Goal: Task Accomplishment & Management: Complete application form

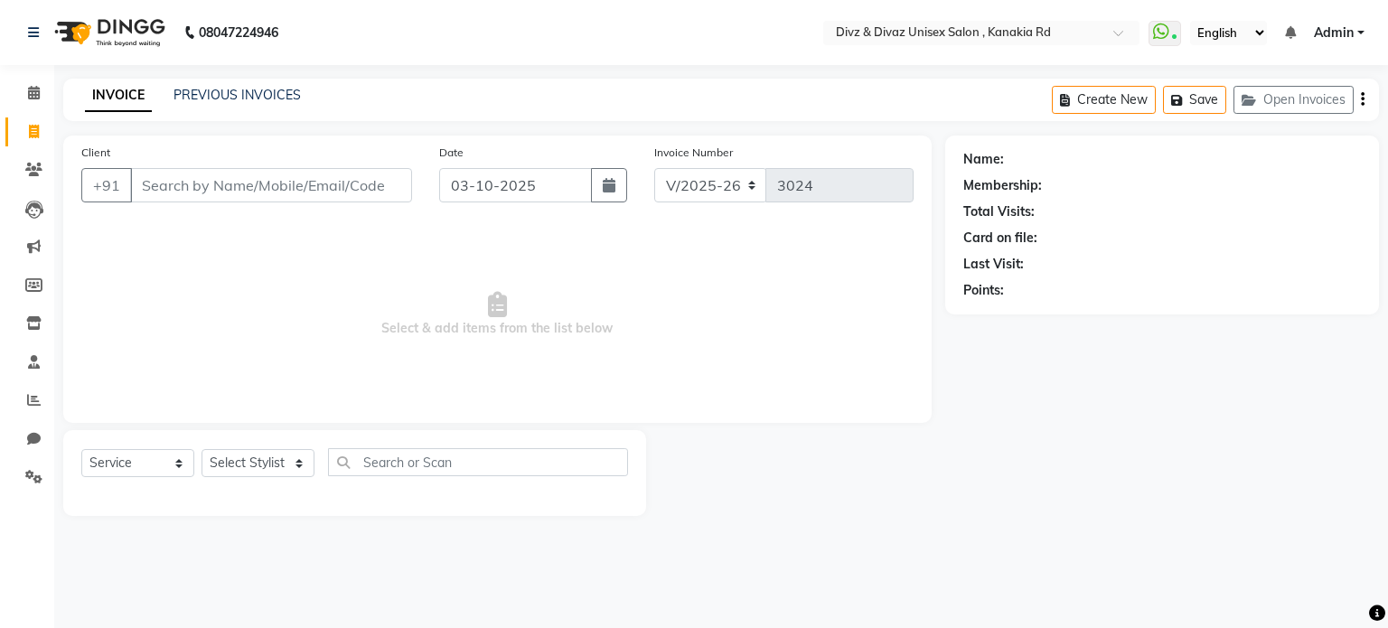
select select "7588"
select select "service"
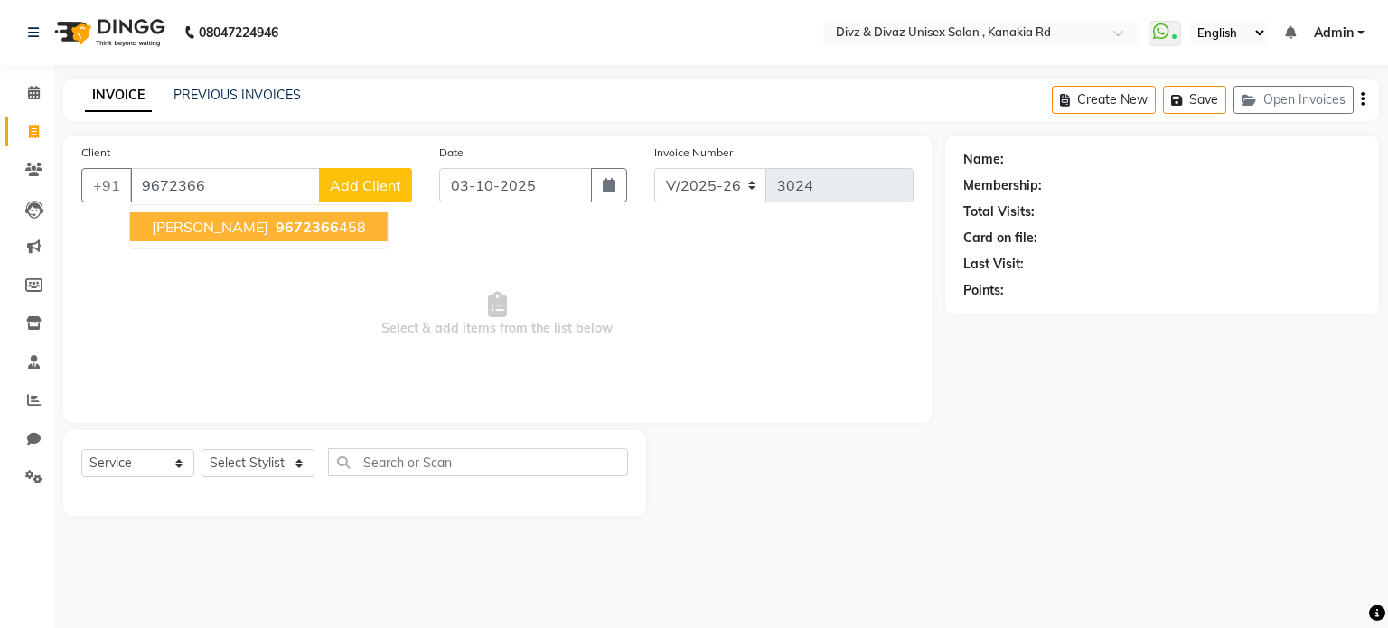
click at [294, 235] on span "9672366" at bounding box center [307, 227] width 63 height 18
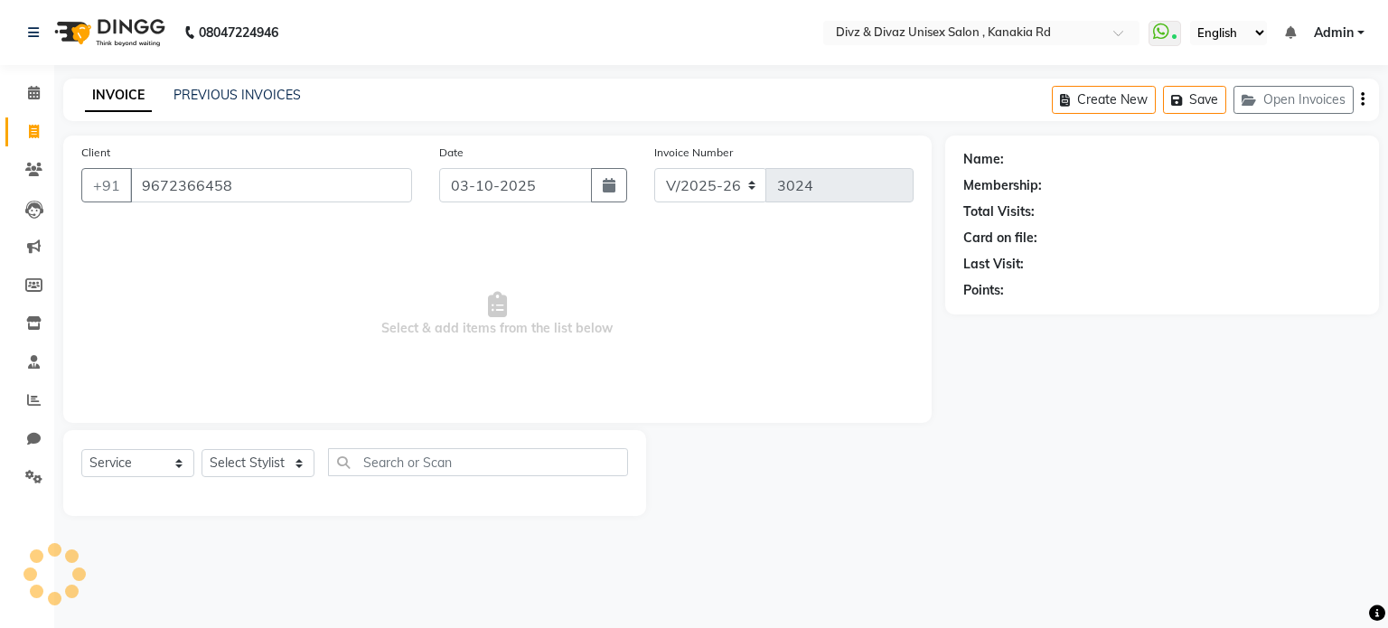
type input "9672366458"
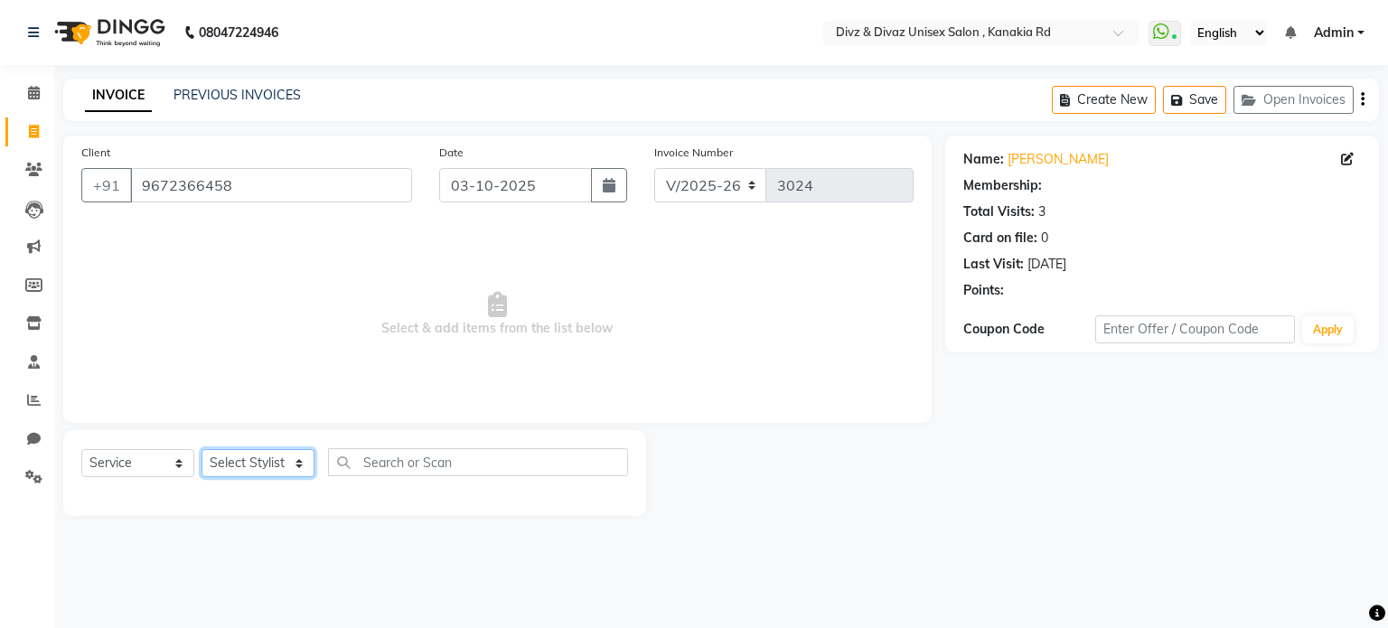
click at [286, 459] on select "Select Stylist [PERSON_NAME] Kailash [PERSON_NAME] Prem [PERSON_NAME]" at bounding box center [258, 463] width 113 height 28
select select "67195"
click at [202, 450] on select "Select Stylist [PERSON_NAME] Kailash [PERSON_NAME] Prem [PERSON_NAME]" at bounding box center [258, 463] width 113 height 28
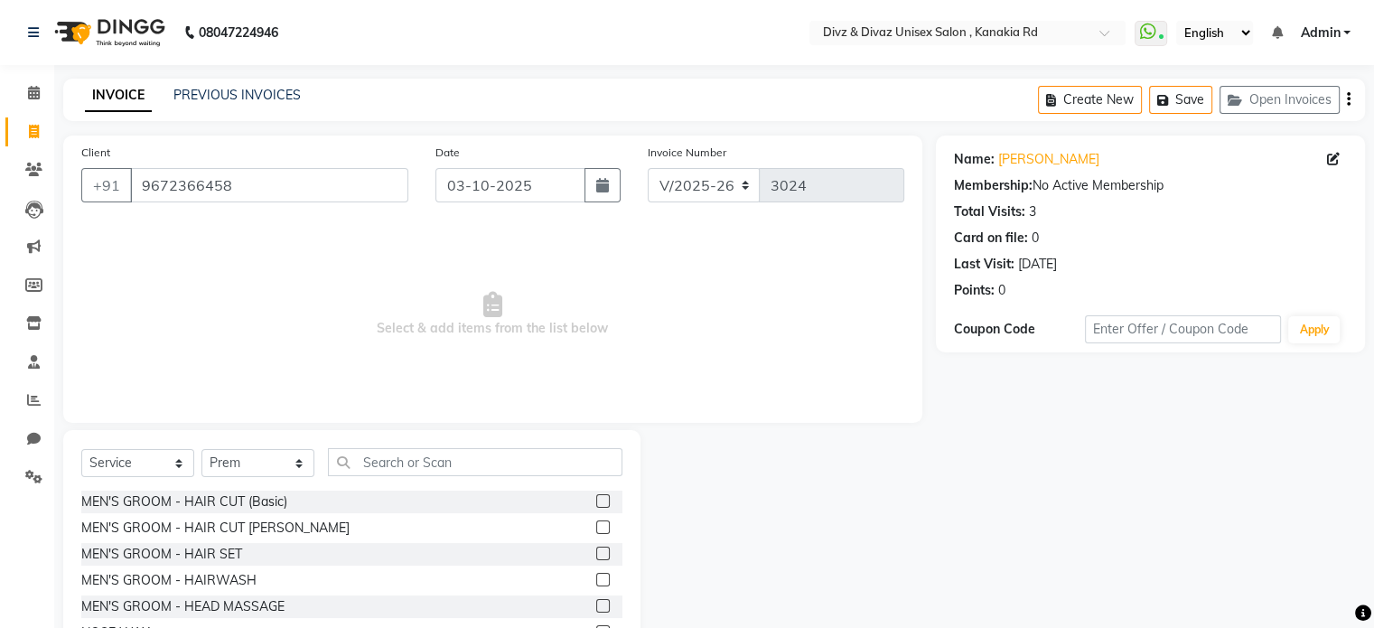
click at [596, 502] on label at bounding box center [603, 501] width 14 height 14
click at [596, 502] on input "checkbox" at bounding box center [602, 502] width 12 height 12
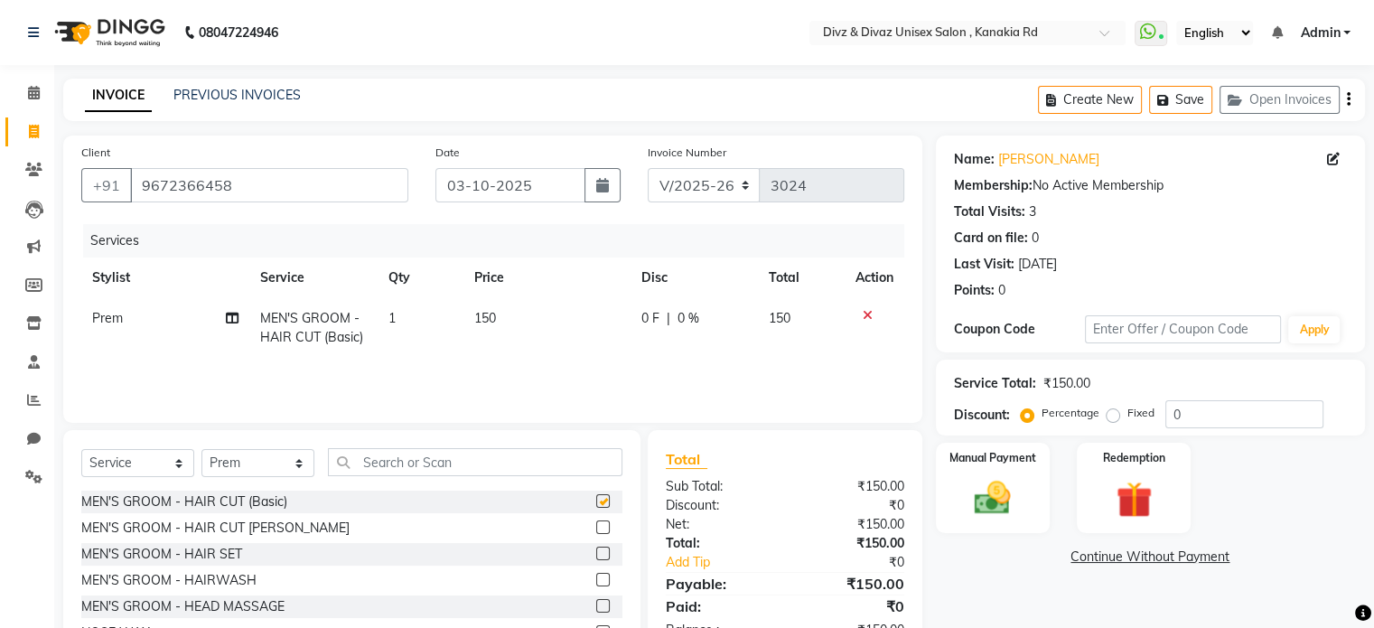
checkbox input "false"
click at [561, 462] on input "text" at bounding box center [475, 462] width 295 height 28
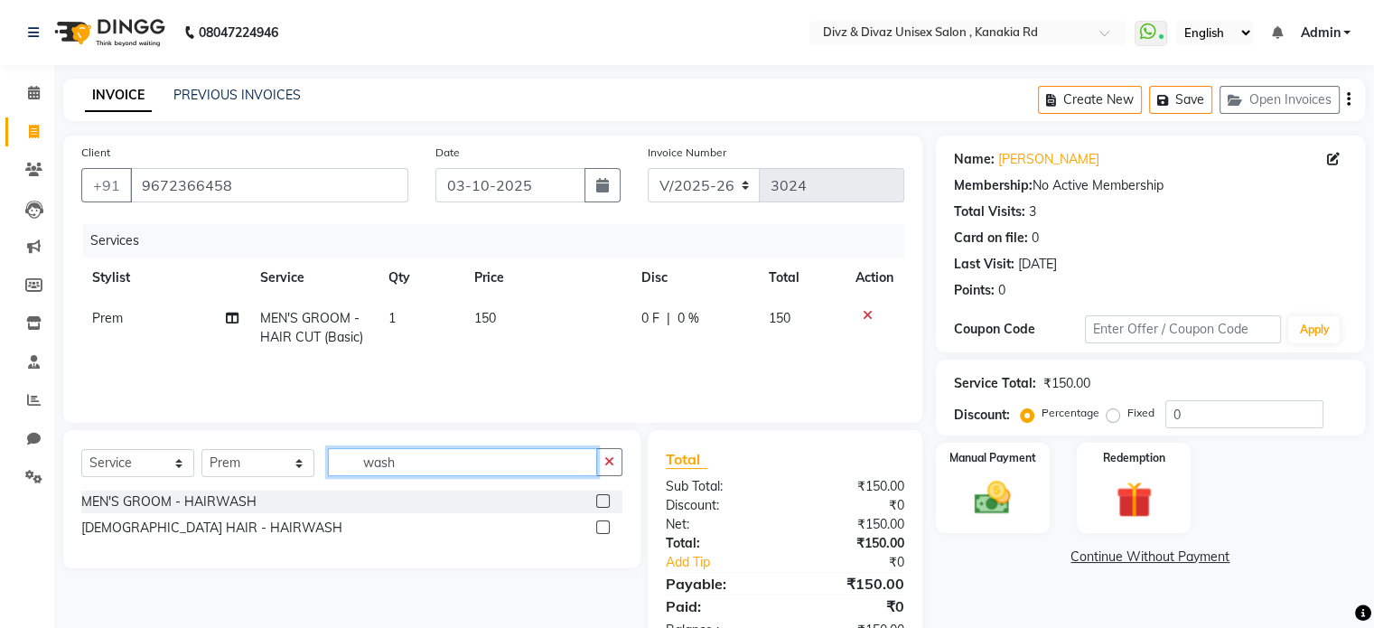
type input "wash"
click at [604, 501] on label at bounding box center [603, 501] width 14 height 14
click at [604, 501] on input "checkbox" at bounding box center [602, 502] width 12 height 12
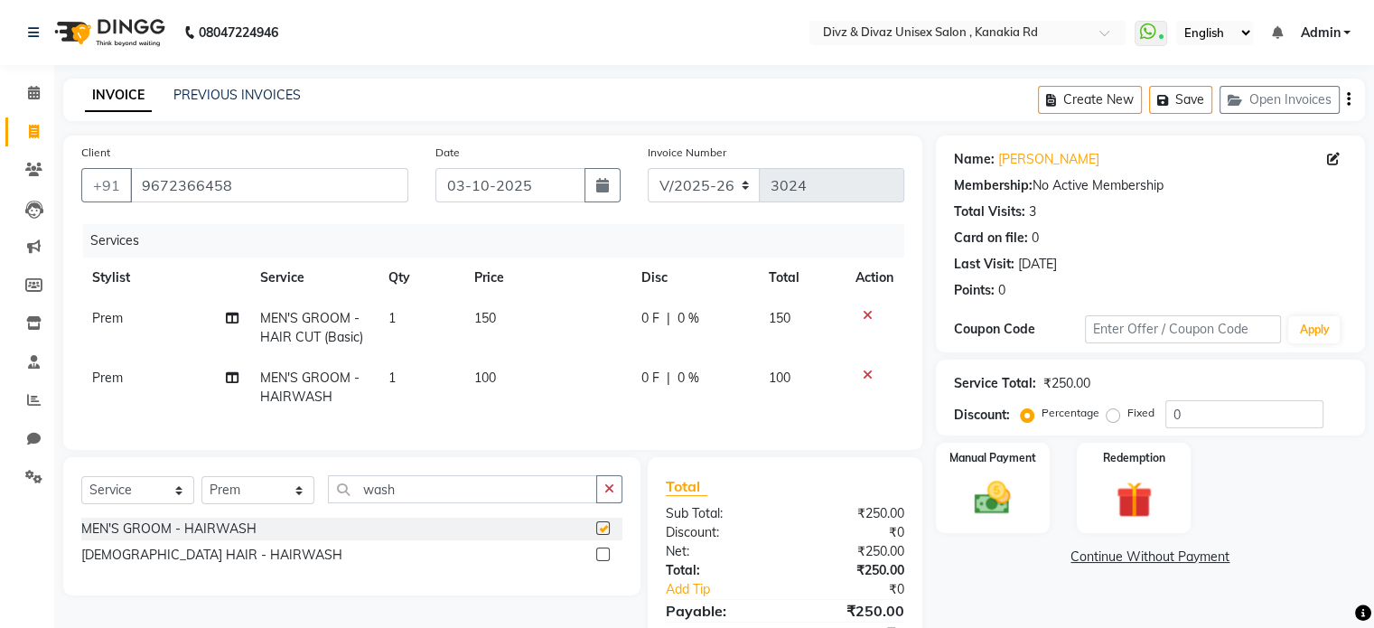
checkbox input "false"
click at [506, 375] on td "100" at bounding box center [547, 388] width 167 height 60
select select "67195"
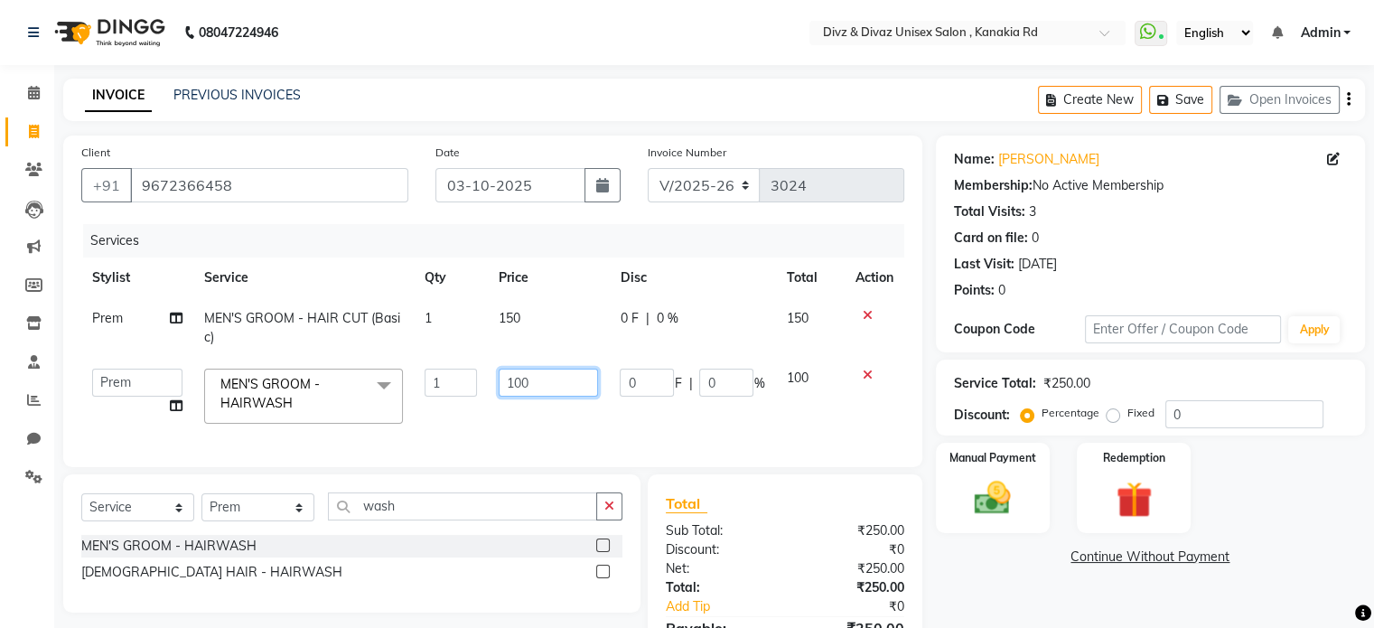
click at [537, 384] on input "100" at bounding box center [548, 383] width 99 height 28
type input "1"
type input "50"
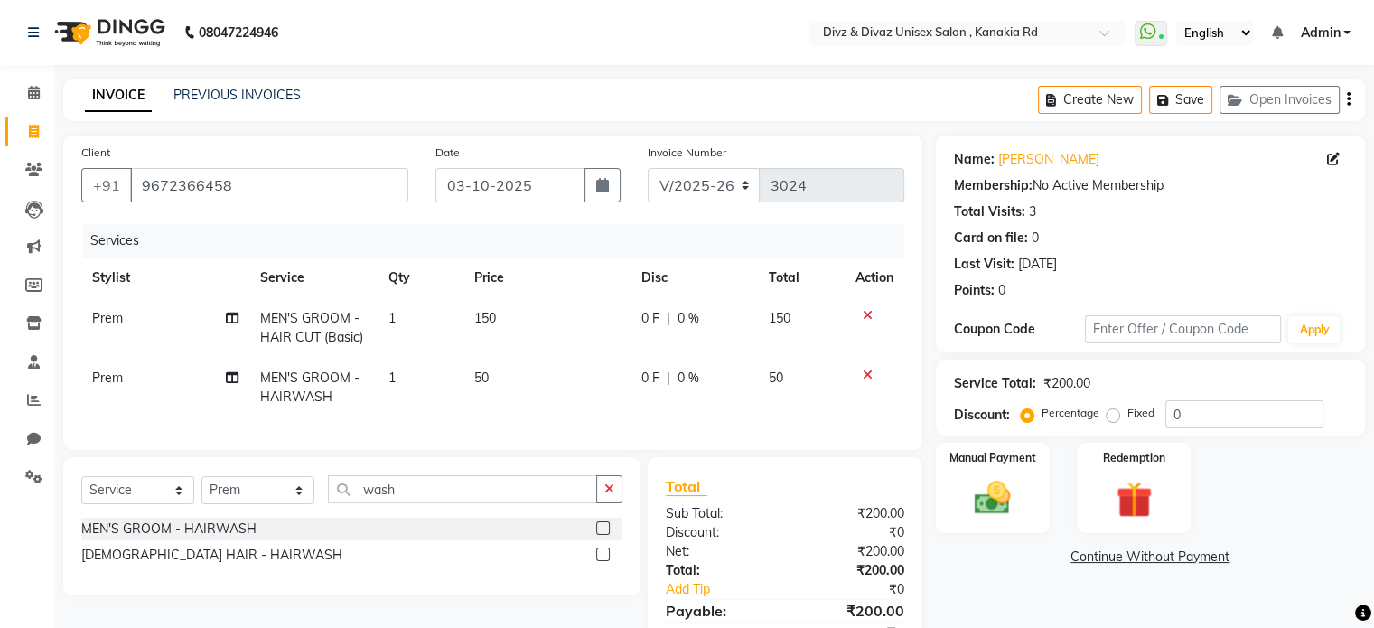
click at [818, 378] on td "50" at bounding box center [801, 388] width 87 height 60
select select "67195"
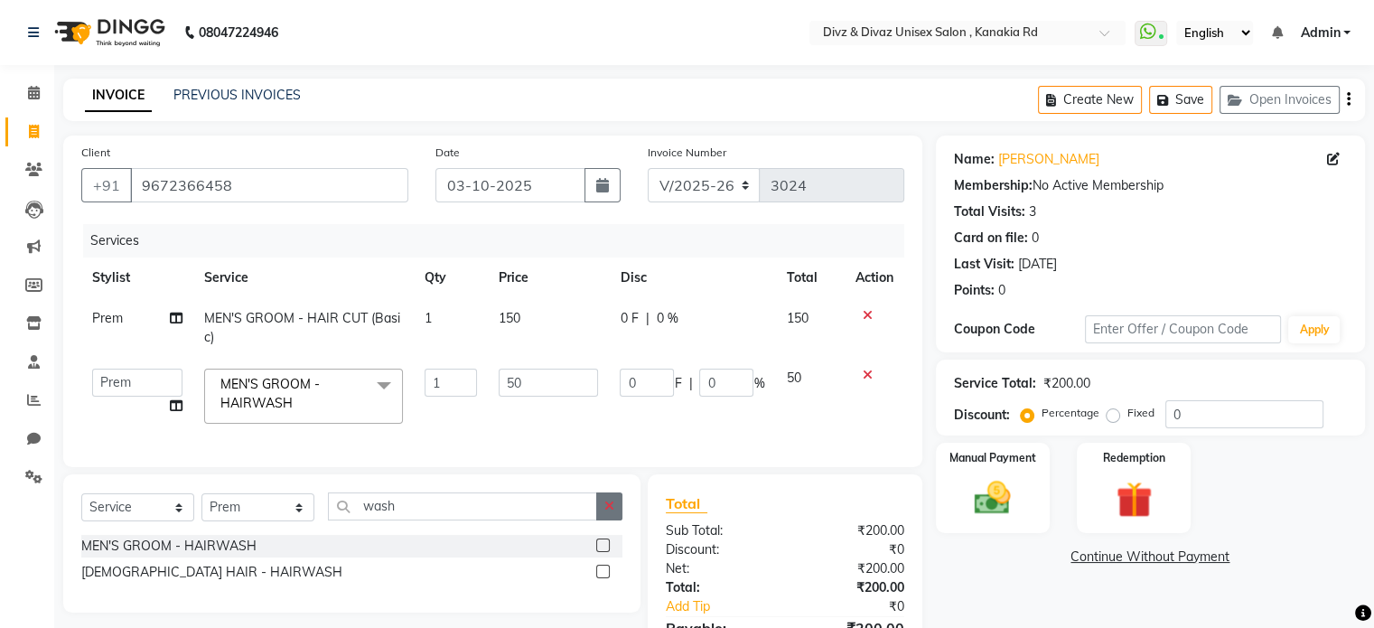
click at [614, 520] on button "button" at bounding box center [609, 506] width 26 height 28
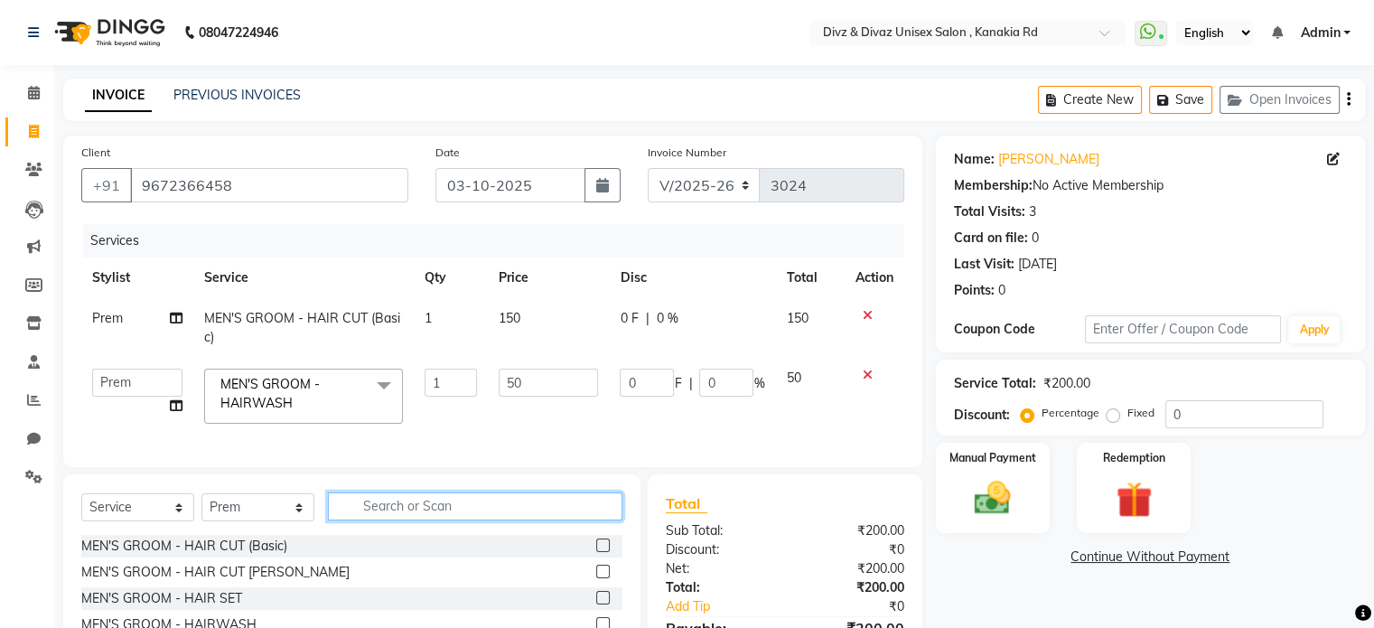
click at [584, 517] on input "text" at bounding box center [475, 506] width 295 height 28
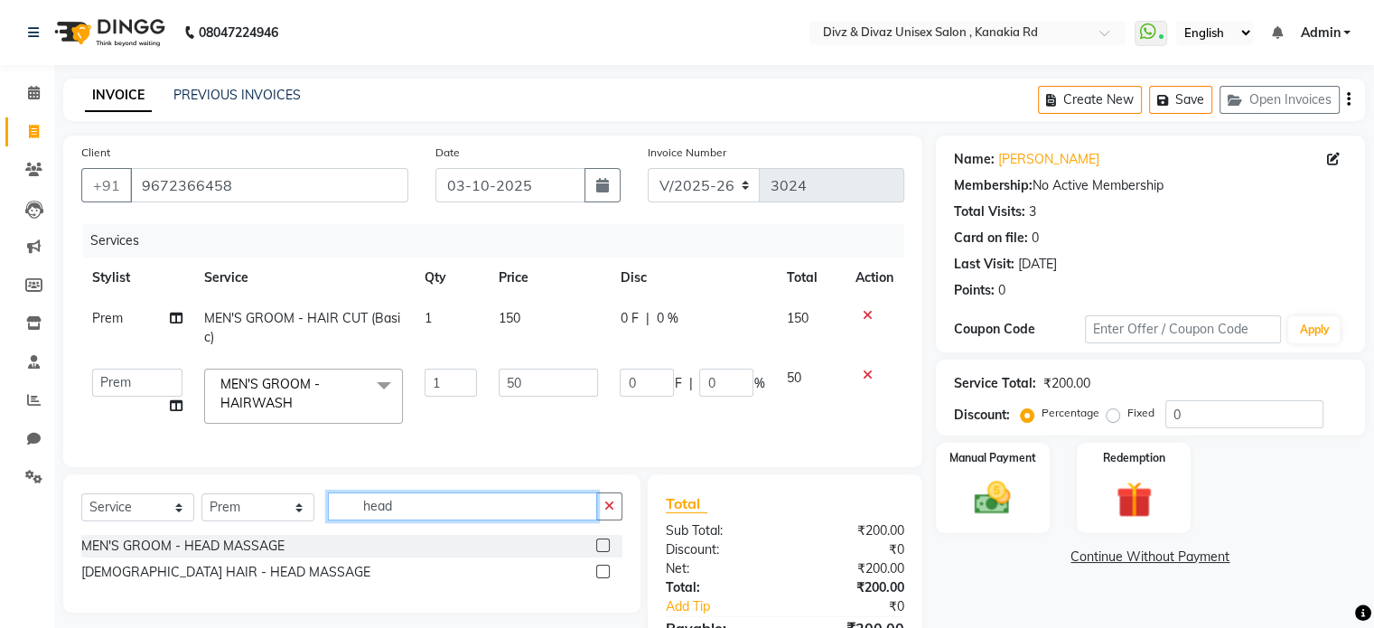
type input "head"
click at [601, 552] on label at bounding box center [603, 546] width 14 height 14
click at [601, 552] on input "checkbox" at bounding box center [602, 546] width 12 height 12
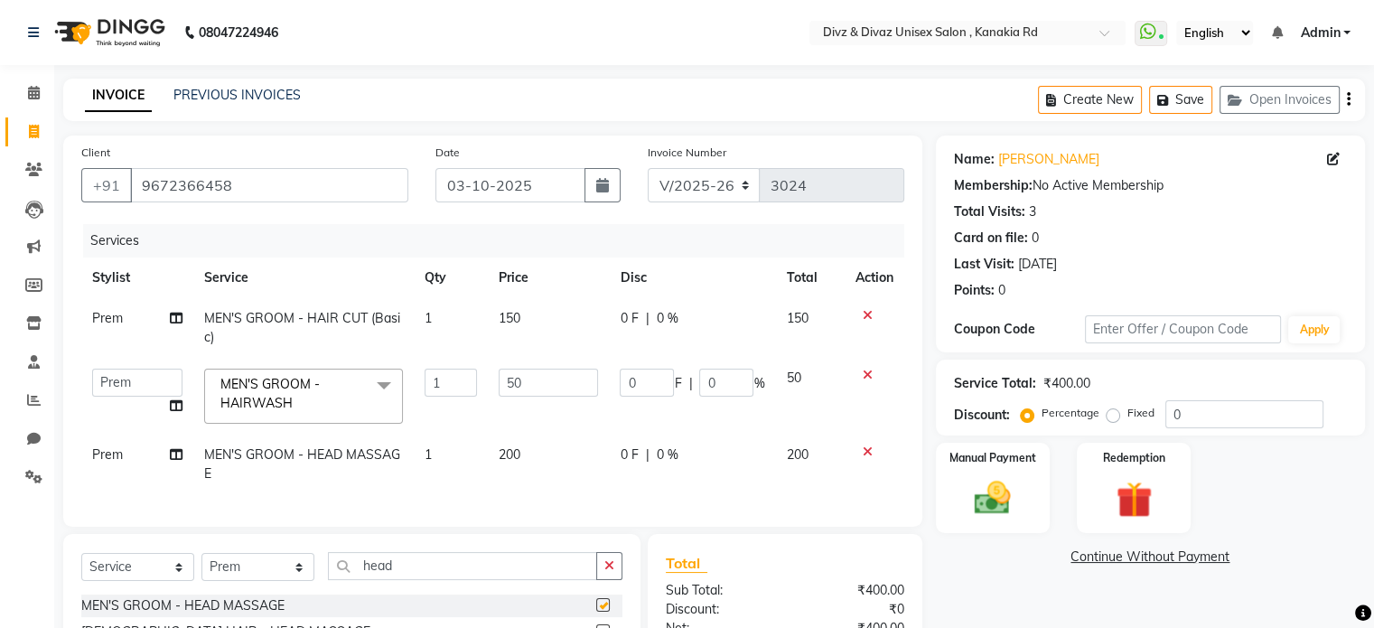
checkbox input "false"
click at [989, 500] on img at bounding box center [992, 498] width 61 height 43
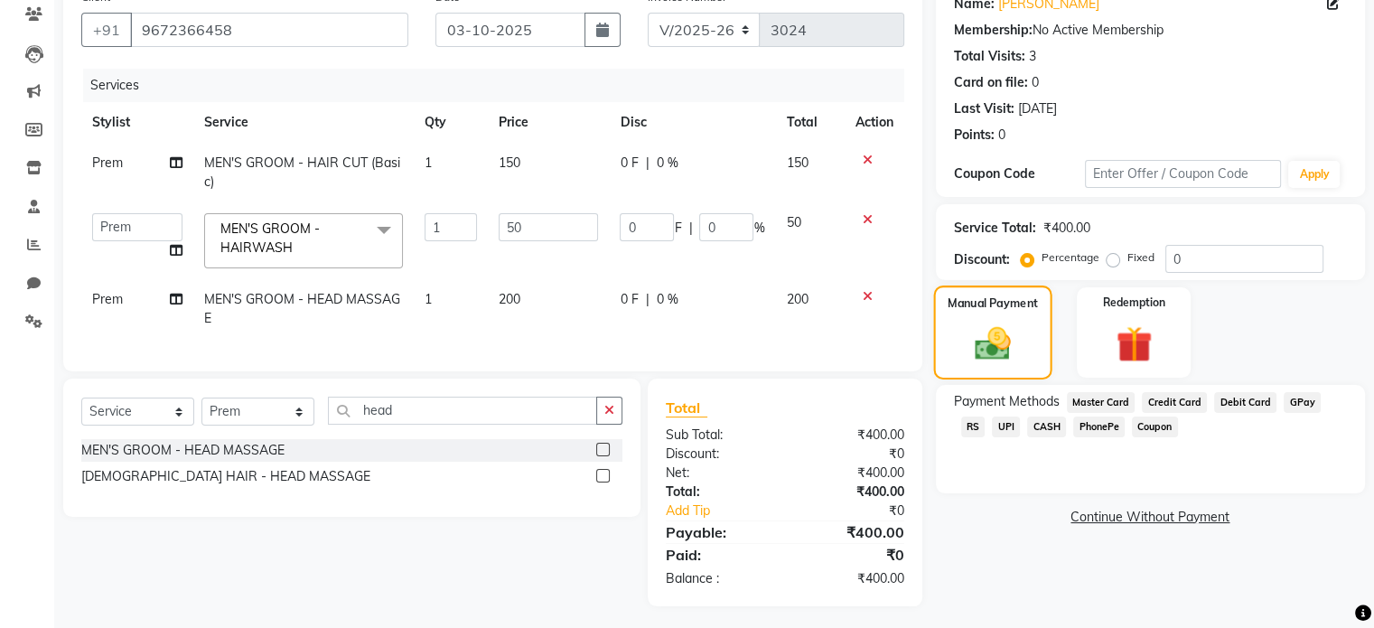
scroll to position [173, 0]
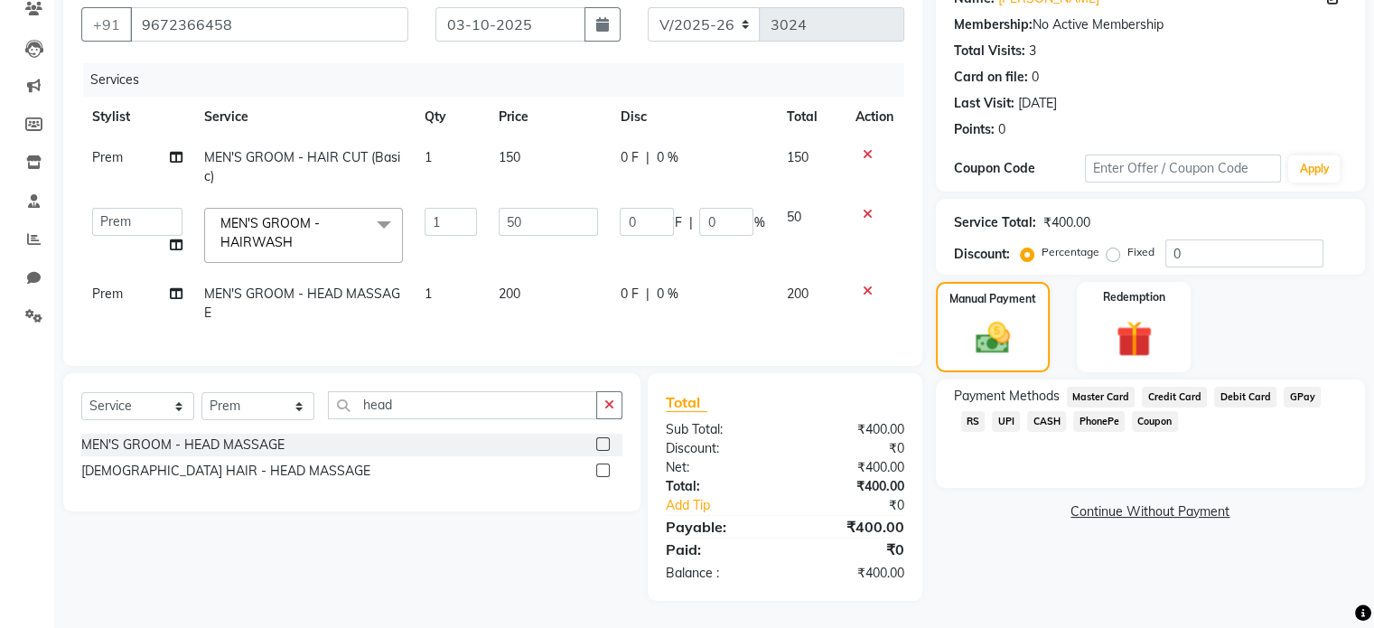
click at [992, 417] on span "UPI" at bounding box center [1006, 421] width 28 height 21
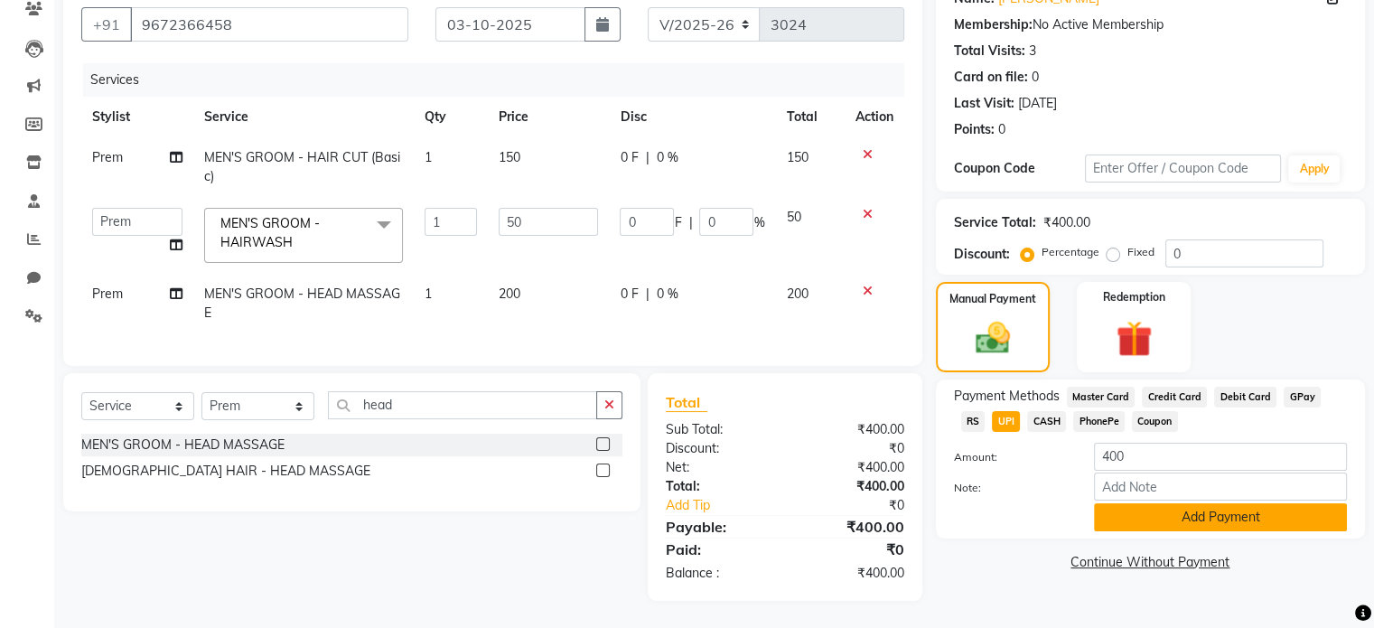
click at [1116, 510] on button "Add Payment" at bounding box center [1220, 517] width 253 height 28
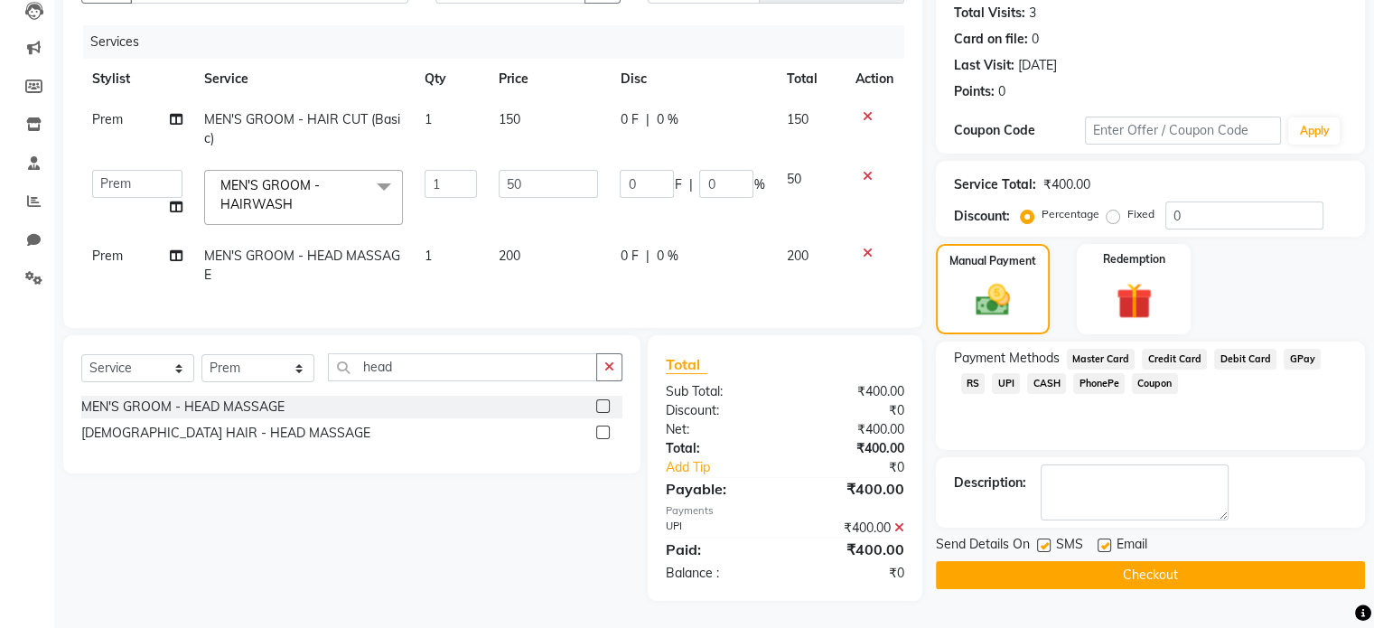
scroll to position [211, 0]
click at [1118, 561] on button "Checkout" at bounding box center [1150, 575] width 429 height 28
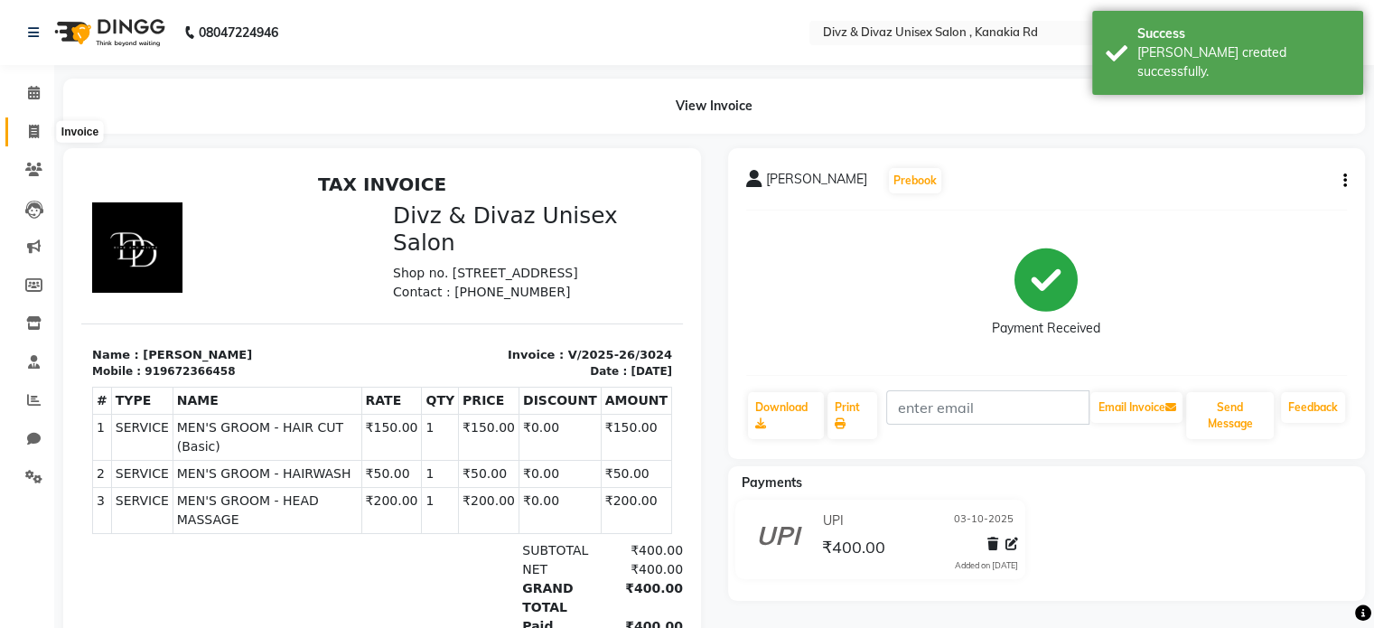
click at [48, 136] on span at bounding box center [34, 132] width 32 height 21
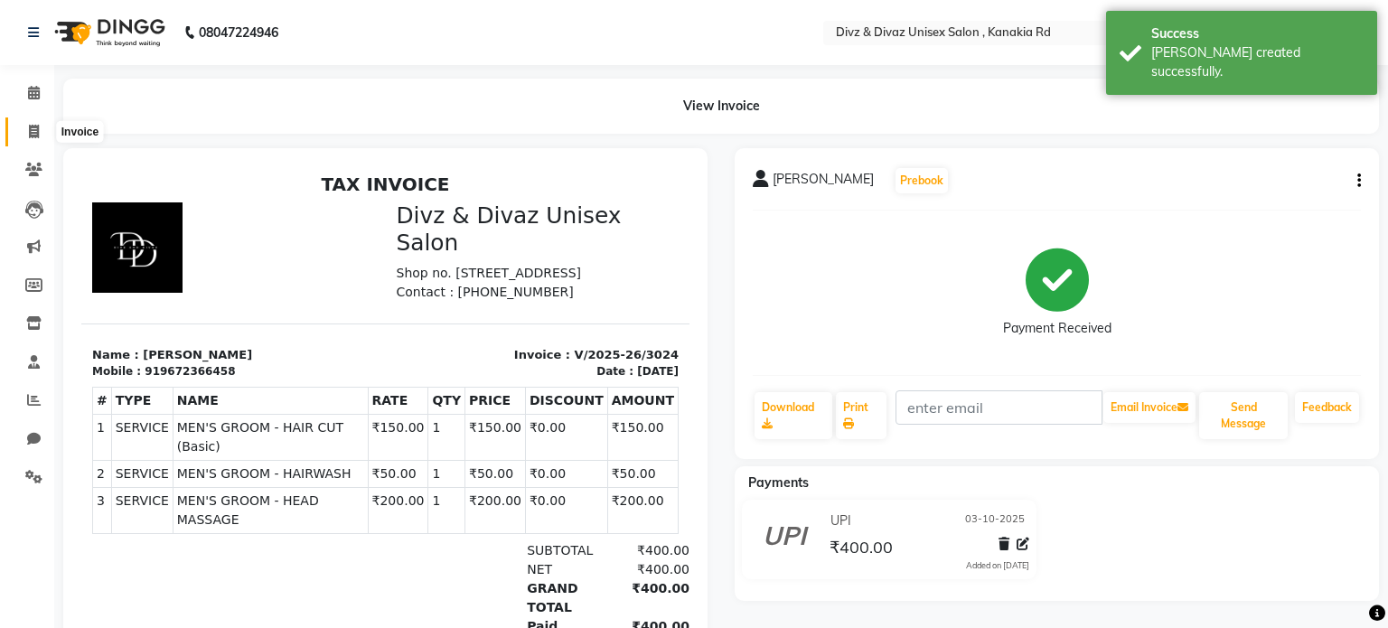
select select "service"
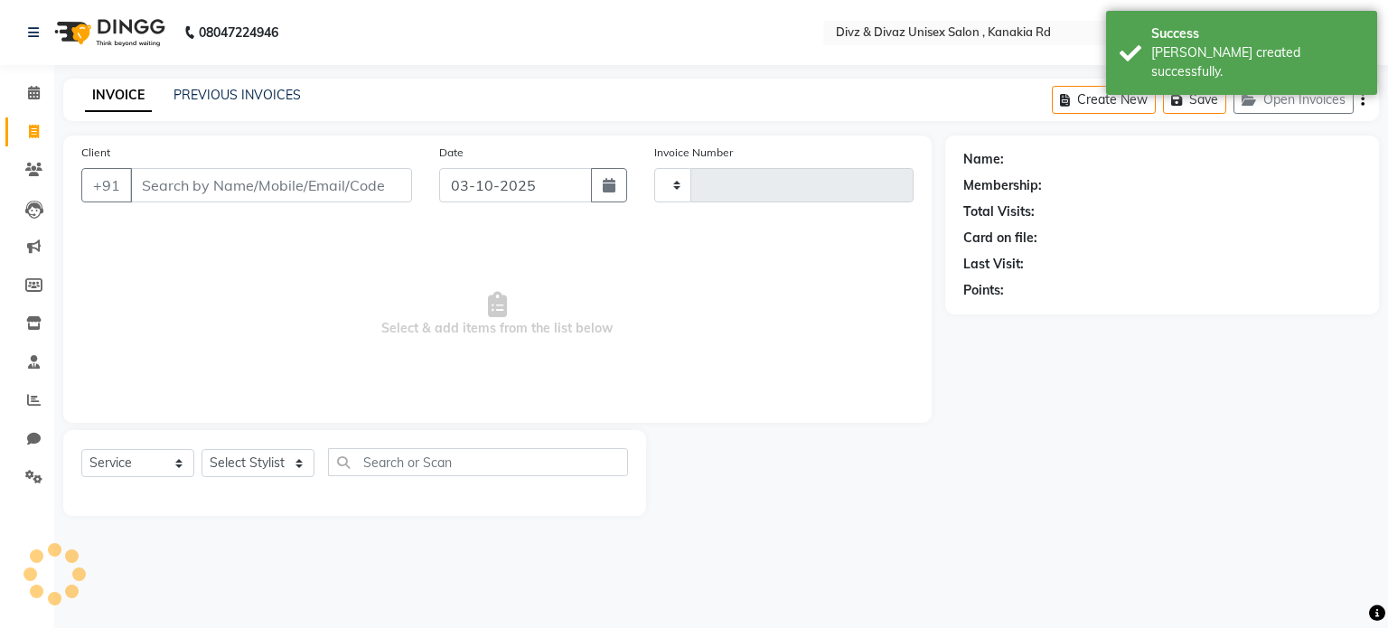
type input "3025"
select select "7588"
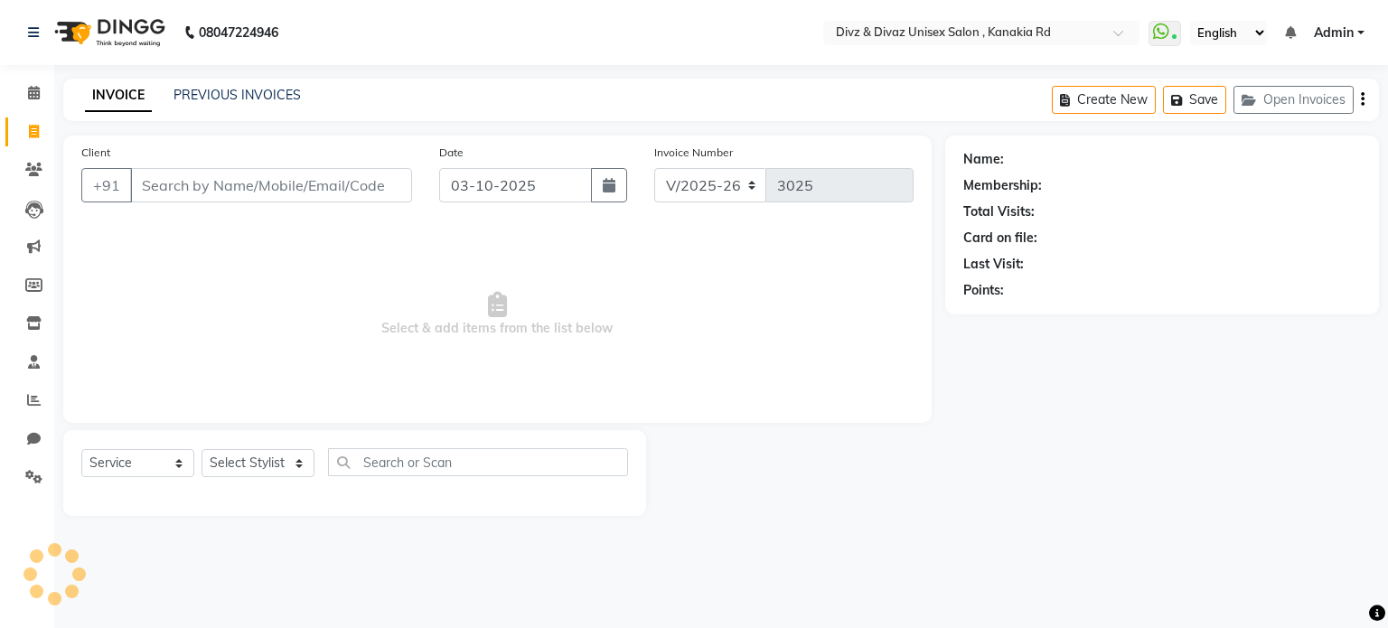
click at [164, 191] on input "Client" at bounding box center [271, 185] width 282 height 34
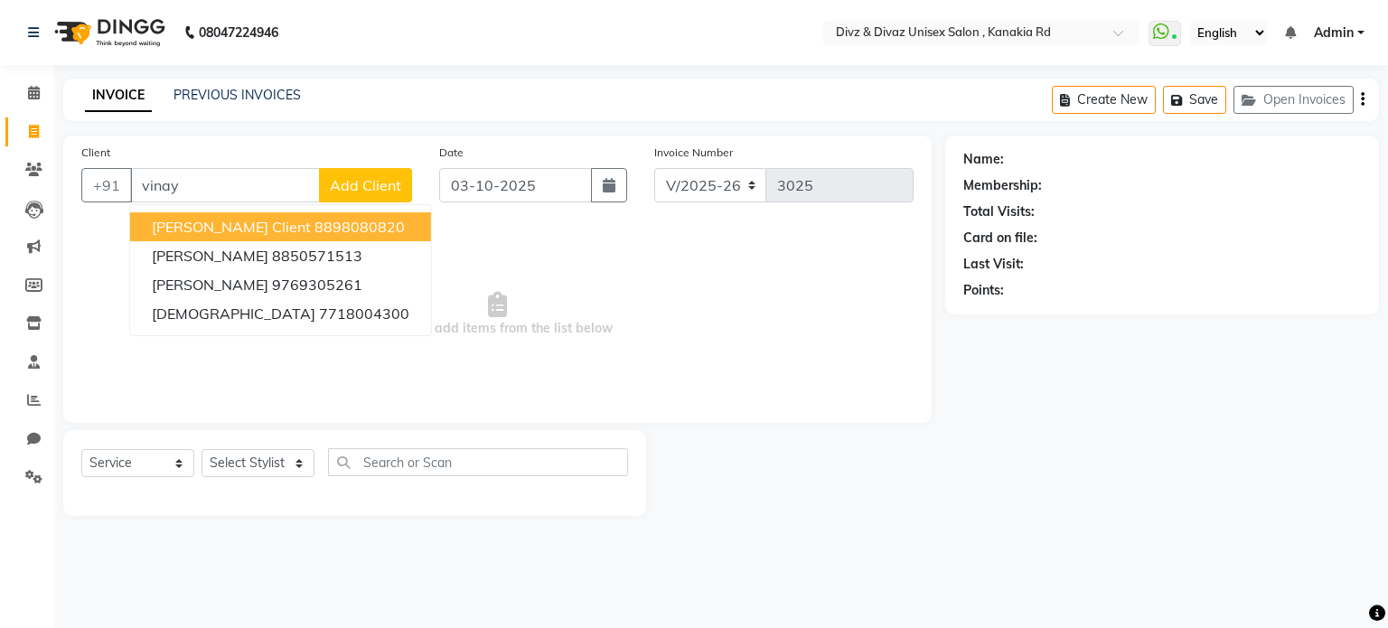
click at [230, 202] on input "vinay" at bounding box center [225, 185] width 190 height 34
type input "v"
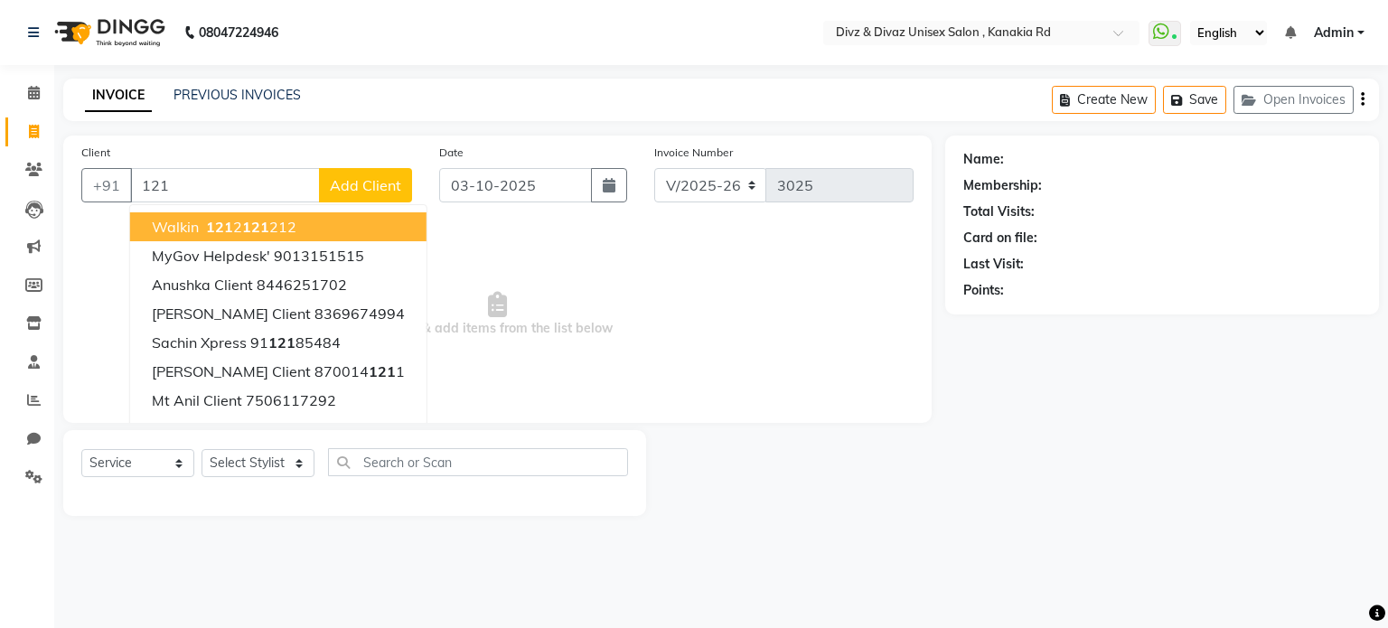
click at [249, 226] on span "121" at bounding box center [255, 227] width 27 height 18
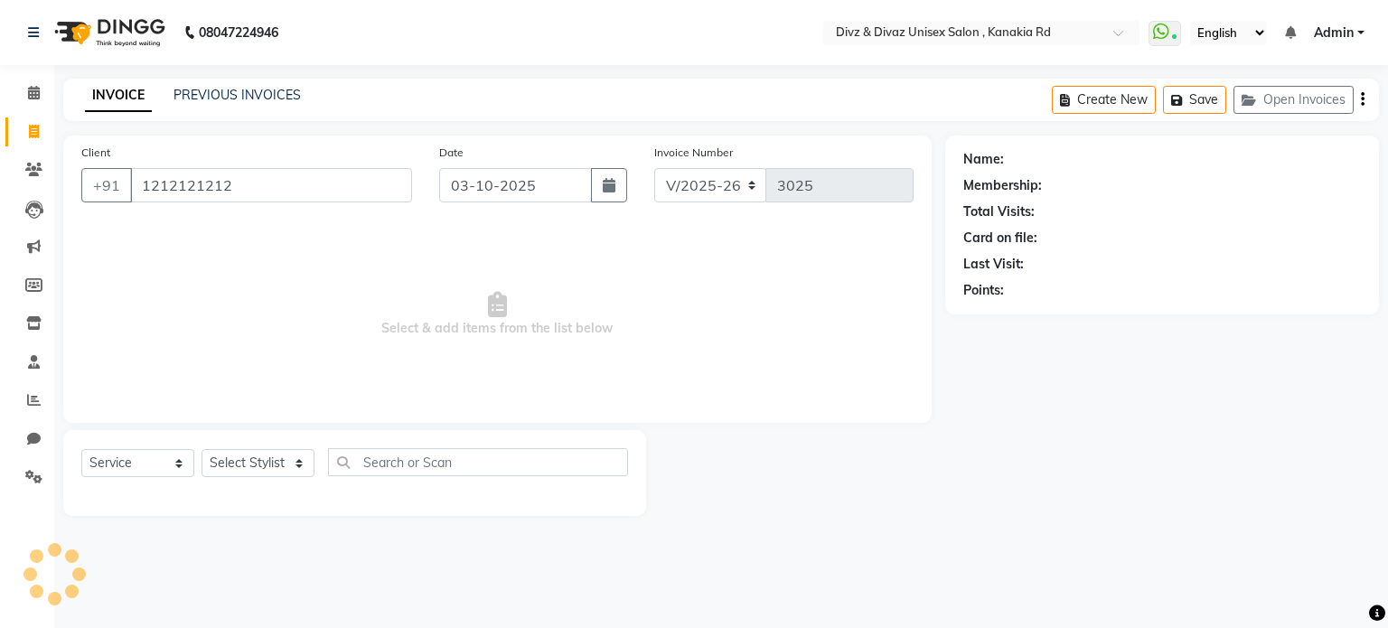
type input "1212121212"
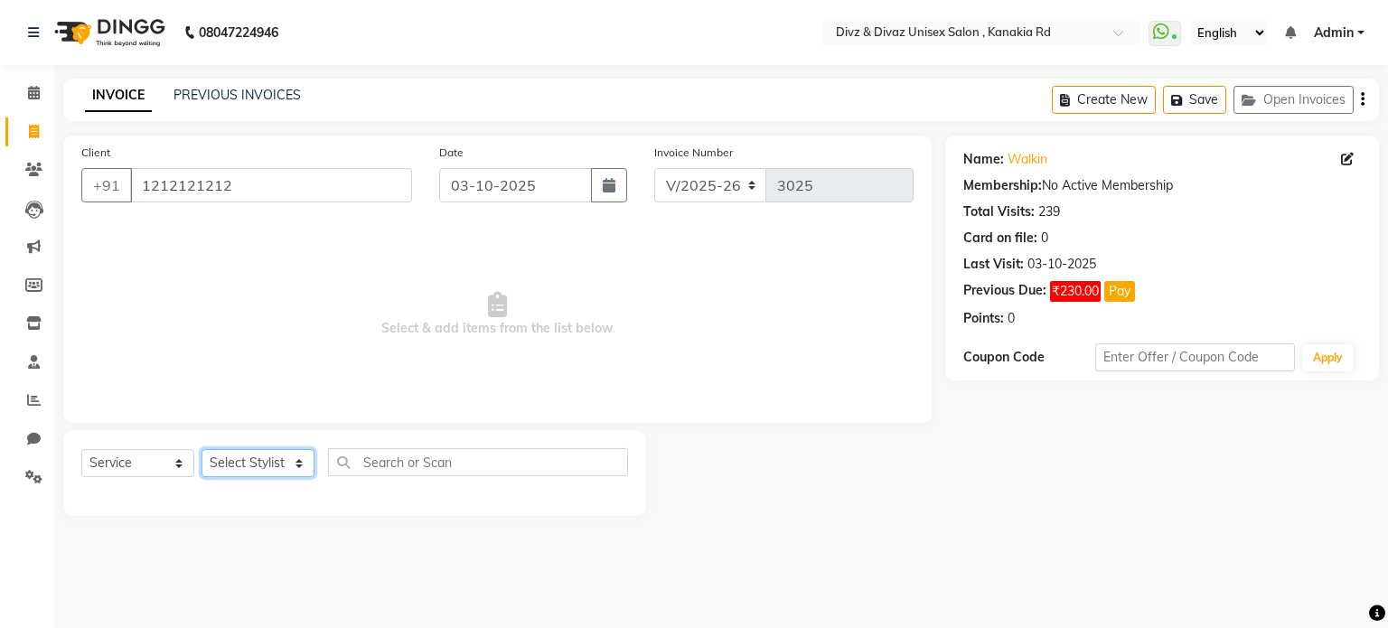
drag, startPoint x: 257, startPoint y: 470, endPoint x: 235, endPoint y: 390, distance: 82.4
click at [235, 390] on div "Client [PHONE_NUMBER] Date [DATE] Invoice Number V/2025 V/[PHONE_NUMBER] Select…" at bounding box center [497, 326] width 895 height 380
select select "67195"
click at [202, 450] on select "Select Stylist [PERSON_NAME] Kailash [PERSON_NAME] Prem [PERSON_NAME]" at bounding box center [258, 463] width 113 height 28
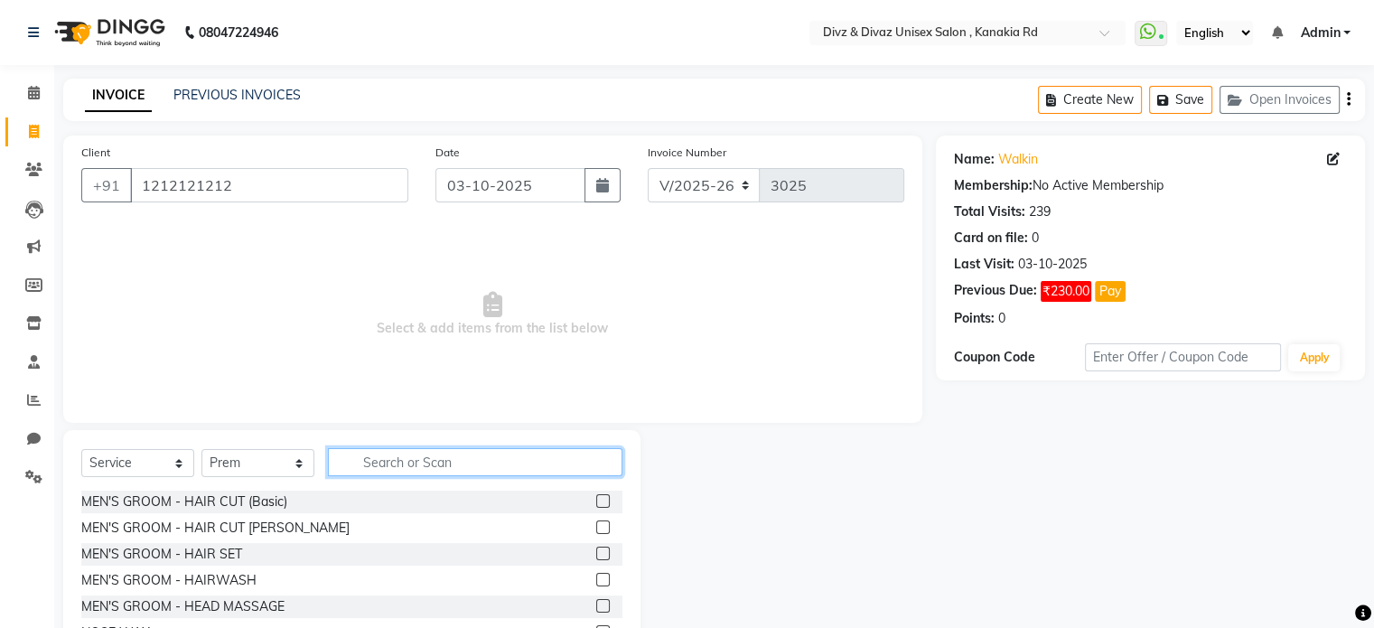
click at [390, 465] on input "text" at bounding box center [475, 462] width 295 height 28
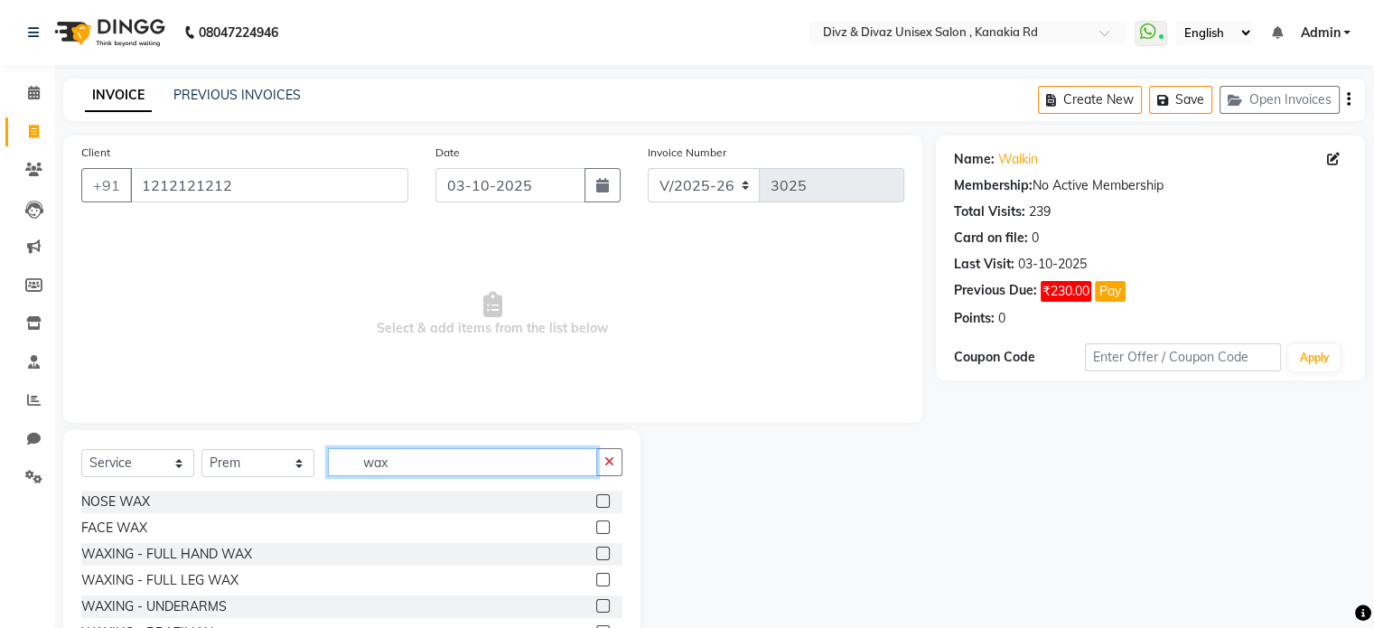
type input "wax"
click at [596, 500] on label at bounding box center [603, 501] width 14 height 14
click at [596, 500] on input "checkbox" at bounding box center [602, 502] width 12 height 12
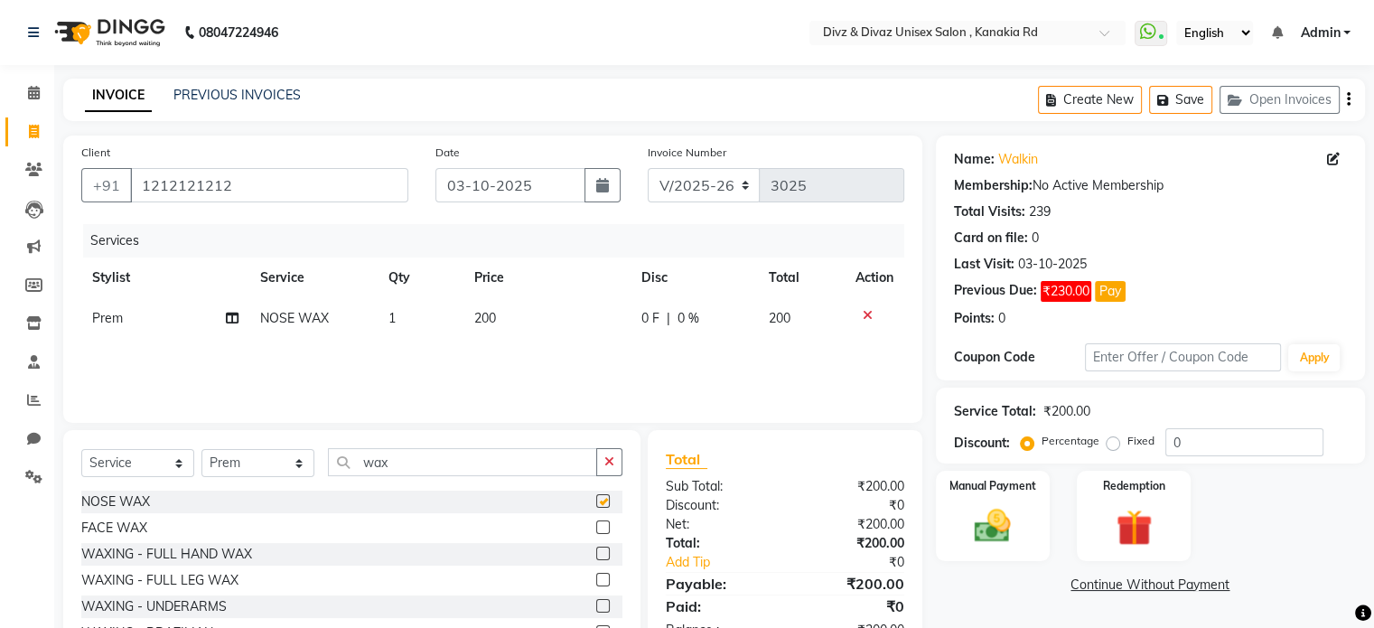
checkbox input "false"
click at [496, 326] on td "200" at bounding box center [547, 318] width 167 height 41
select select "67195"
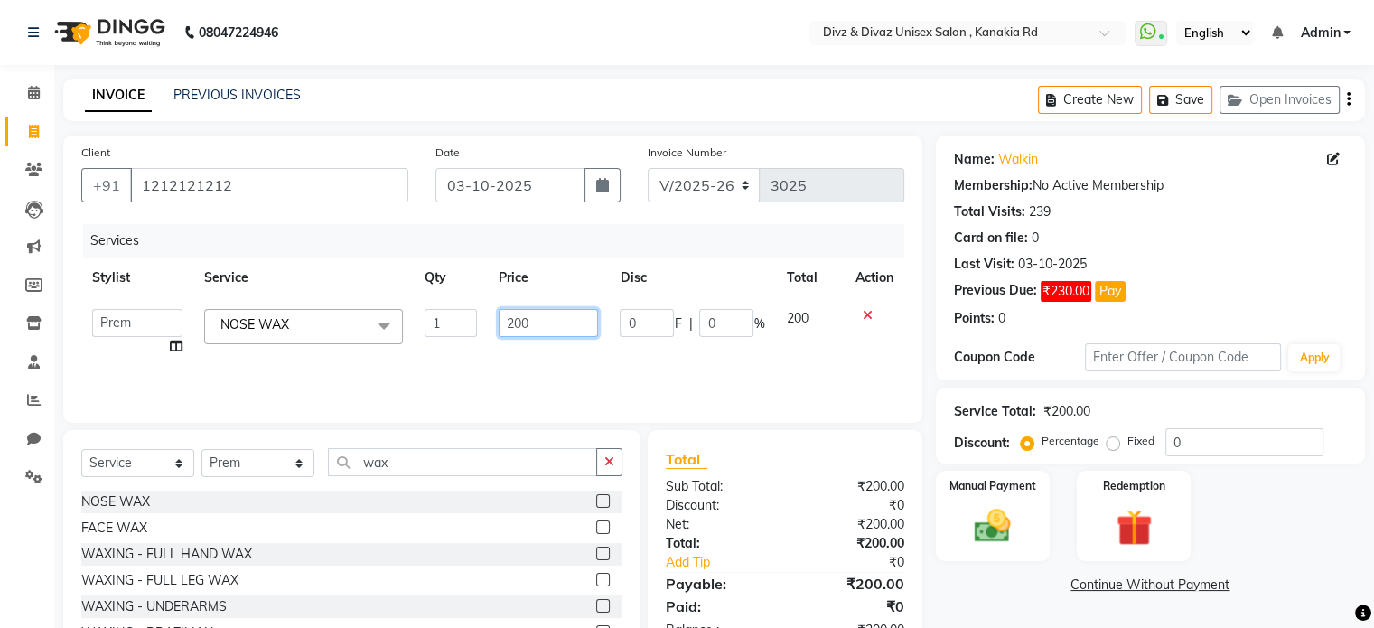
click at [563, 322] on input "200" at bounding box center [548, 323] width 99 height 28
type input "2"
type input "300"
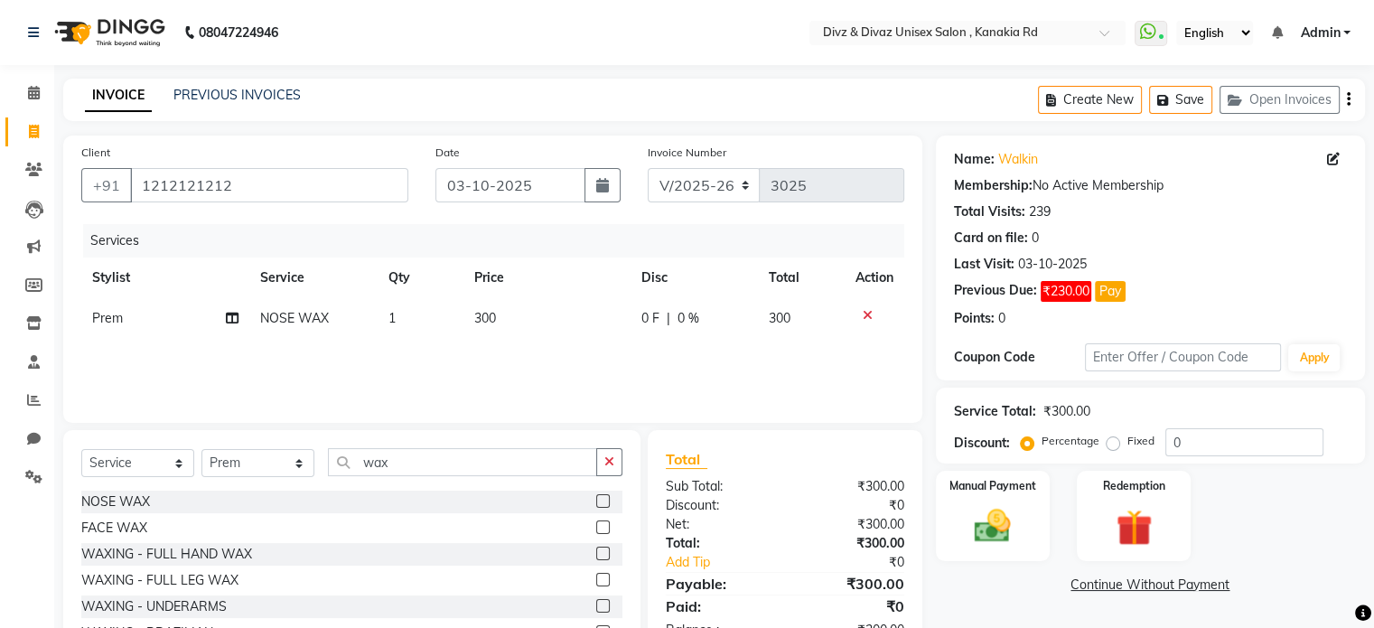
click at [800, 344] on div "Services Stylist Service Qty Price Disc Total Action Prem NOSE WAX 1 300 0 F | …" at bounding box center [492, 314] width 823 height 181
click at [304, 461] on select "Select Stylist [PERSON_NAME] Kailash [PERSON_NAME] Prem [PERSON_NAME]" at bounding box center [258, 463] width 113 height 28
select select "92008"
click at [202, 450] on select "Select Stylist [PERSON_NAME] Kailash [PERSON_NAME] Prem [PERSON_NAME]" at bounding box center [258, 463] width 113 height 28
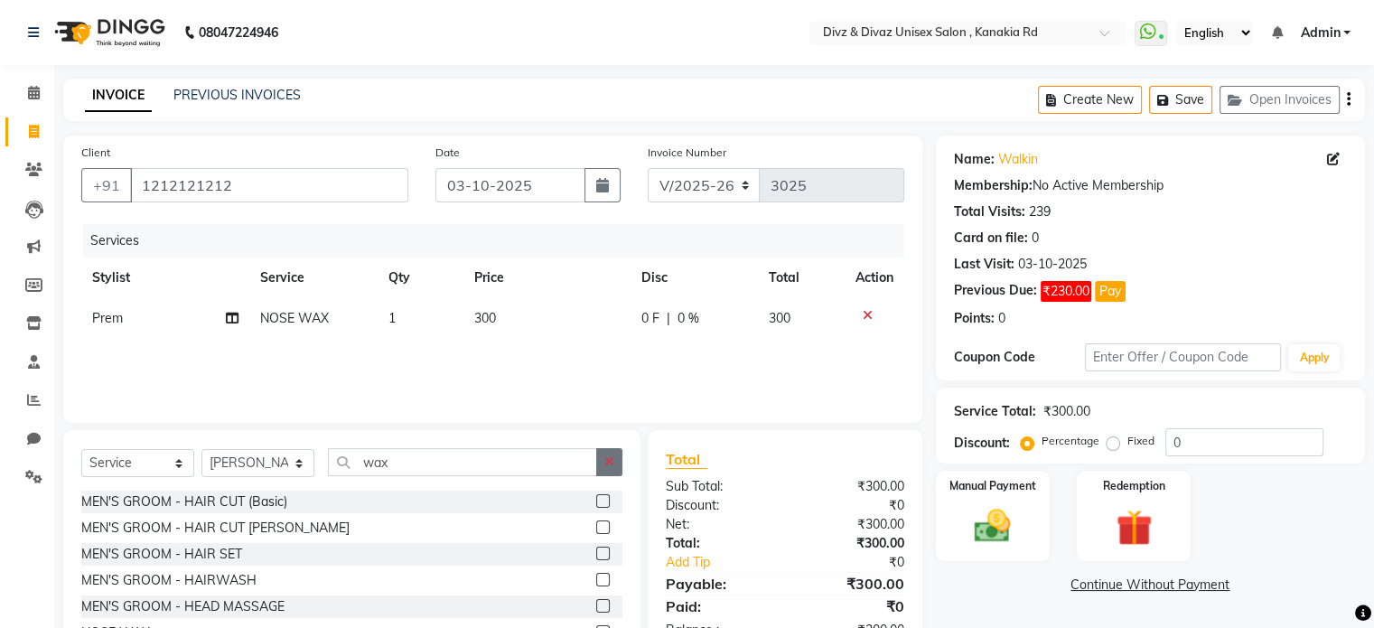
click at [610, 453] on button "button" at bounding box center [609, 462] width 26 height 28
click at [589, 456] on input "text" at bounding box center [475, 462] width 295 height 28
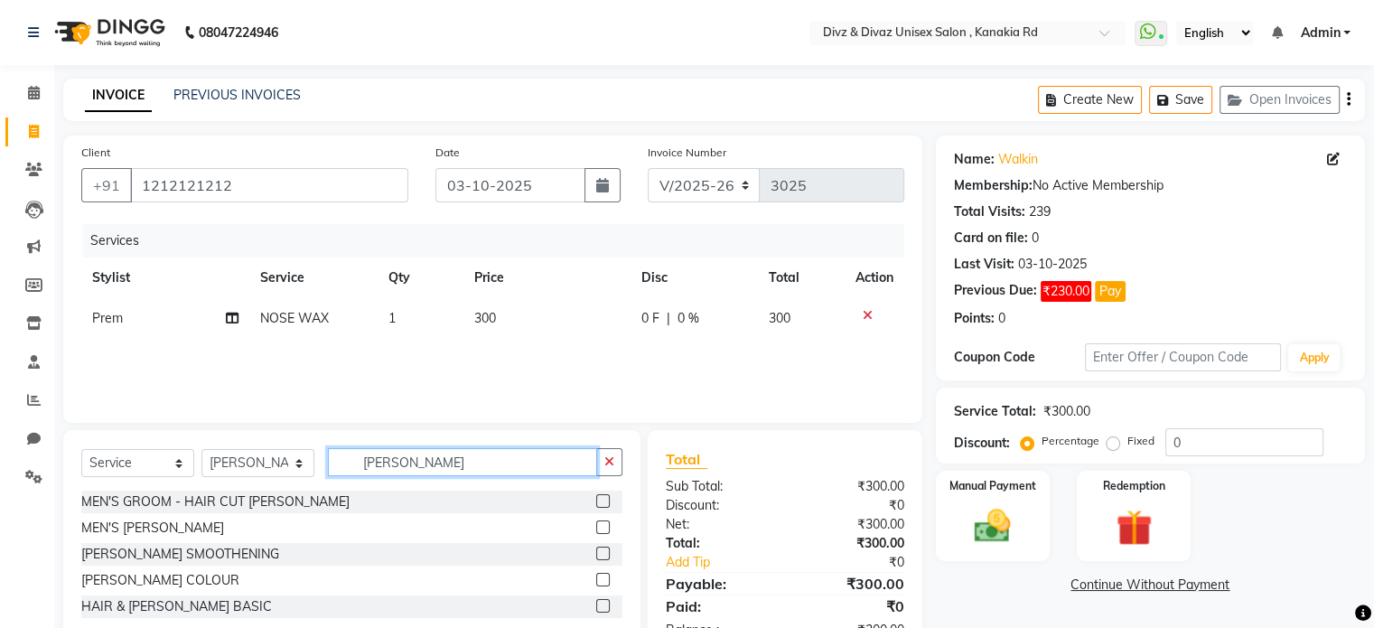
type input "[PERSON_NAME]"
click at [602, 524] on label at bounding box center [603, 527] width 14 height 14
click at [602, 524] on input "checkbox" at bounding box center [602, 528] width 12 height 12
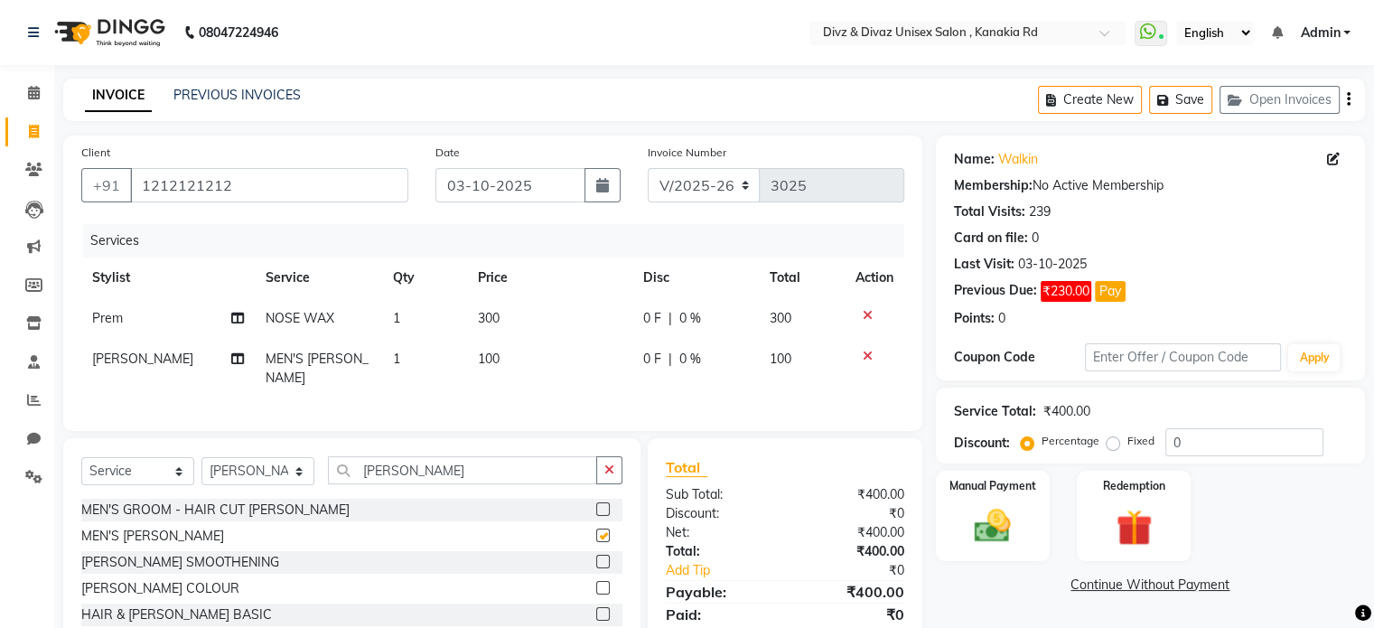
checkbox input "false"
click at [1005, 523] on img at bounding box center [992, 526] width 61 height 43
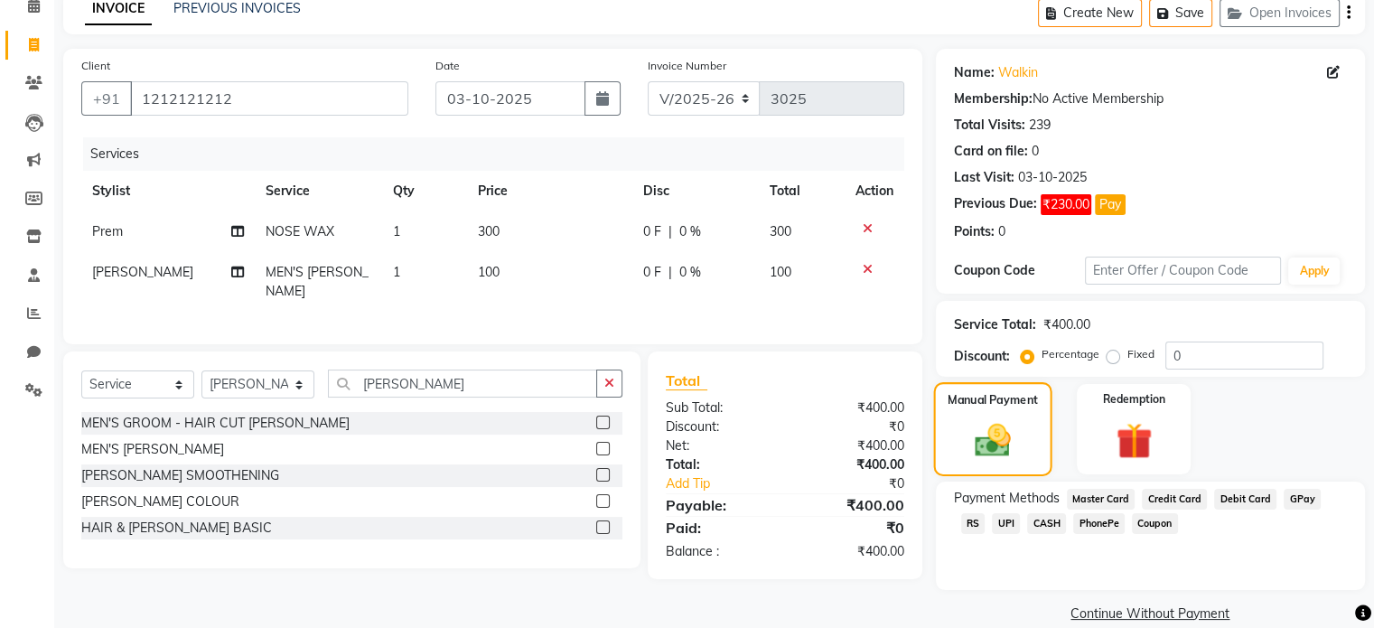
scroll to position [108, 0]
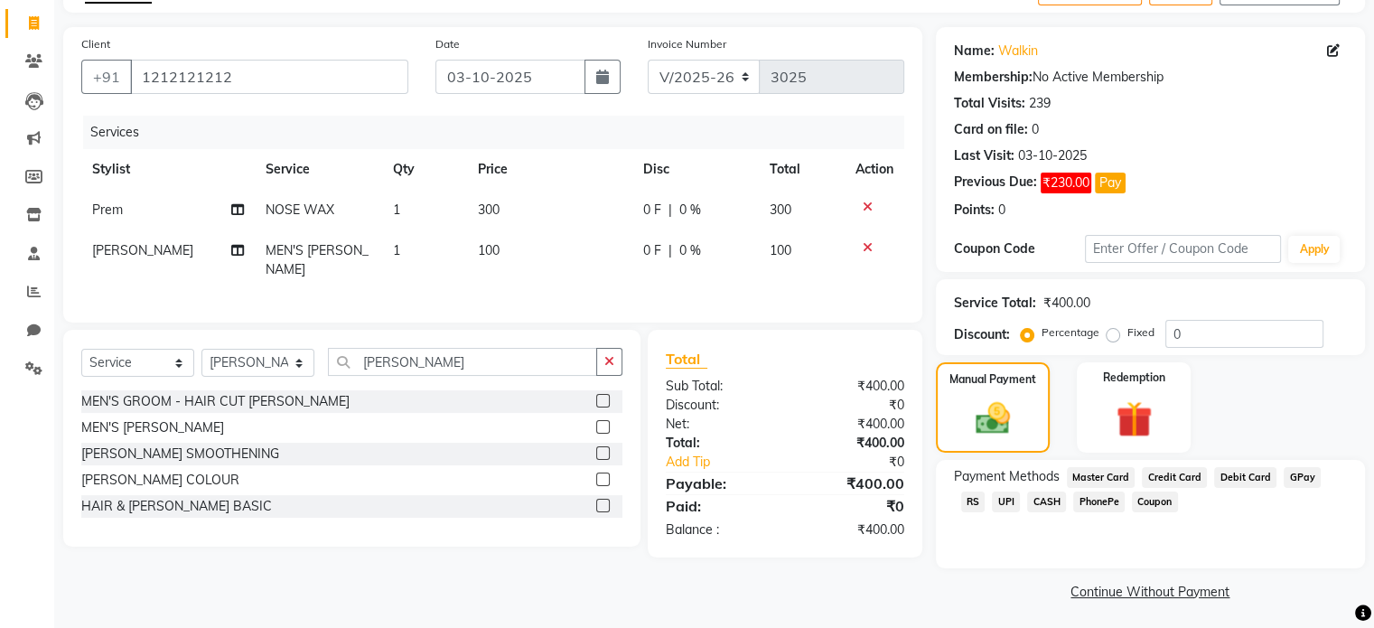
click at [992, 500] on span "UPI" at bounding box center [1006, 502] width 28 height 21
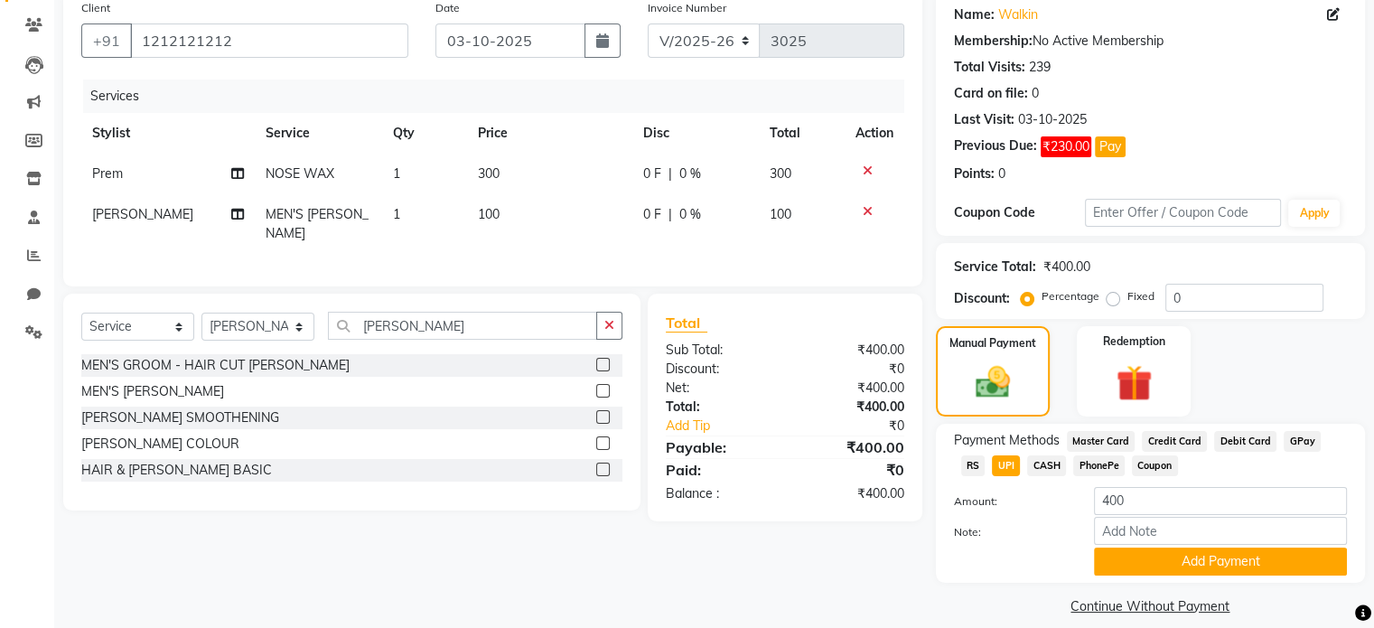
scroll to position [165, 0]
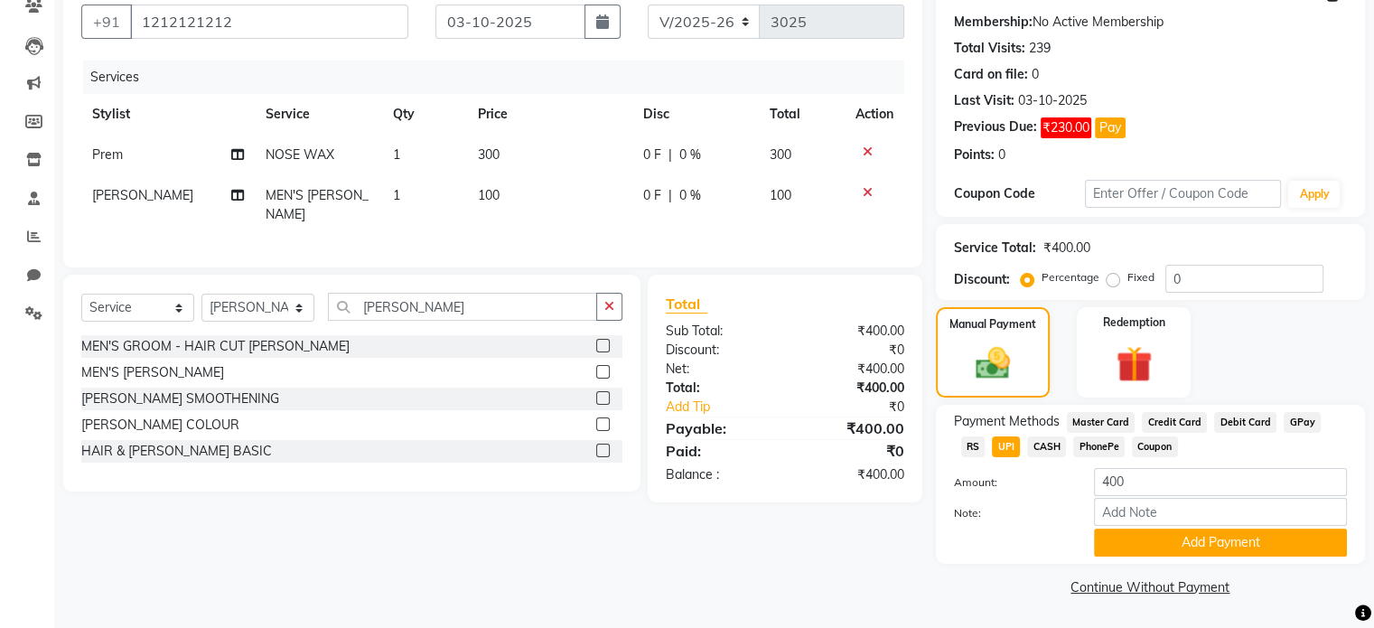
click at [1149, 527] on div "Note:" at bounding box center [1151, 513] width 420 height 31
click at [1149, 547] on button "Add Payment" at bounding box center [1220, 543] width 253 height 28
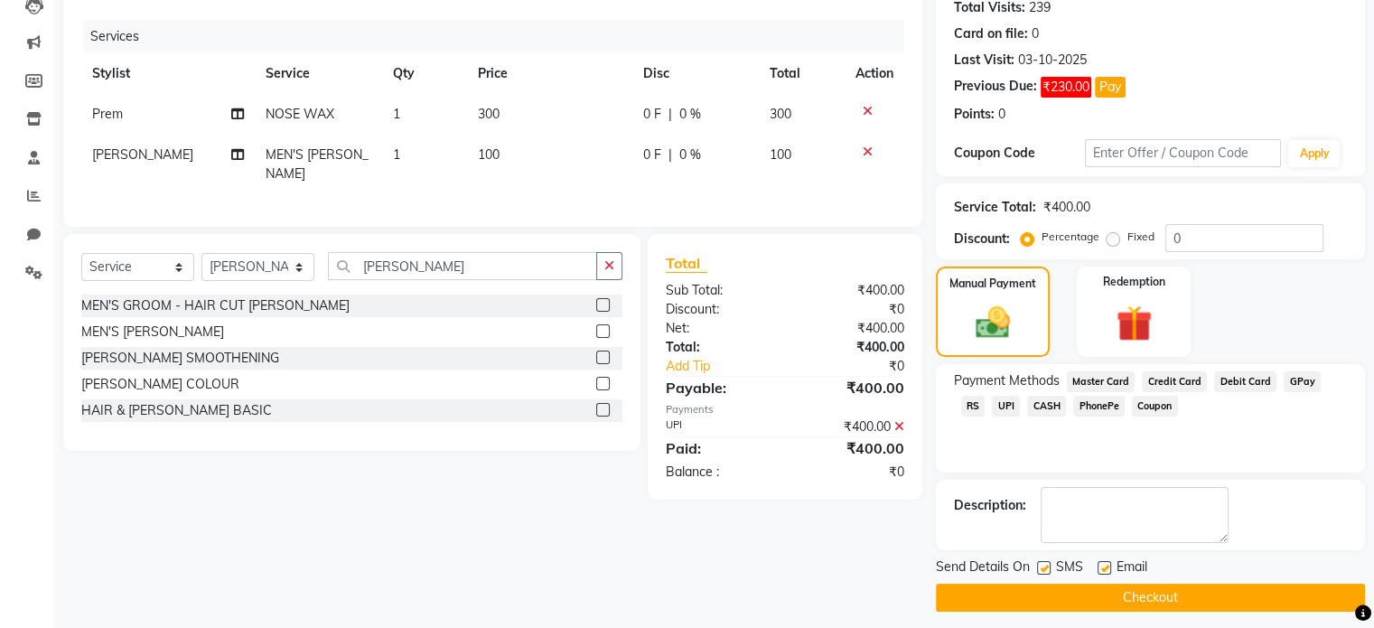
scroll to position [213, 0]
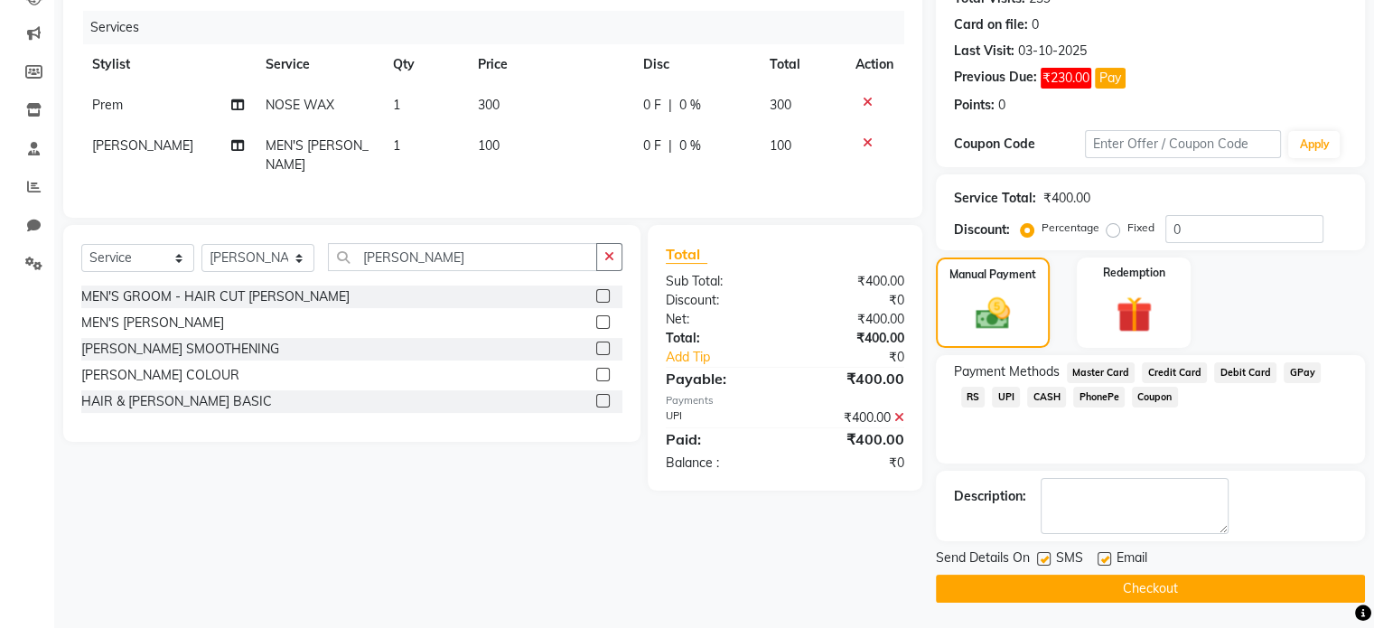
click at [1142, 580] on button "Checkout" at bounding box center [1150, 589] width 429 height 28
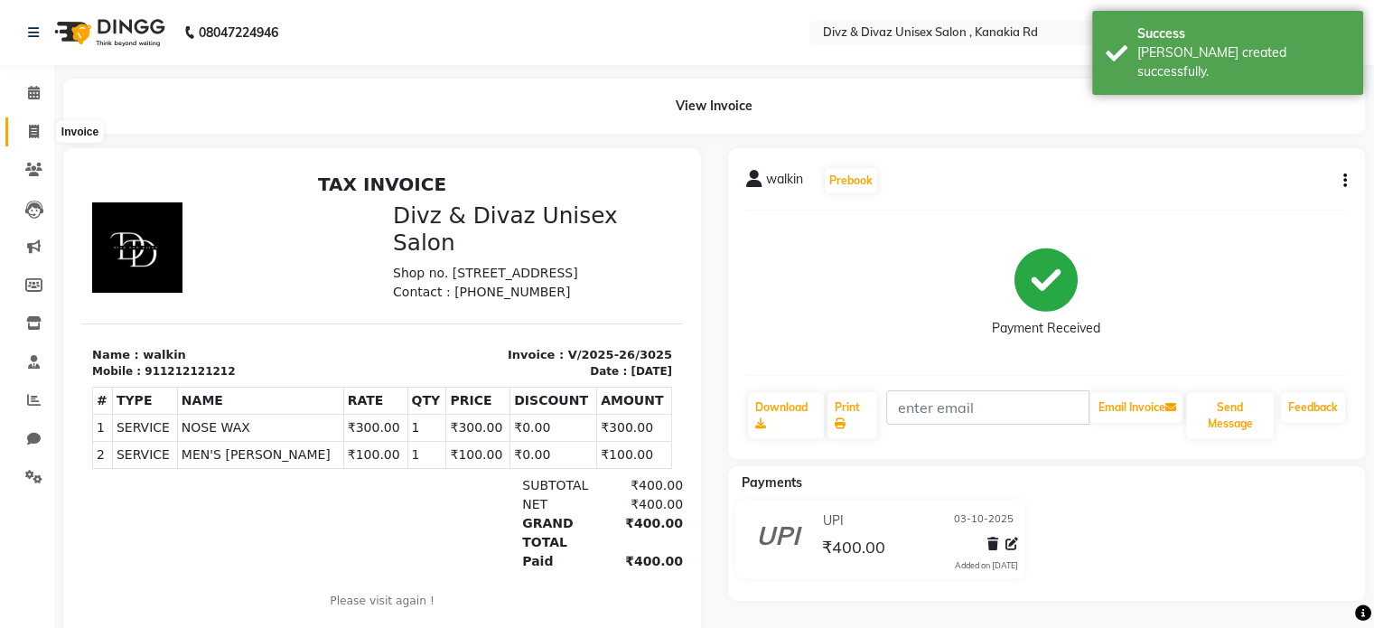
click at [33, 122] on span at bounding box center [34, 132] width 32 height 21
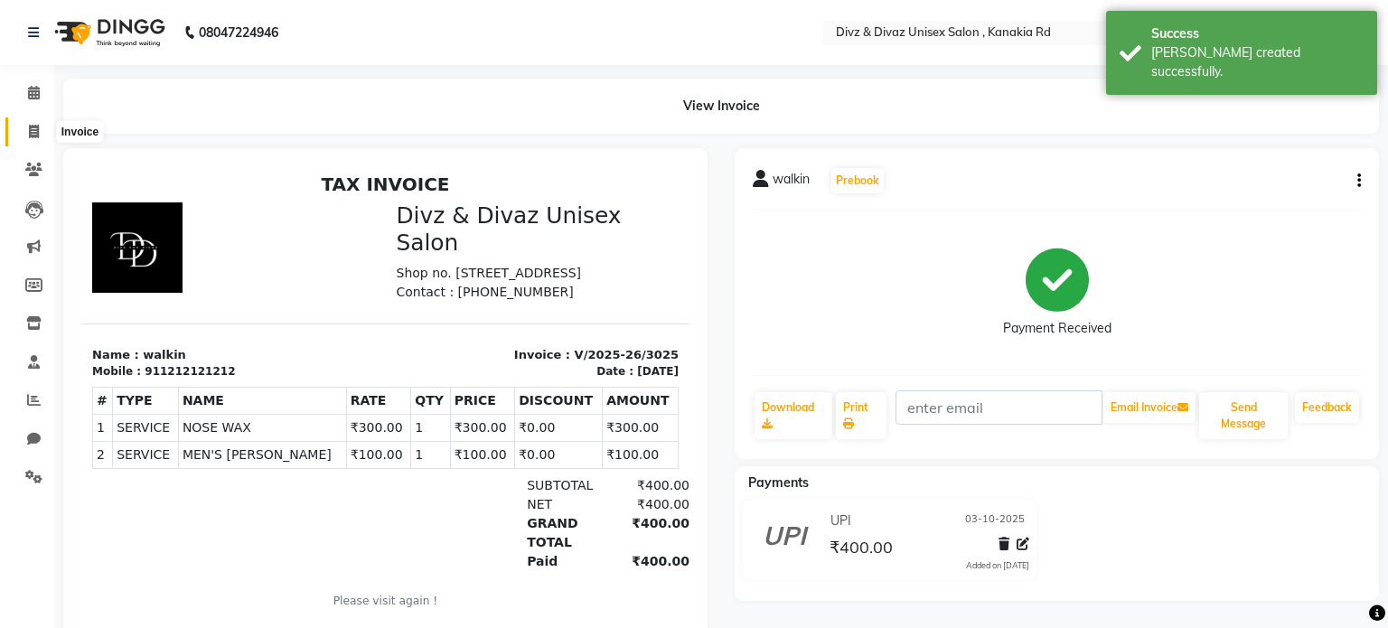
select select "service"
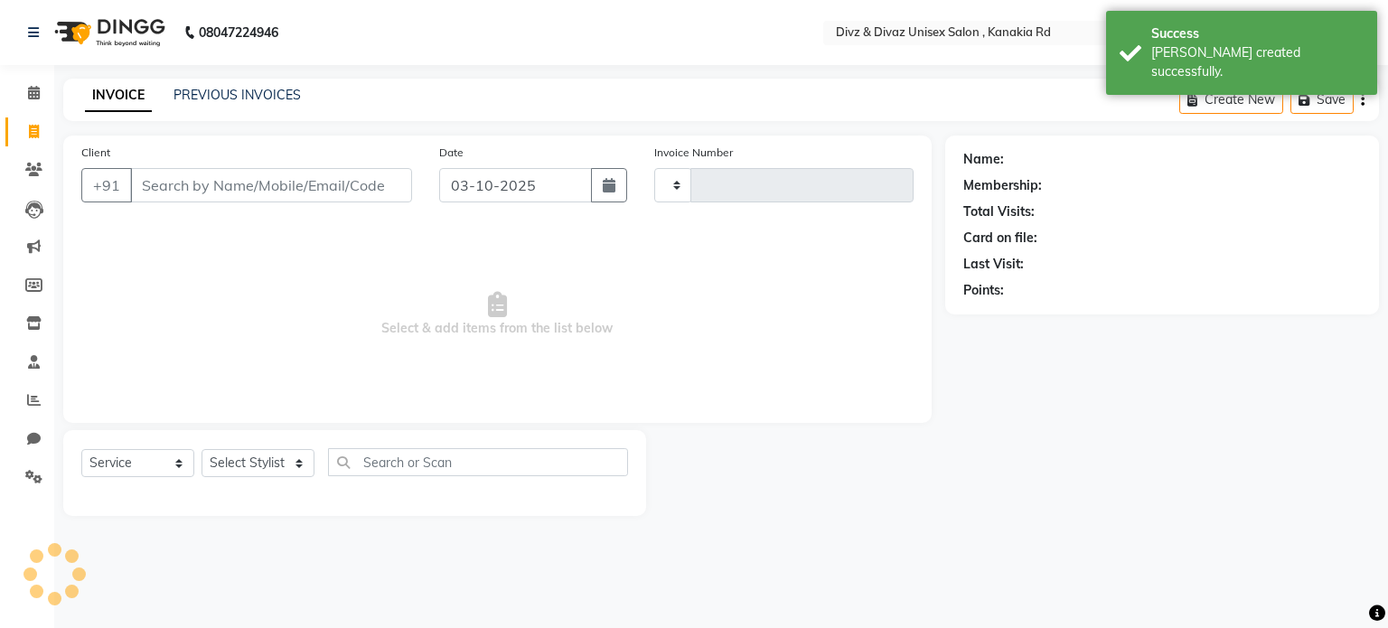
type input "3026"
select select "7588"
click at [159, 173] on input "Client" at bounding box center [271, 185] width 282 height 34
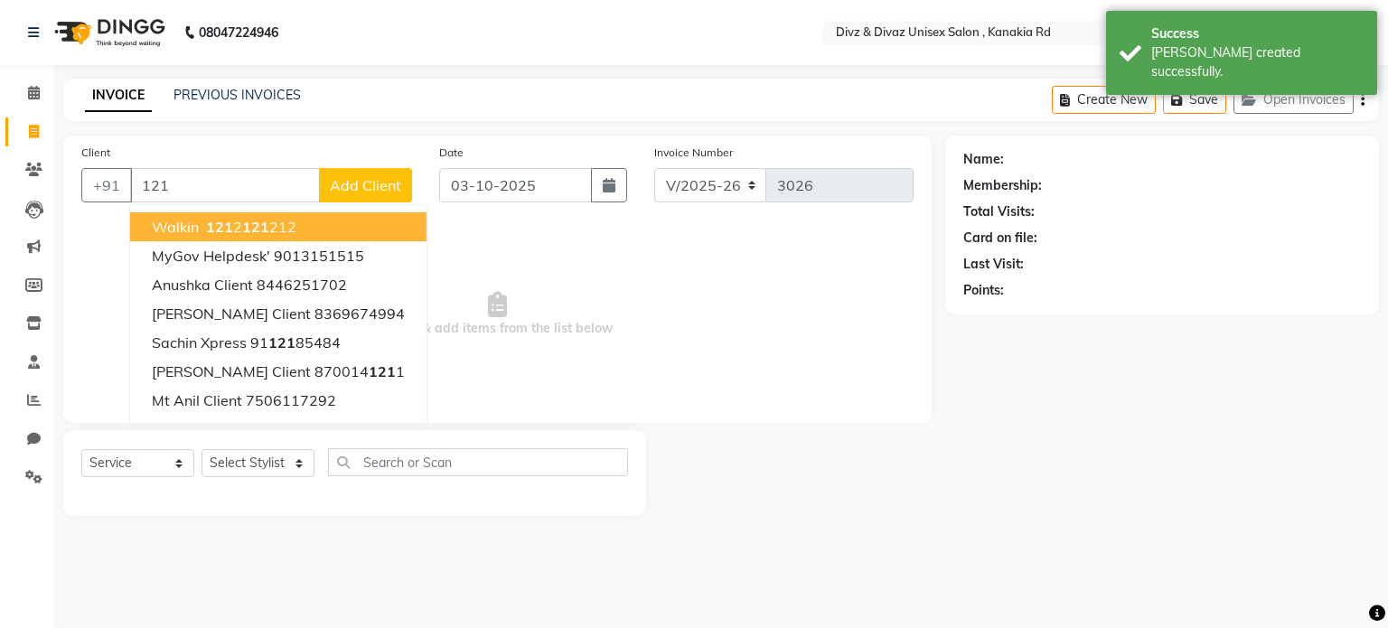
click at [232, 225] on ngb-highlight "121 2 121 212" at bounding box center [249, 227] width 94 height 18
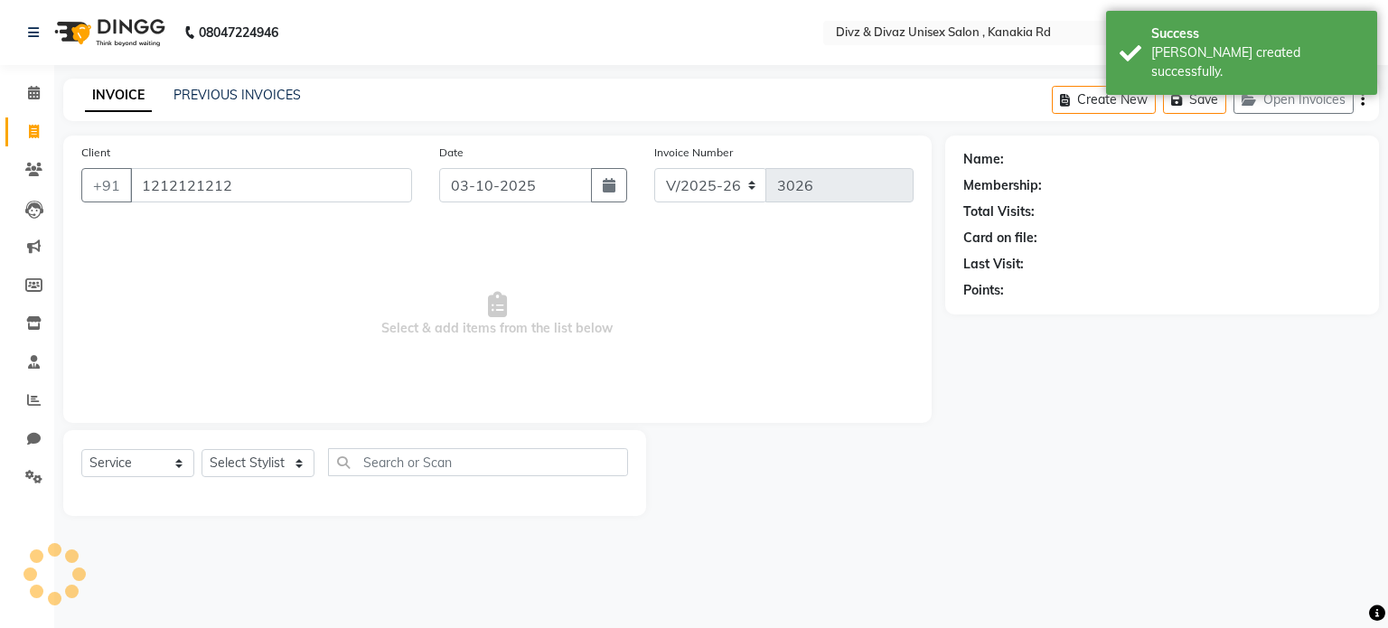
type input "1212121212"
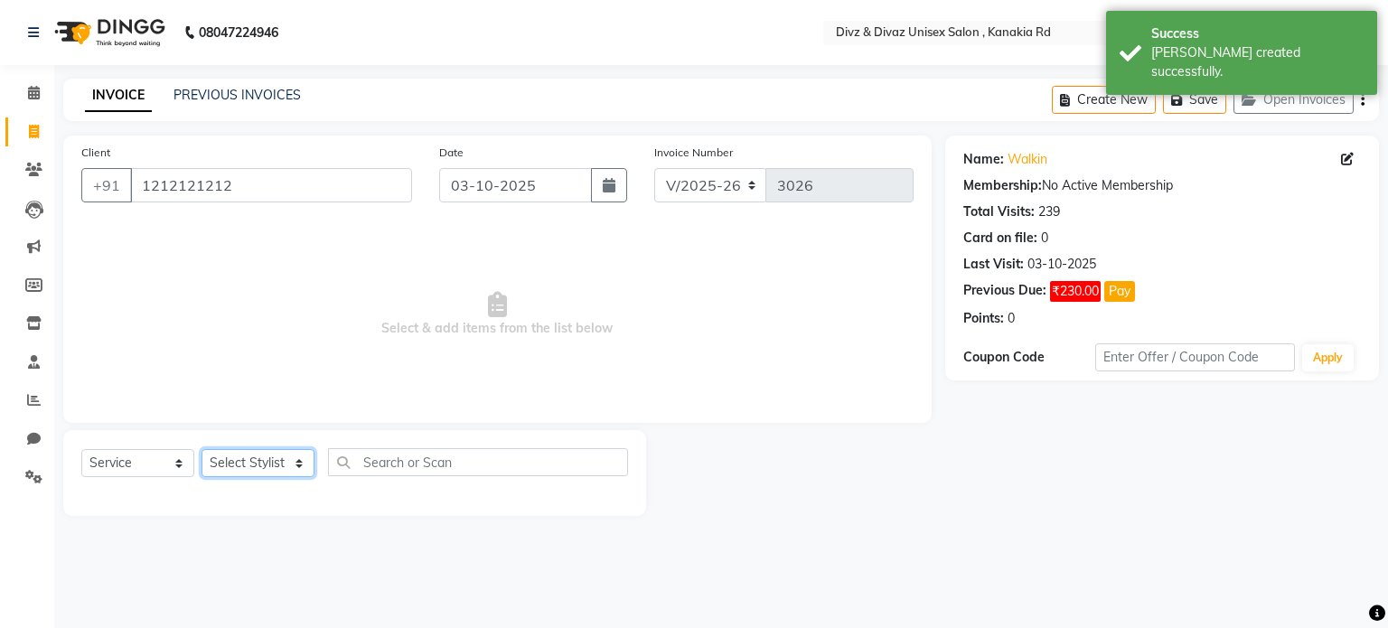
click at [263, 462] on select "Select Stylist [PERSON_NAME] Kailash [PERSON_NAME] Prem [PERSON_NAME]" at bounding box center [258, 463] width 113 height 28
select select "92008"
click at [202, 450] on select "Select Stylist [PERSON_NAME] Kailash [PERSON_NAME] Prem [PERSON_NAME]" at bounding box center [258, 463] width 113 height 28
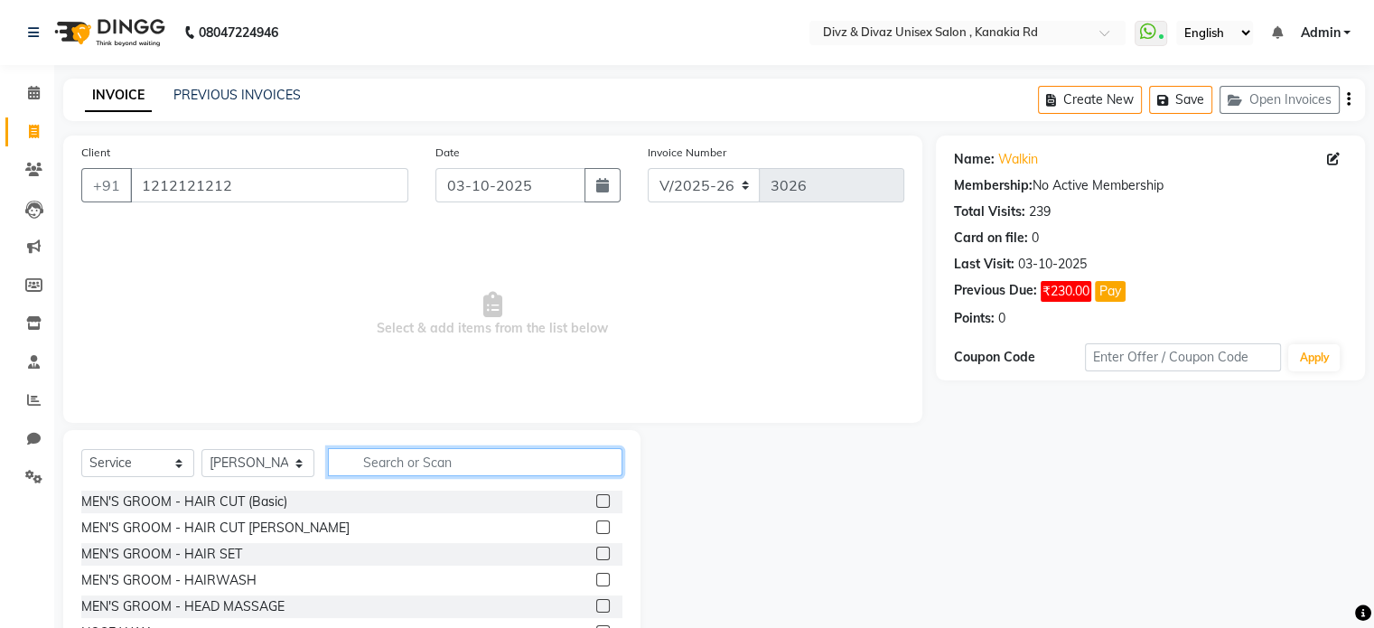
click at [369, 469] on input "text" at bounding box center [475, 462] width 295 height 28
type input "[PERSON_NAME]"
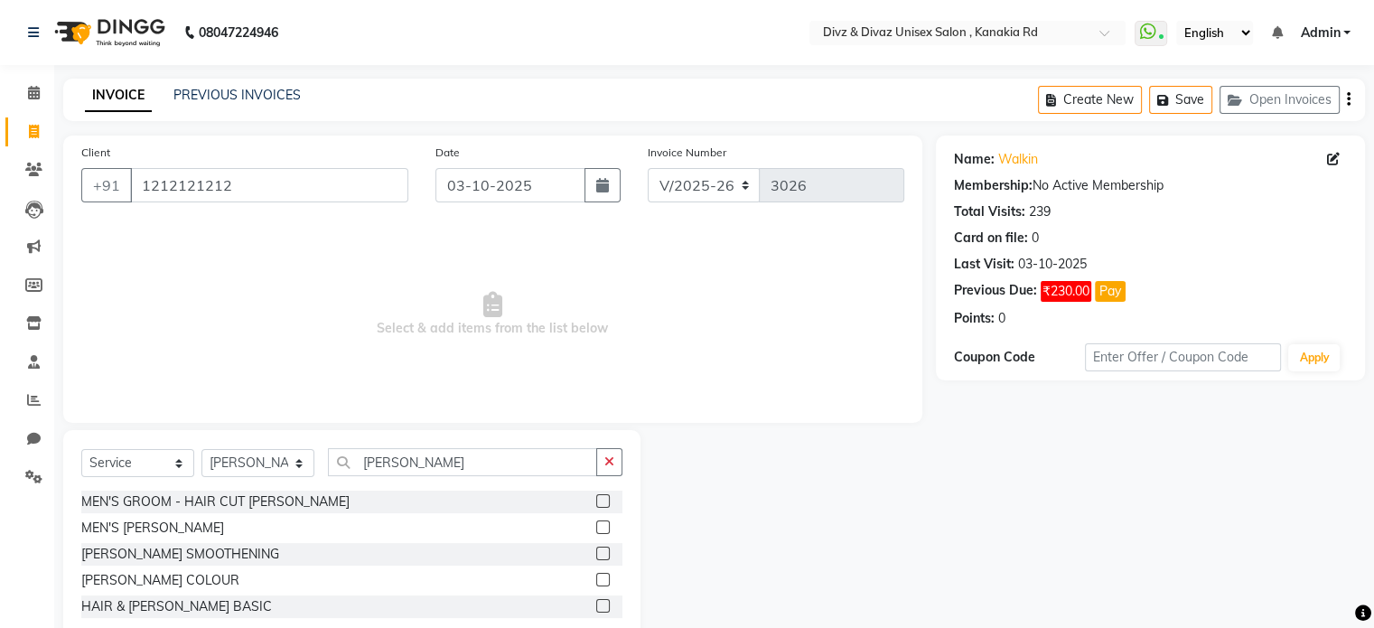
click at [595, 532] on div "MEN'S [PERSON_NAME]" at bounding box center [351, 528] width 541 height 23
click at [604, 526] on label at bounding box center [603, 527] width 14 height 14
click at [604, 526] on input "checkbox" at bounding box center [602, 528] width 12 height 12
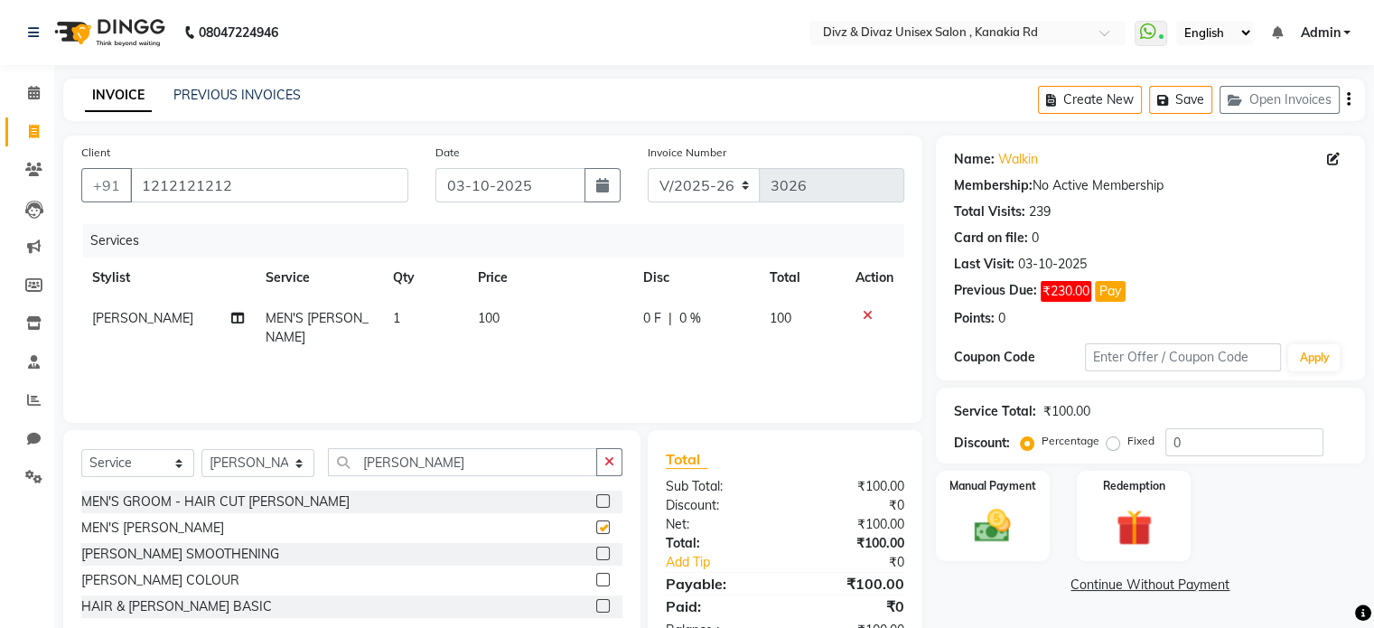
checkbox input "false"
click at [972, 502] on div "Manual Payment" at bounding box center [992, 515] width 118 height 93
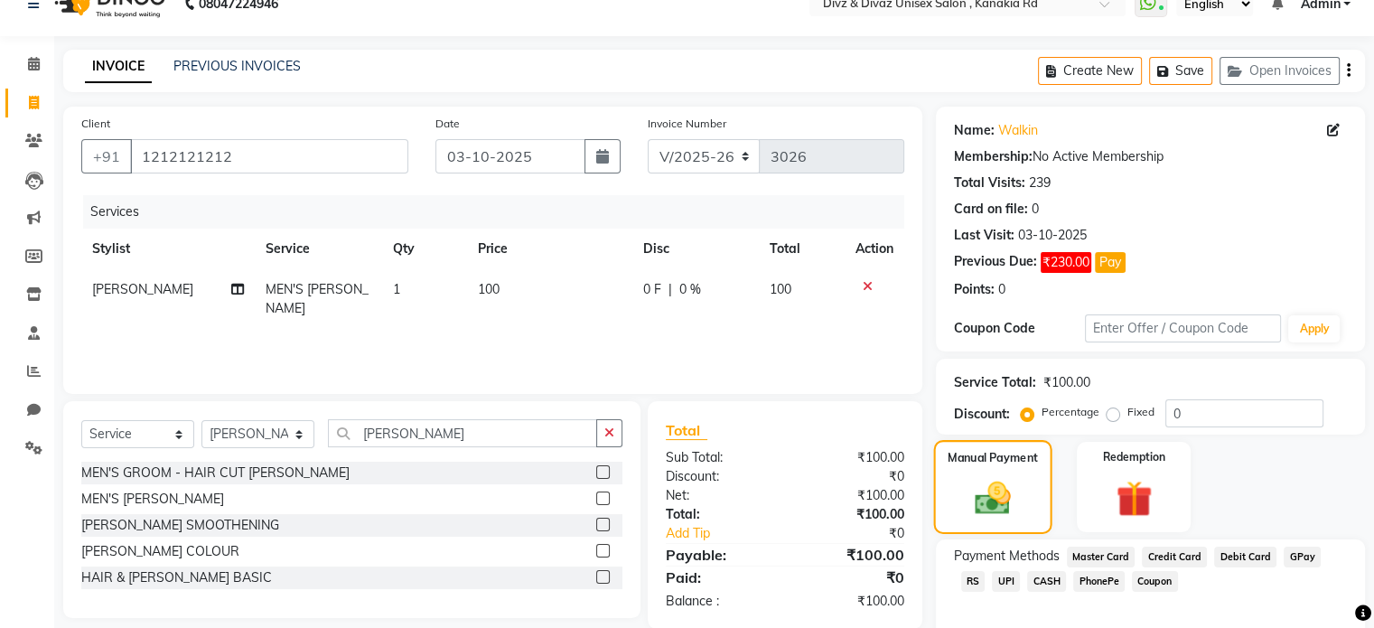
scroll to position [36, 0]
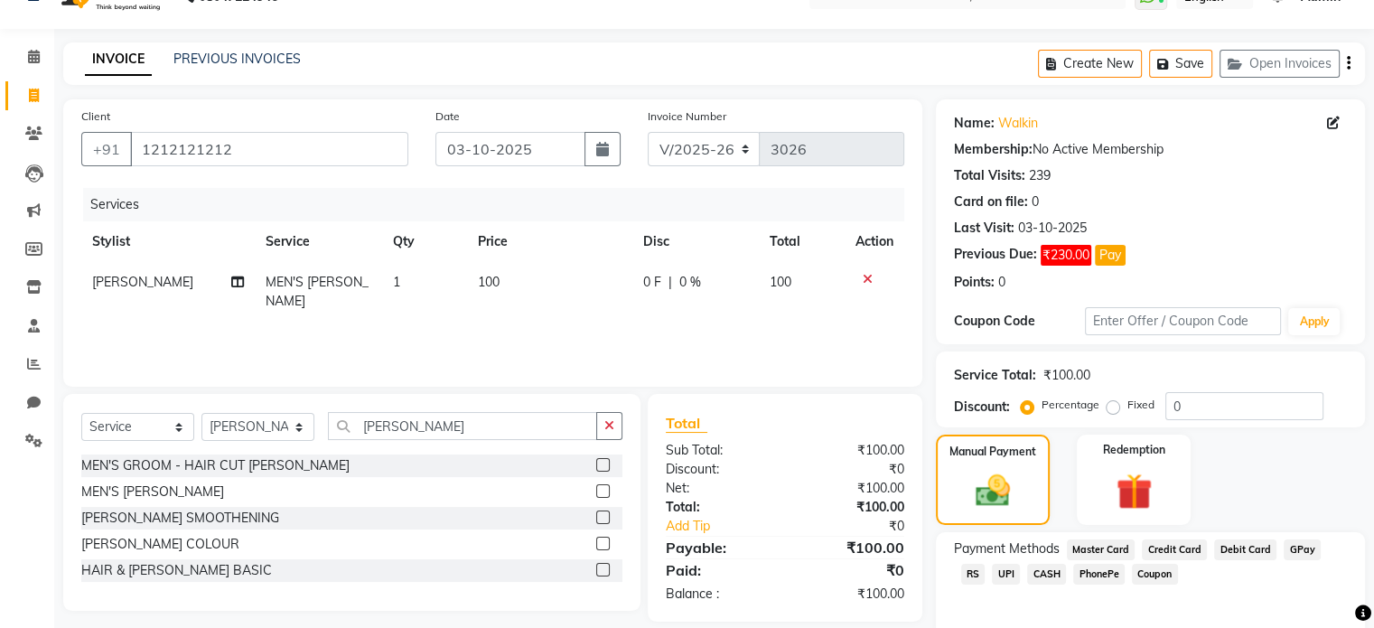
click at [985, 572] on div "UPI" at bounding box center [1002, 576] width 35 height 24
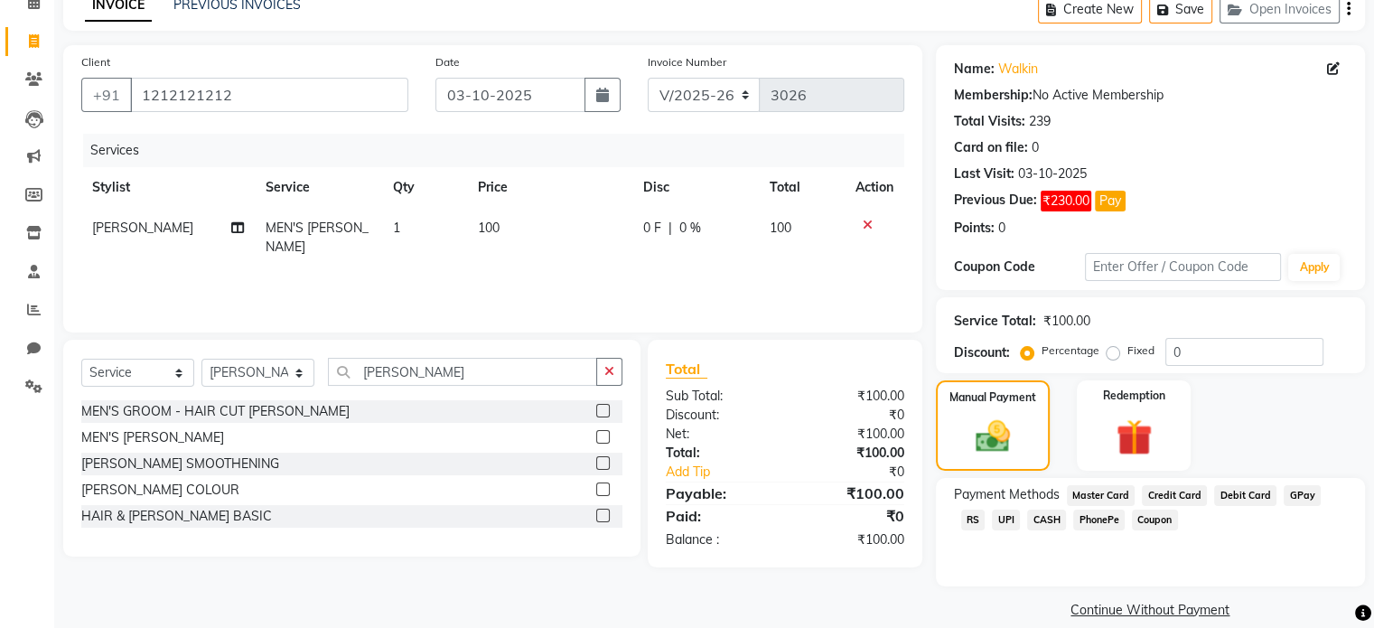
scroll to position [112, 0]
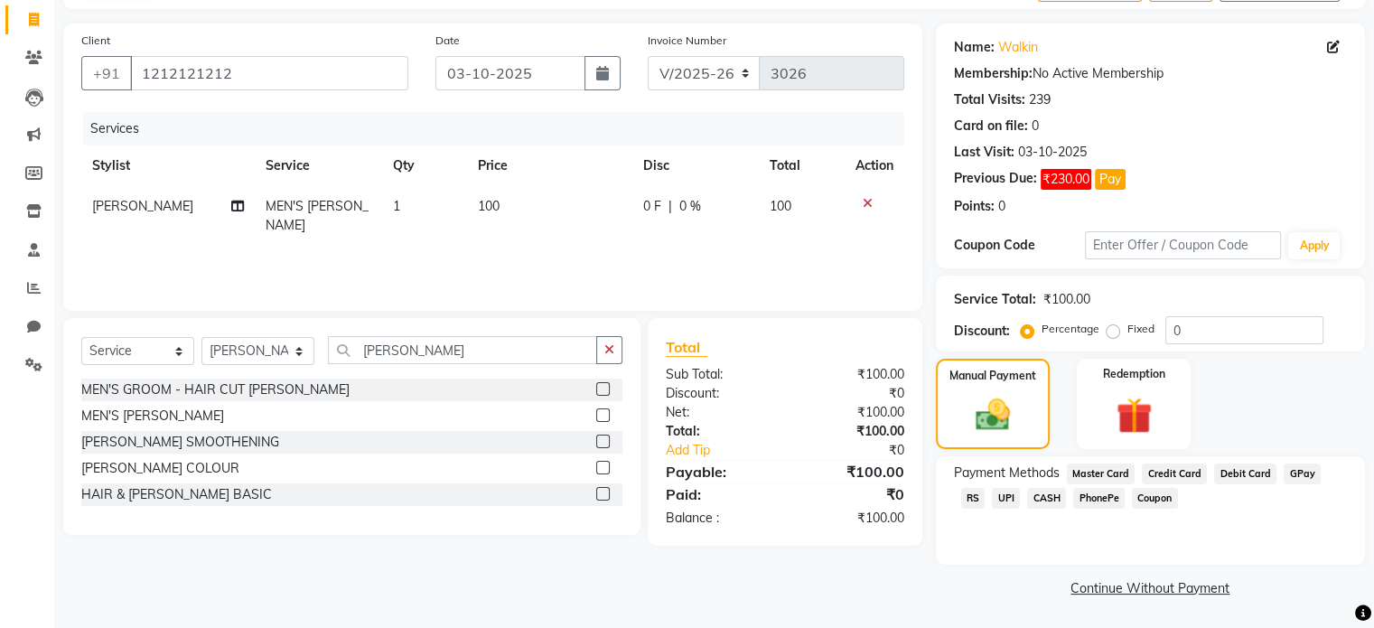
click at [992, 499] on span "UPI" at bounding box center [1006, 498] width 28 height 21
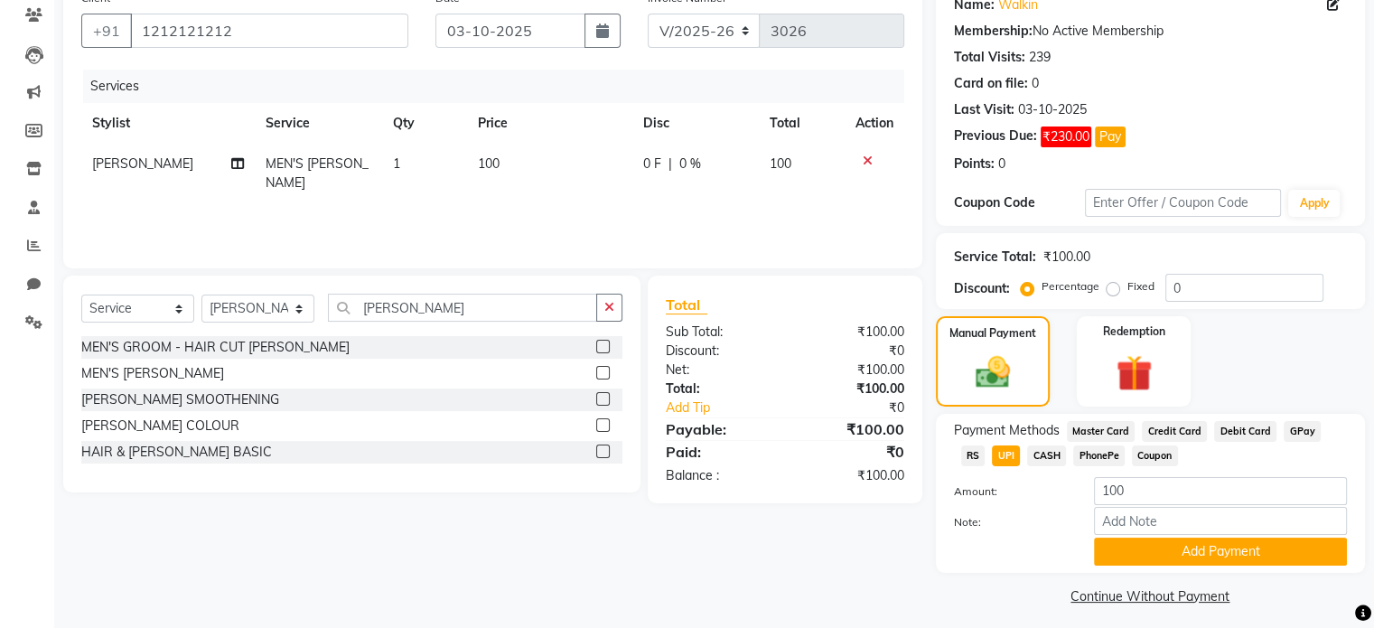
scroll to position [165, 0]
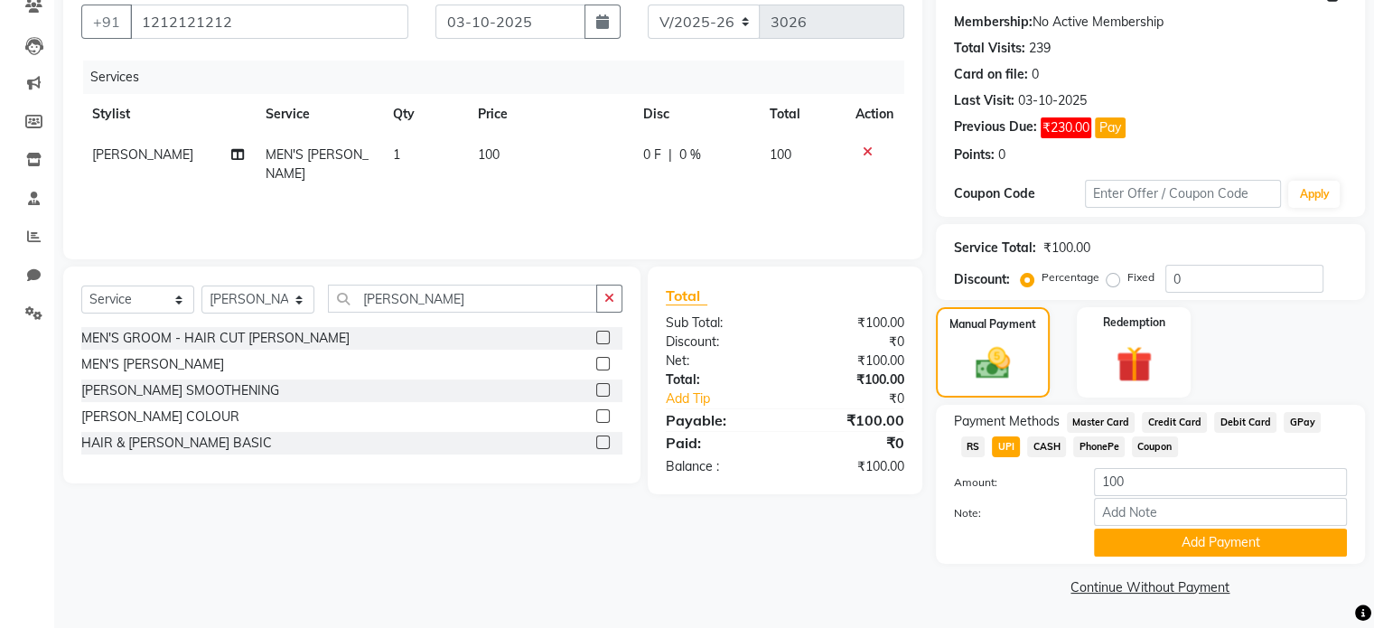
click at [1189, 557] on div "Payment Methods Master Card Credit Card Debit Card GPay RS UPI CASH PhonePe Cou…" at bounding box center [1150, 484] width 429 height 159
click at [1181, 547] on button "Add Payment" at bounding box center [1220, 543] width 253 height 28
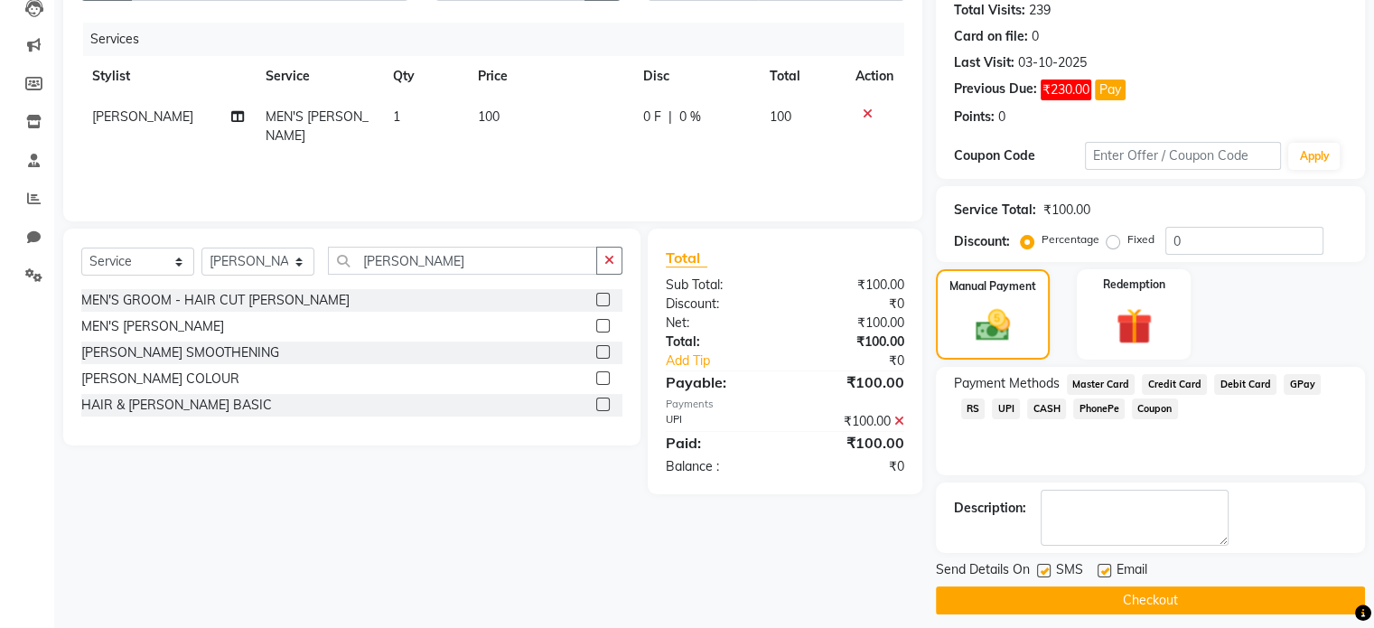
scroll to position [213, 0]
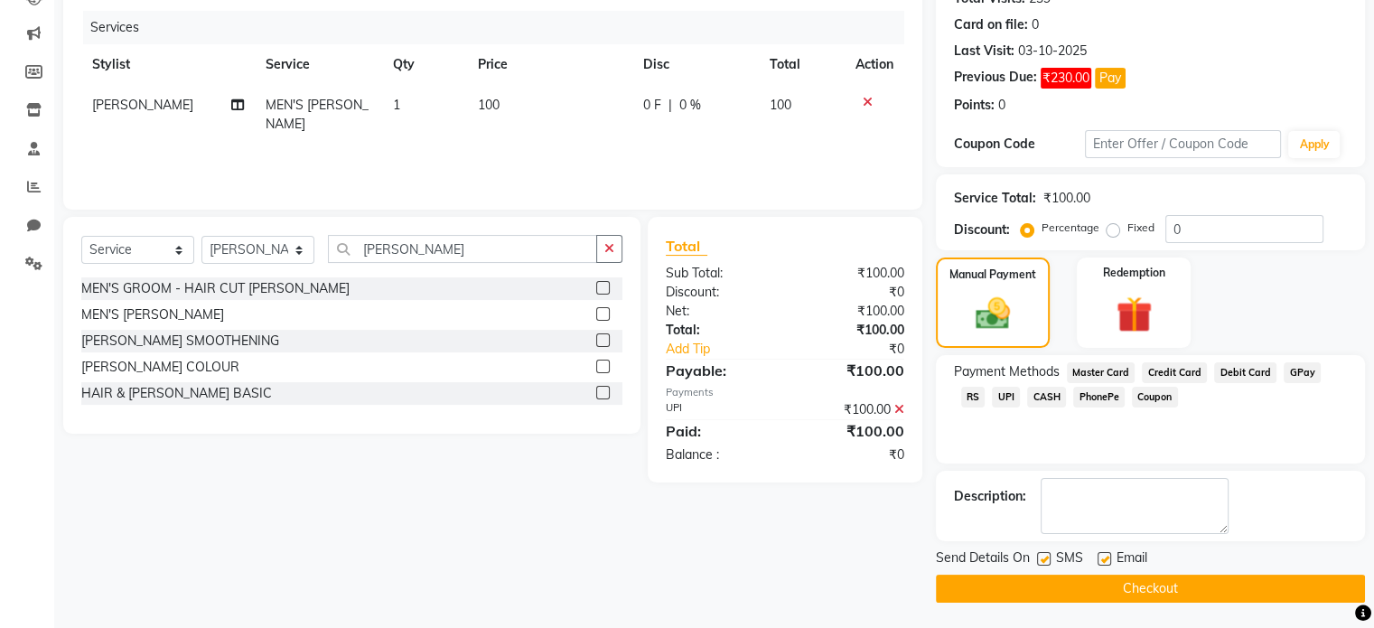
click at [1166, 580] on button "Checkout" at bounding box center [1150, 589] width 429 height 28
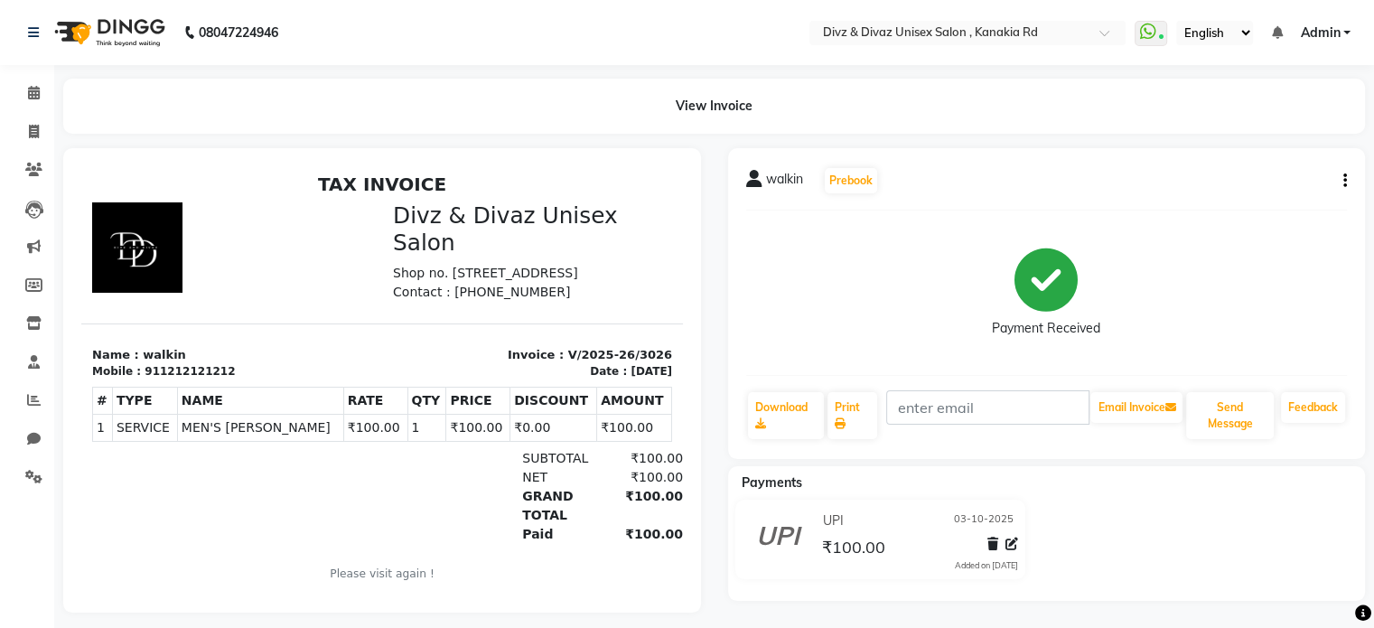
click at [1166, 580] on div "UPI [DATE] ₹100.00 Added on [DATE]" at bounding box center [1047, 543] width 665 height 87
click at [33, 139] on span at bounding box center [34, 132] width 32 height 21
select select "service"
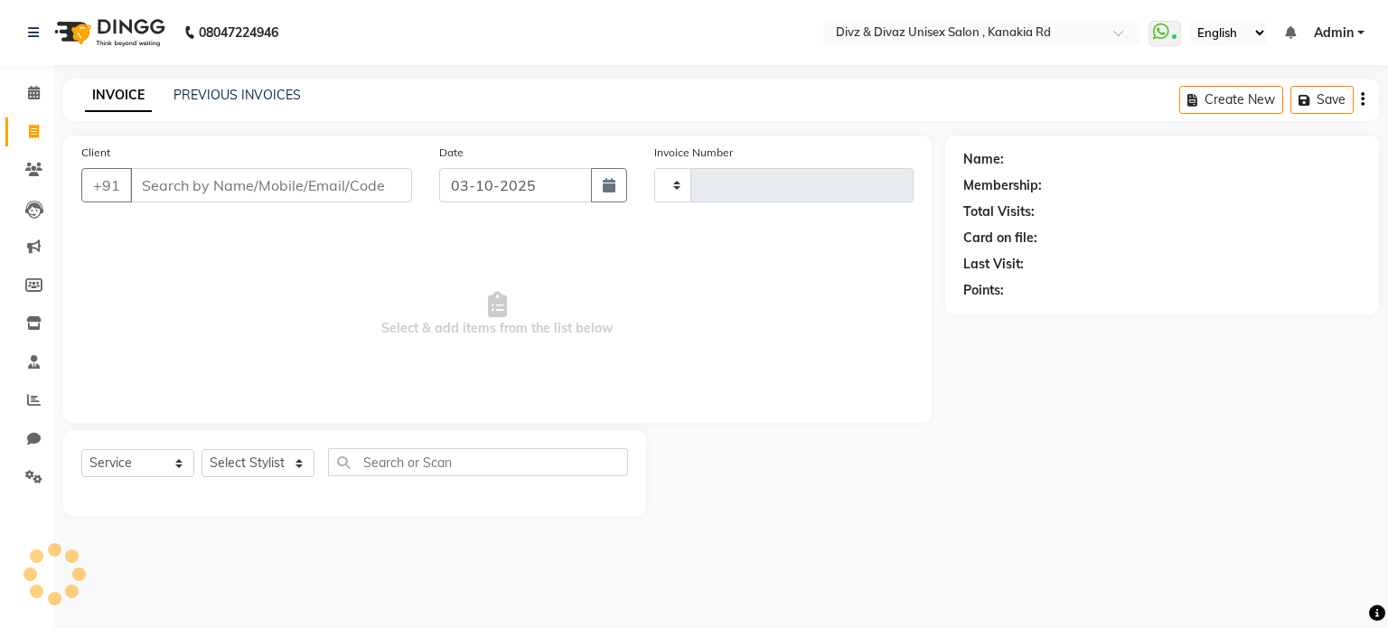
type input "3027"
select select "7588"
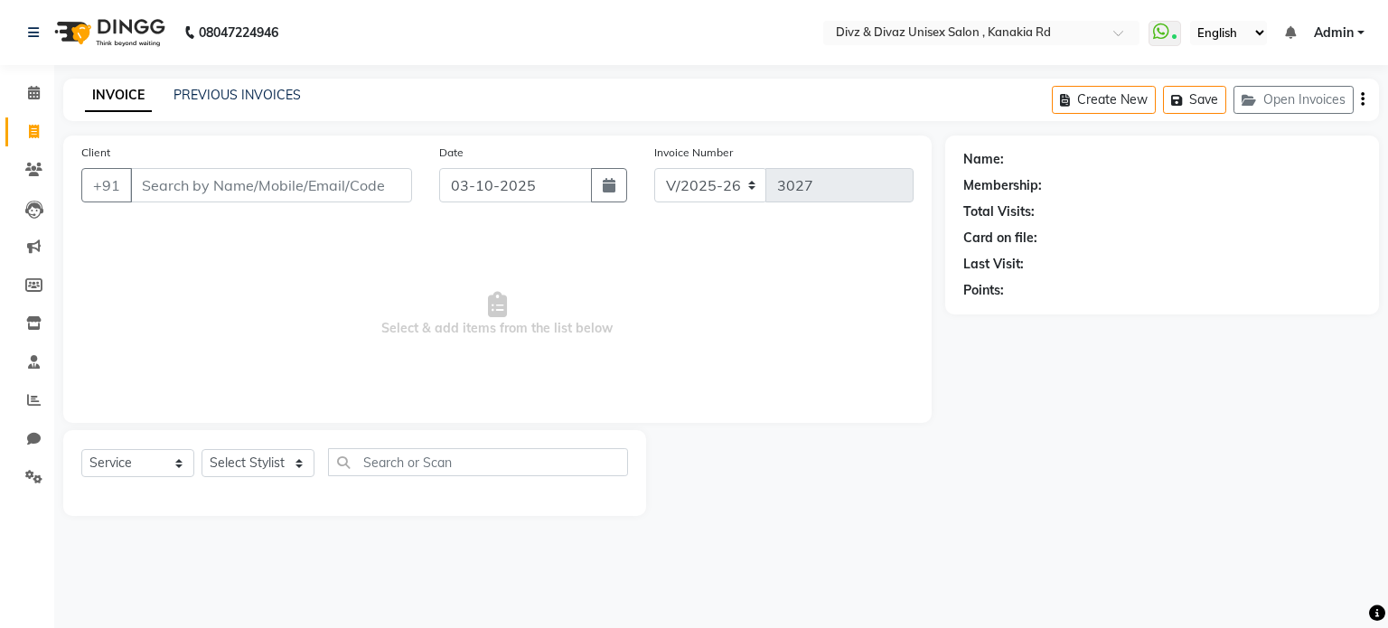
click at [173, 173] on input "Client" at bounding box center [271, 185] width 282 height 34
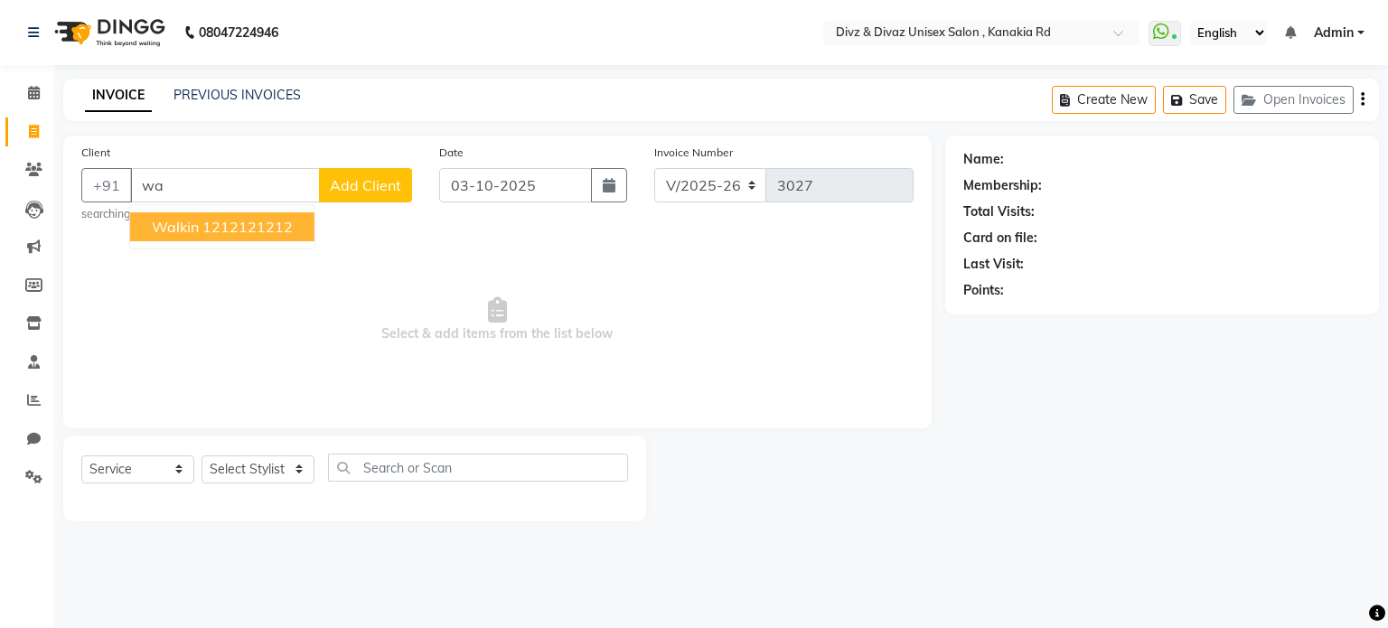
type input "w"
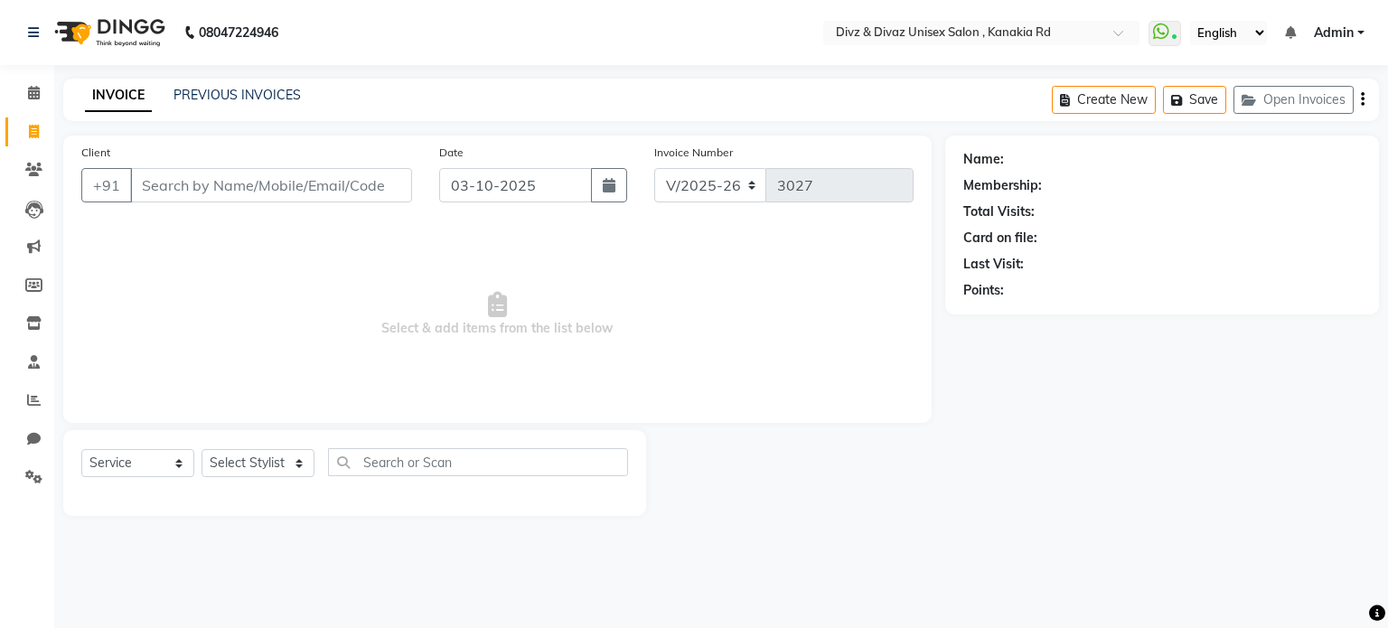
click at [189, 184] on input "Client" at bounding box center [271, 185] width 282 height 34
drag, startPoint x: 192, startPoint y: 187, endPoint x: 172, endPoint y: 190, distance: 21.0
click at [172, 190] on input "Client" at bounding box center [271, 185] width 282 height 34
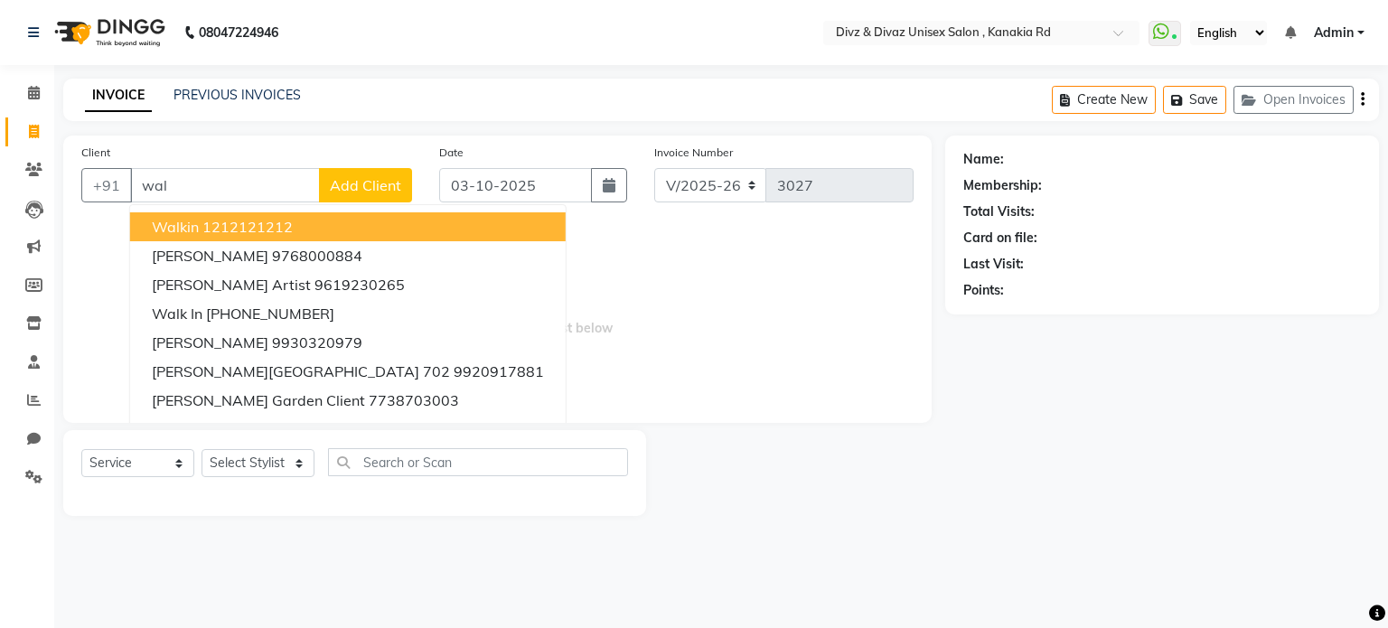
click at [192, 232] on span "walkin" at bounding box center [175, 227] width 47 height 18
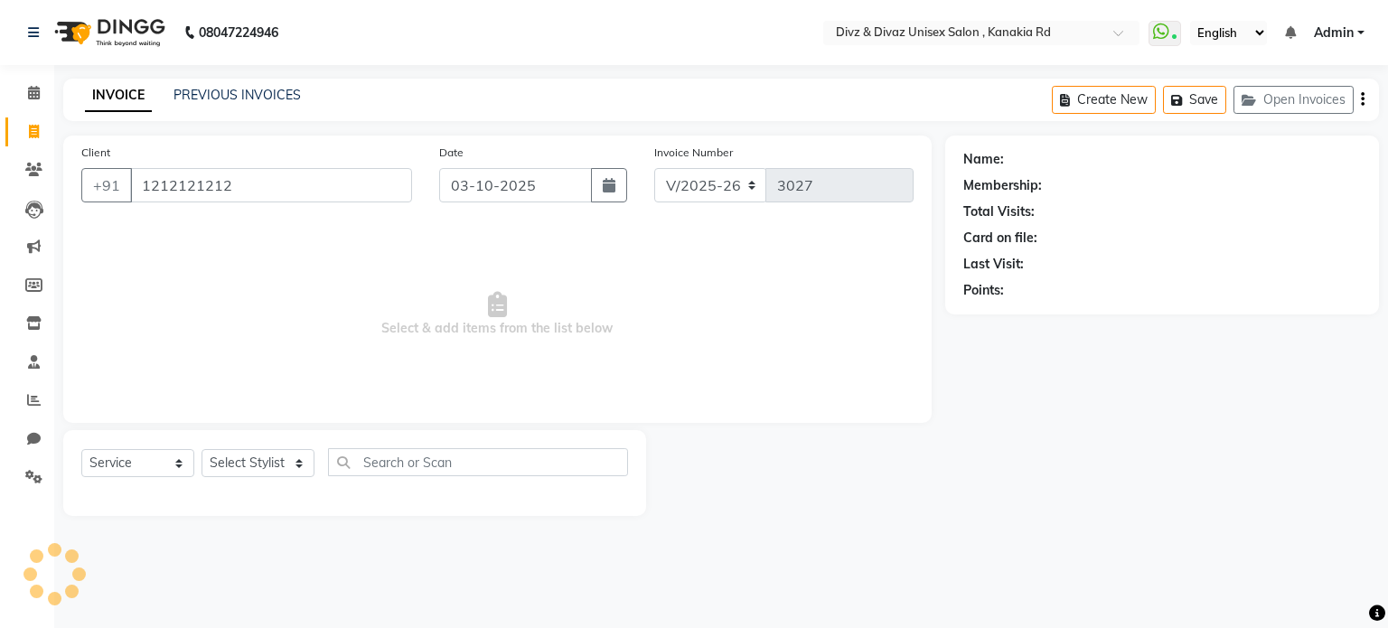
type input "1212121212"
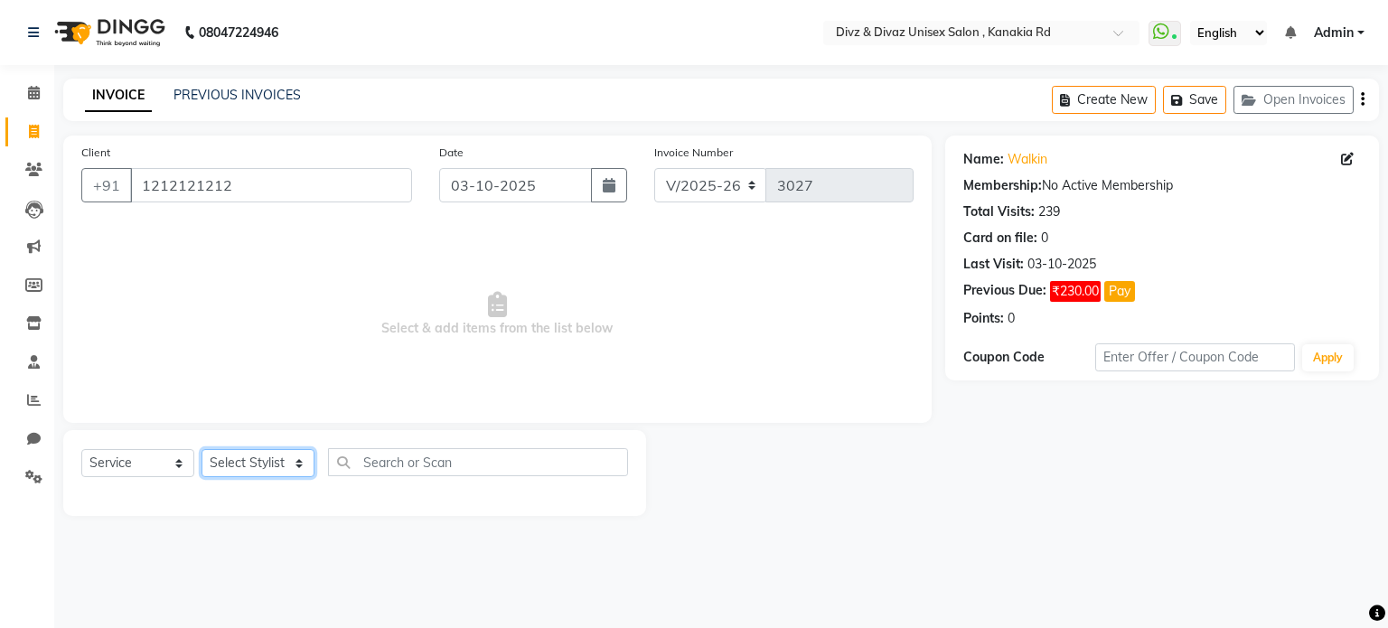
click at [286, 461] on select "Select Stylist [PERSON_NAME] Kailash [PERSON_NAME] Prem [PERSON_NAME]" at bounding box center [258, 463] width 113 height 28
select select "67339"
click at [202, 450] on select "Select Stylist [PERSON_NAME] Kailash [PERSON_NAME] Prem [PERSON_NAME]" at bounding box center [258, 463] width 113 height 28
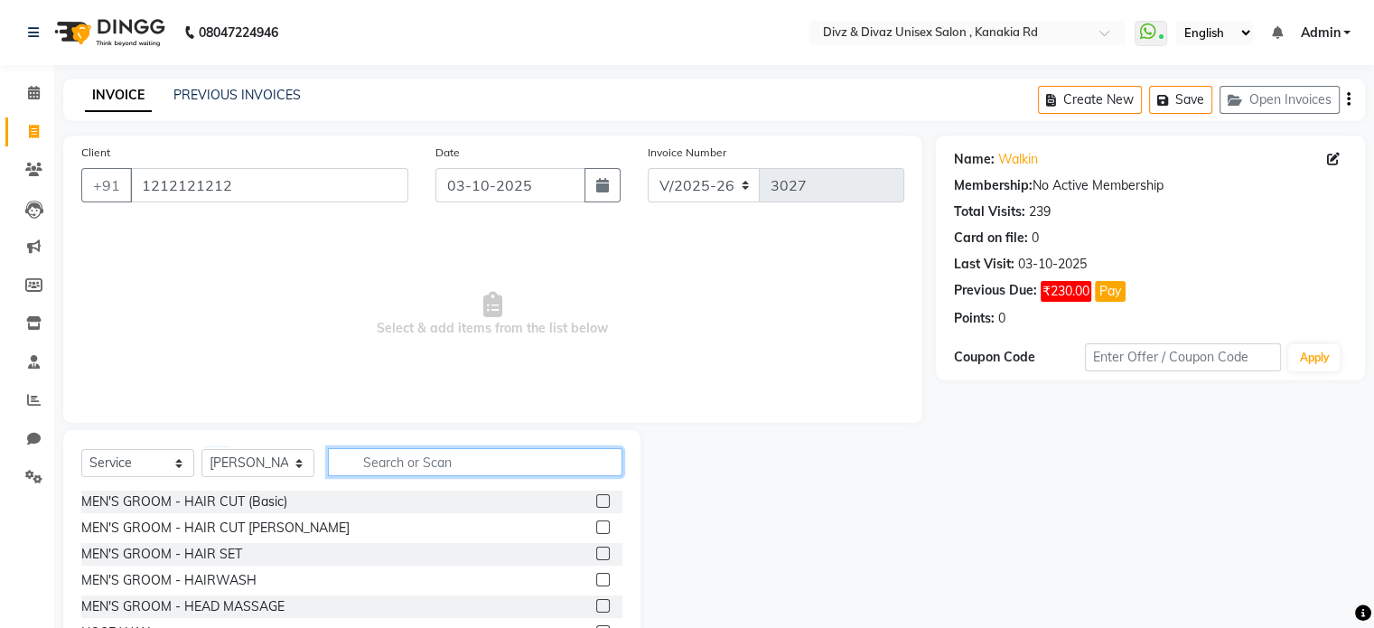
click at [409, 470] on input "text" at bounding box center [475, 462] width 295 height 28
click at [596, 500] on label at bounding box center [603, 501] width 14 height 14
click at [596, 500] on input "checkbox" at bounding box center [602, 502] width 12 height 12
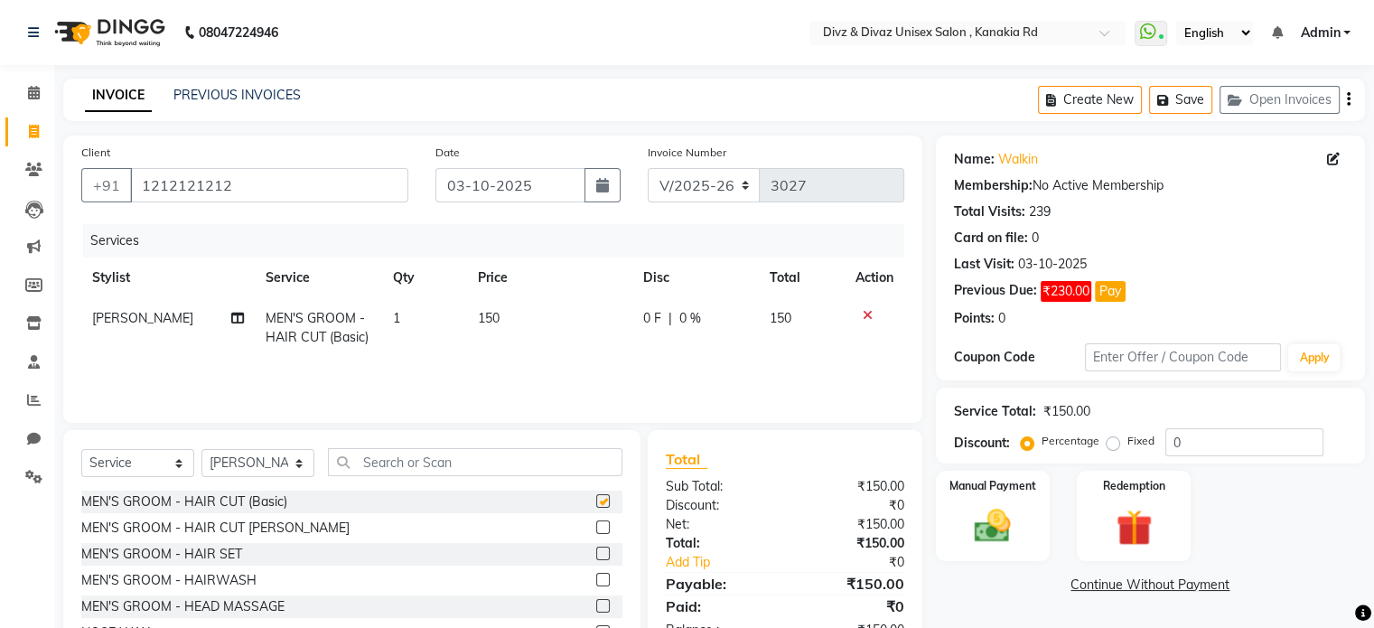
checkbox input "false"
click at [572, 471] on input "text" at bounding box center [475, 462] width 295 height 28
click at [300, 467] on select "Select Stylist [PERSON_NAME] Kailash [PERSON_NAME] Prem [PERSON_NAME]" at bounding box center [258, 463] width 113 height 28
select select "92008"
click at [202, 450] on select "Select Stylist [PERSON_NAME] Kailash [PERSON_NAME] Prem [PERSON_NAME]" at bounding box center [258, 463] width 113 height 28
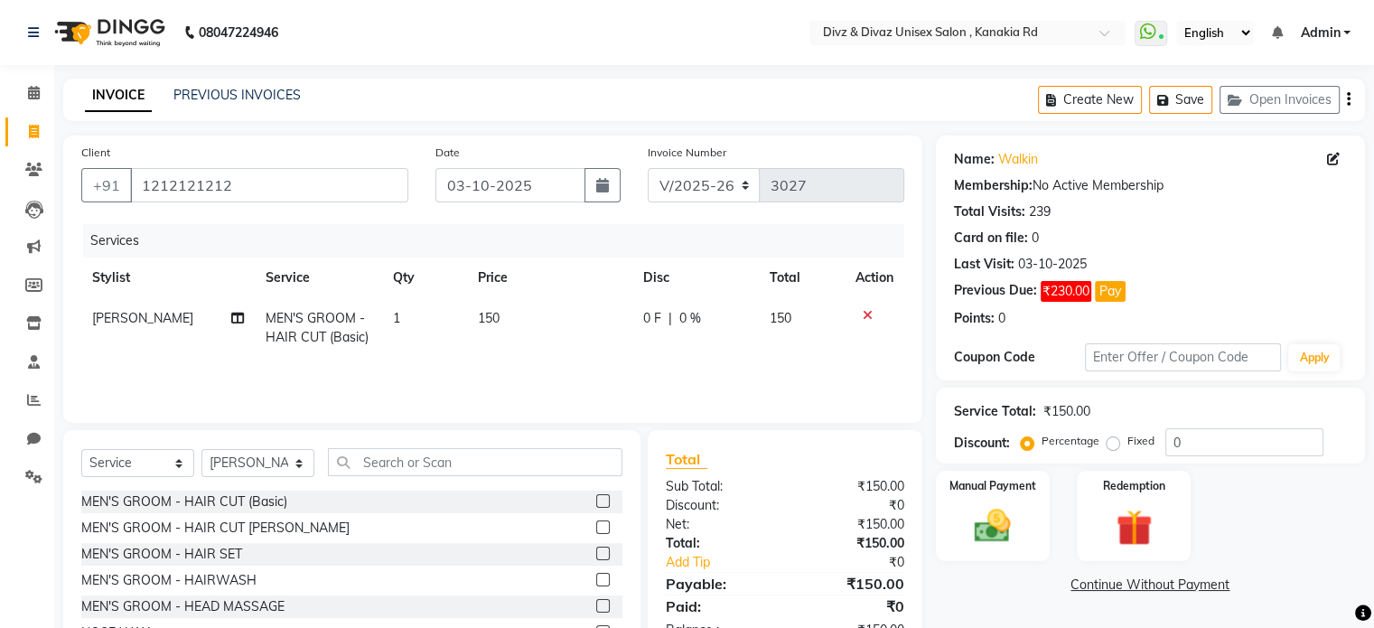
click at [596, 523] on label at bounding box center [603, 527] width 14 height 14
click at [596, 523] on input "checkbox" at bounding box center [602, 528] width 12 height 12
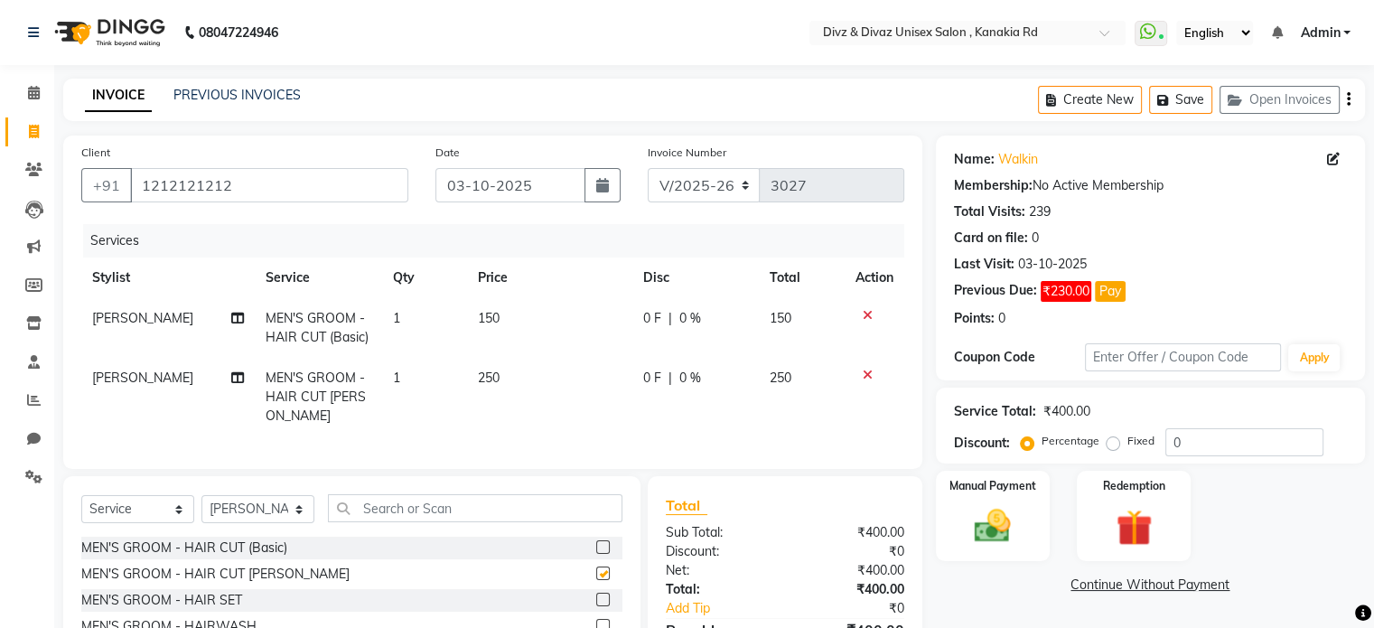
checkbox input "false"
click at [495, 389] on td "250" at bounding box center [549, 397] width 165 height 79
select select "92008"
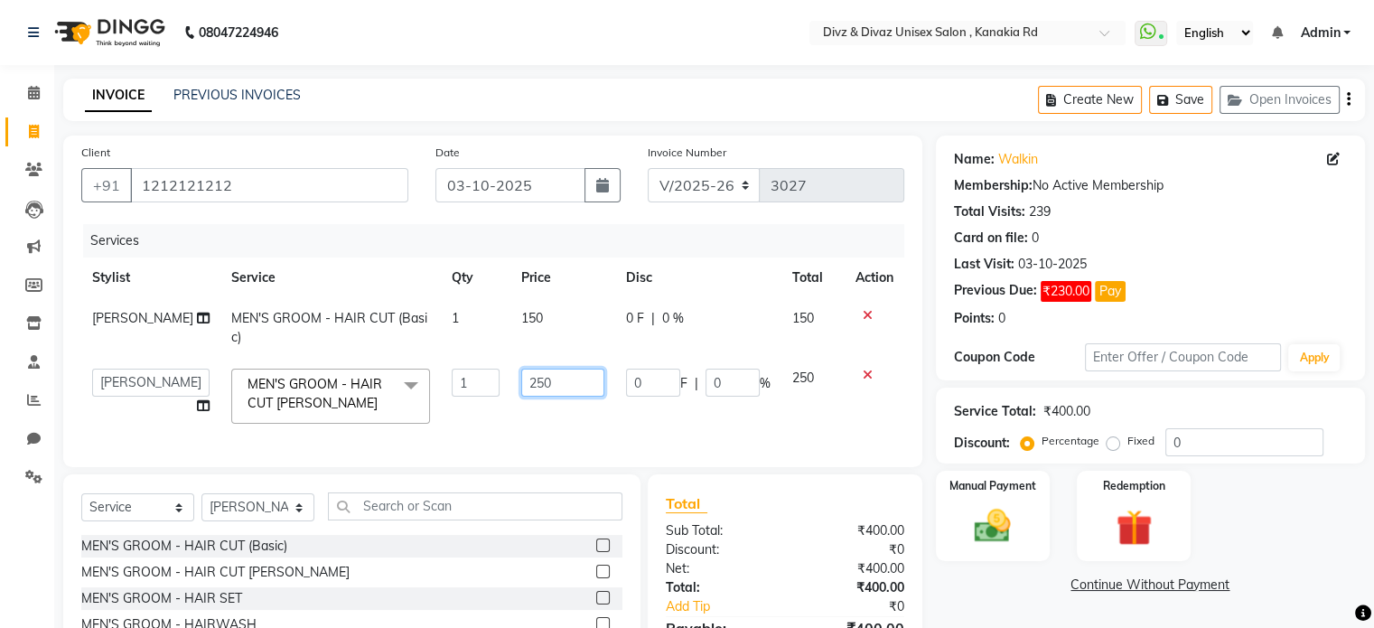
click at [527, 379] on input "250" at bounding box center [562, 383] width 83 height 28
type input "230"
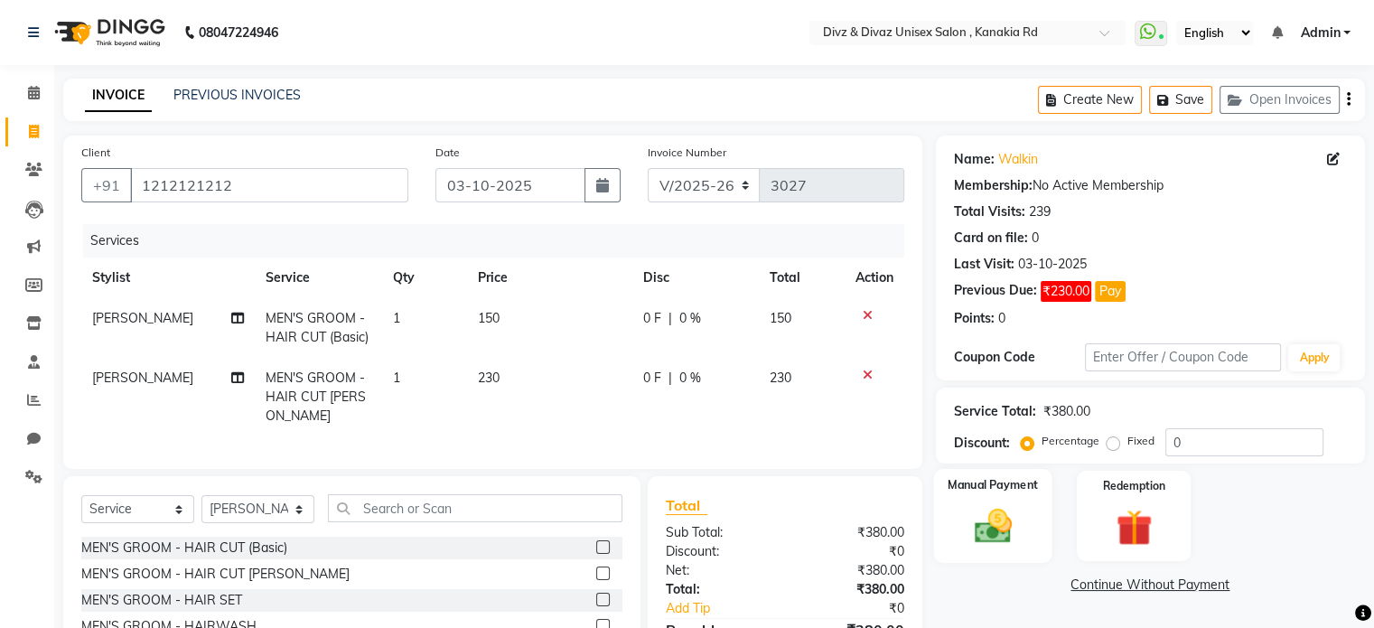
click at [987, 518] on img at bounding box center [992, 526] width 61 height 43
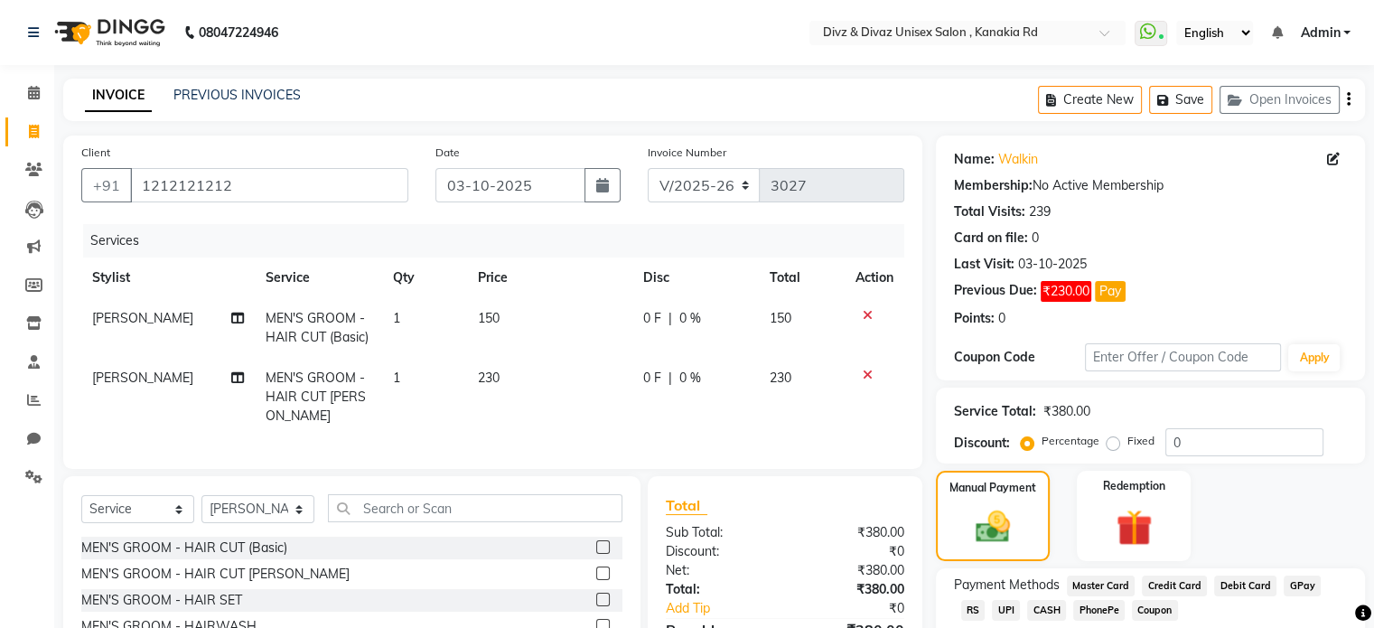
click at [992, 614] on span "UPI" at bounding box center [1006, 610] width 28 height 21
click at [1341, 518] on div "Manual Payment Redemption" at bounding box center [1151, 516] width 456 height 90
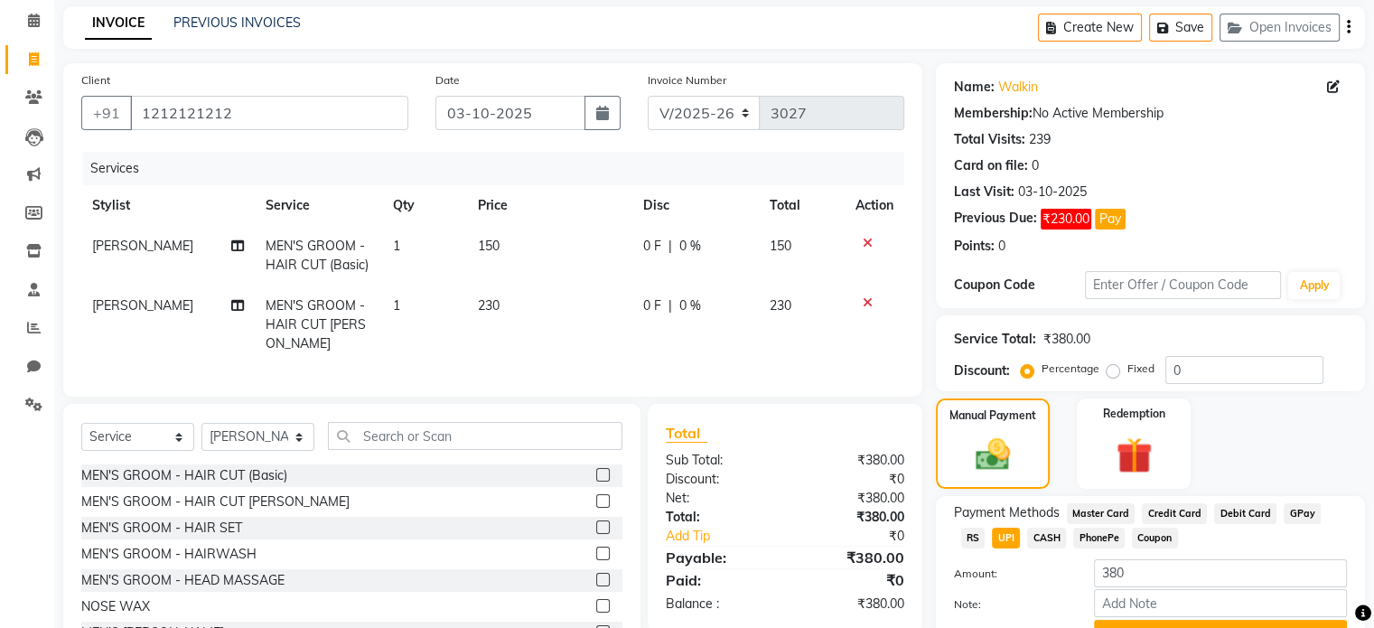
scroll to position [165, 0]
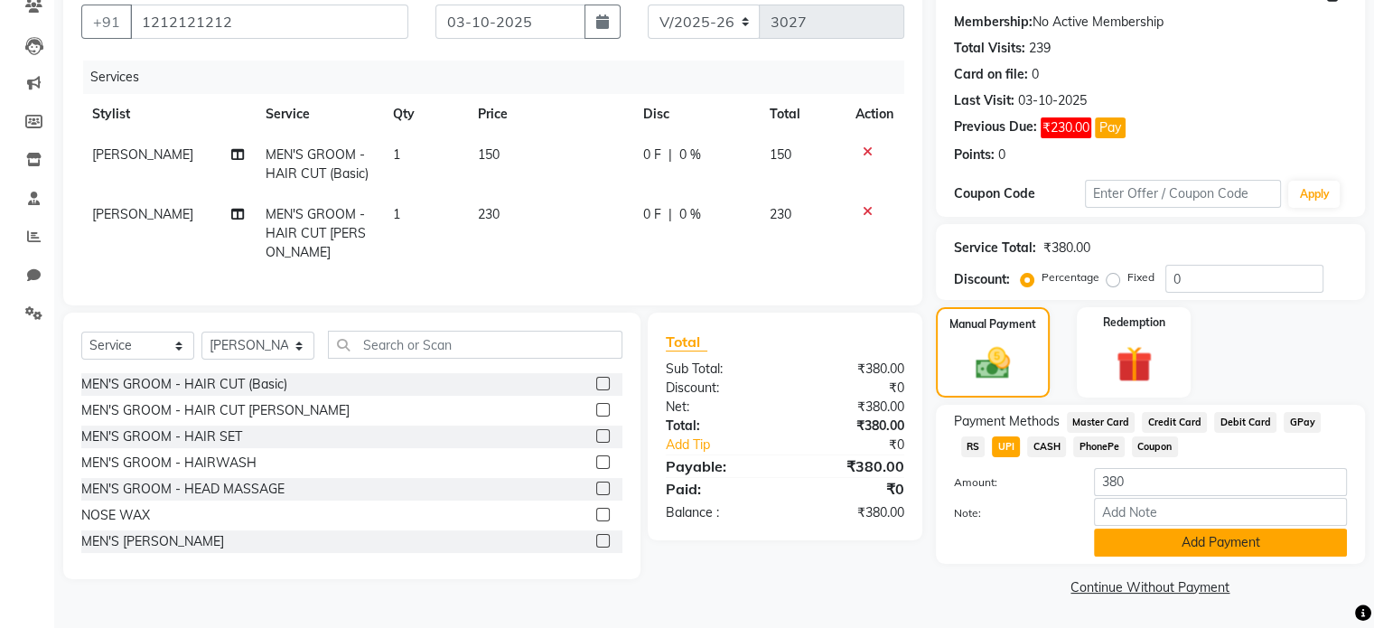
click at [1298, 541] on button "Add Payment" at bounding box center [1220, 543] width 253 height 28
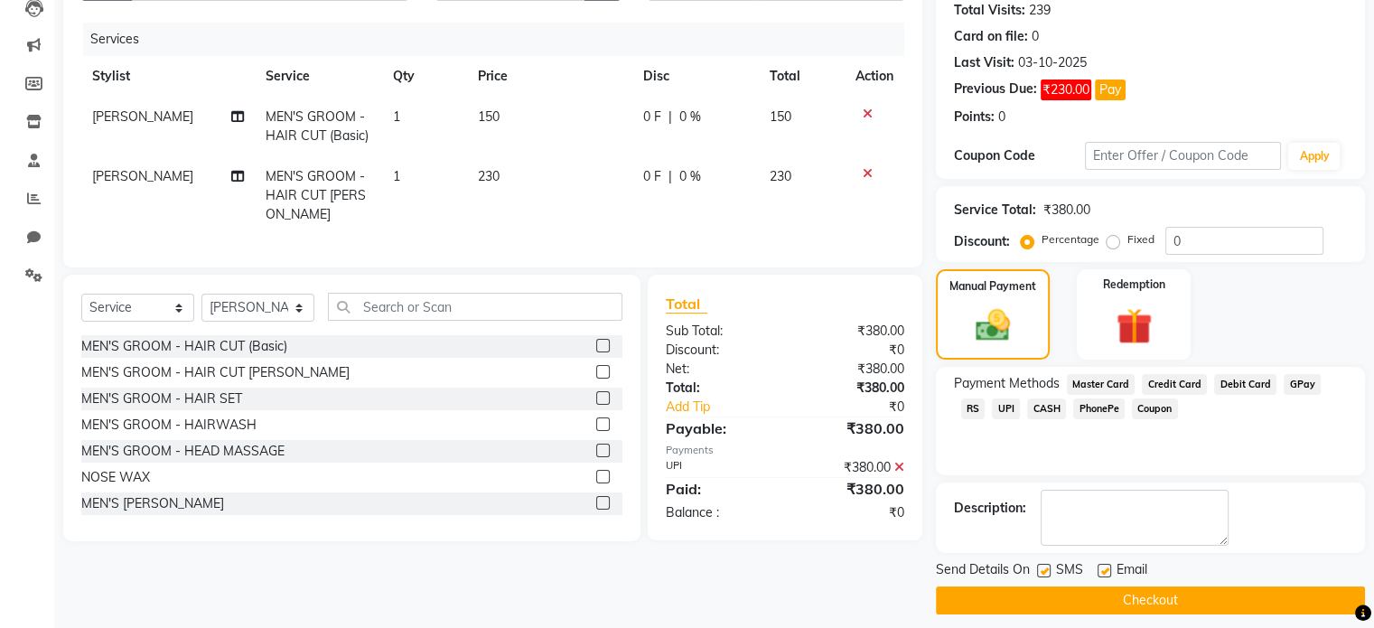
scroll to position [213, 0]
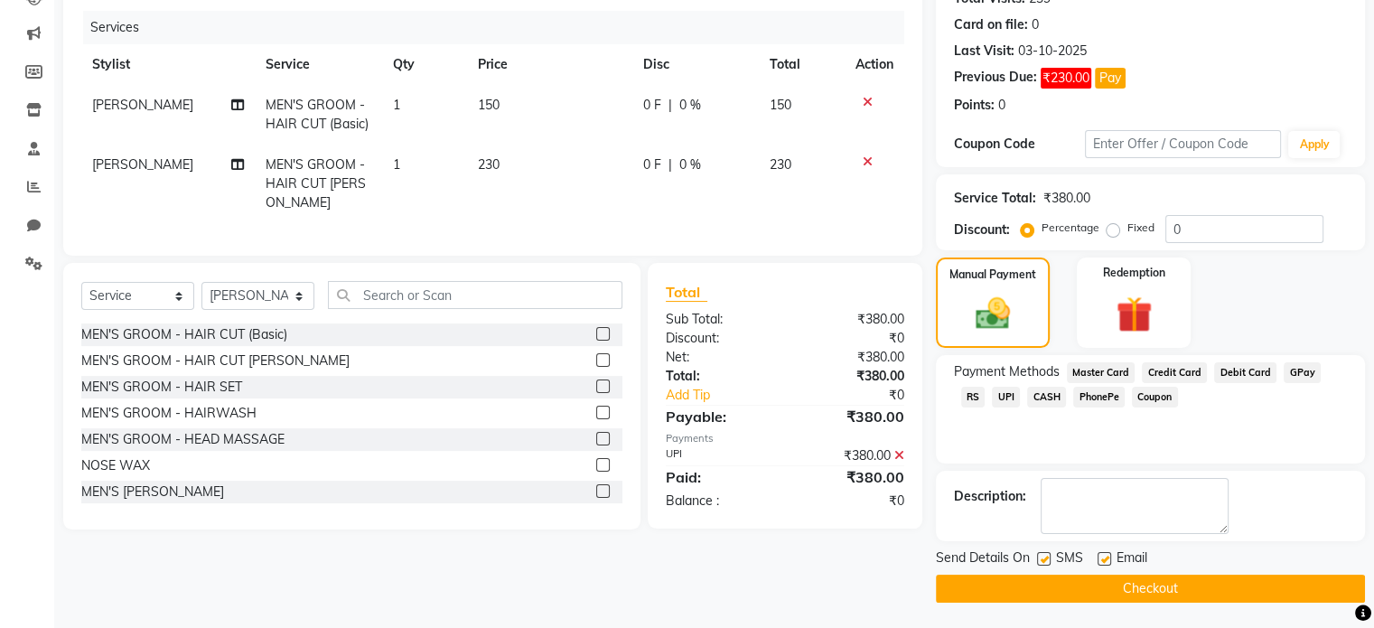
click at [1303, 577] on button "Checkout" at bounding box center [1150, 589] width 429 height 28
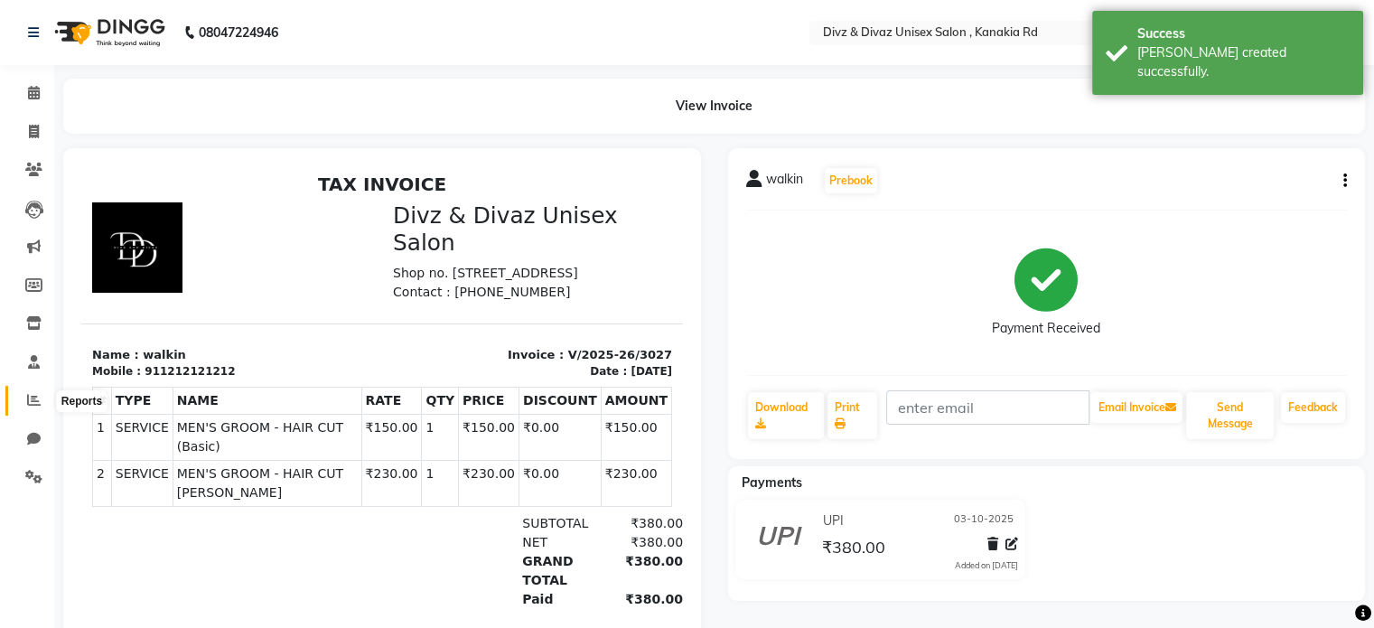
click at [24, 400] on span at bounding box center [34, 400] width 32 height 21
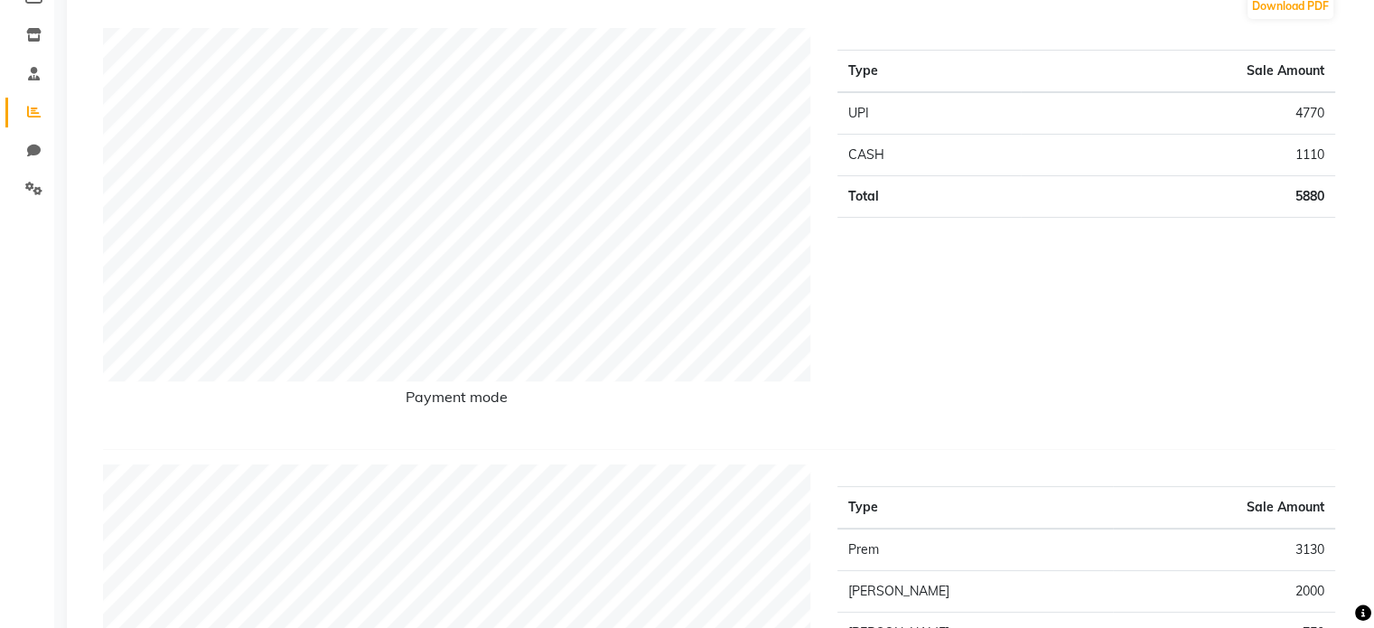
scroll to position [253, 0]
